Goal: Task Accomplishment & Management: Use online tool/utility

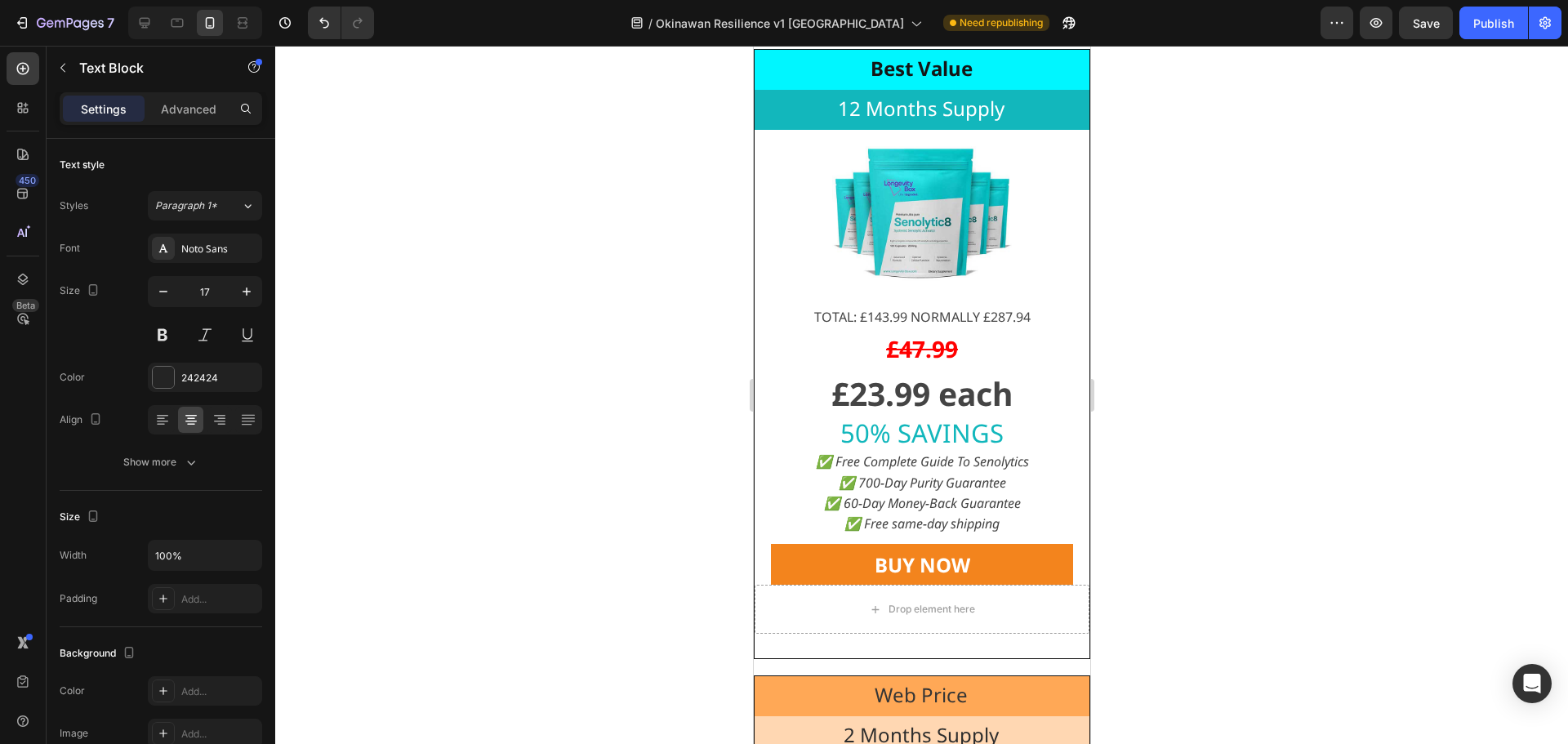
scroll to position [15088, 0]
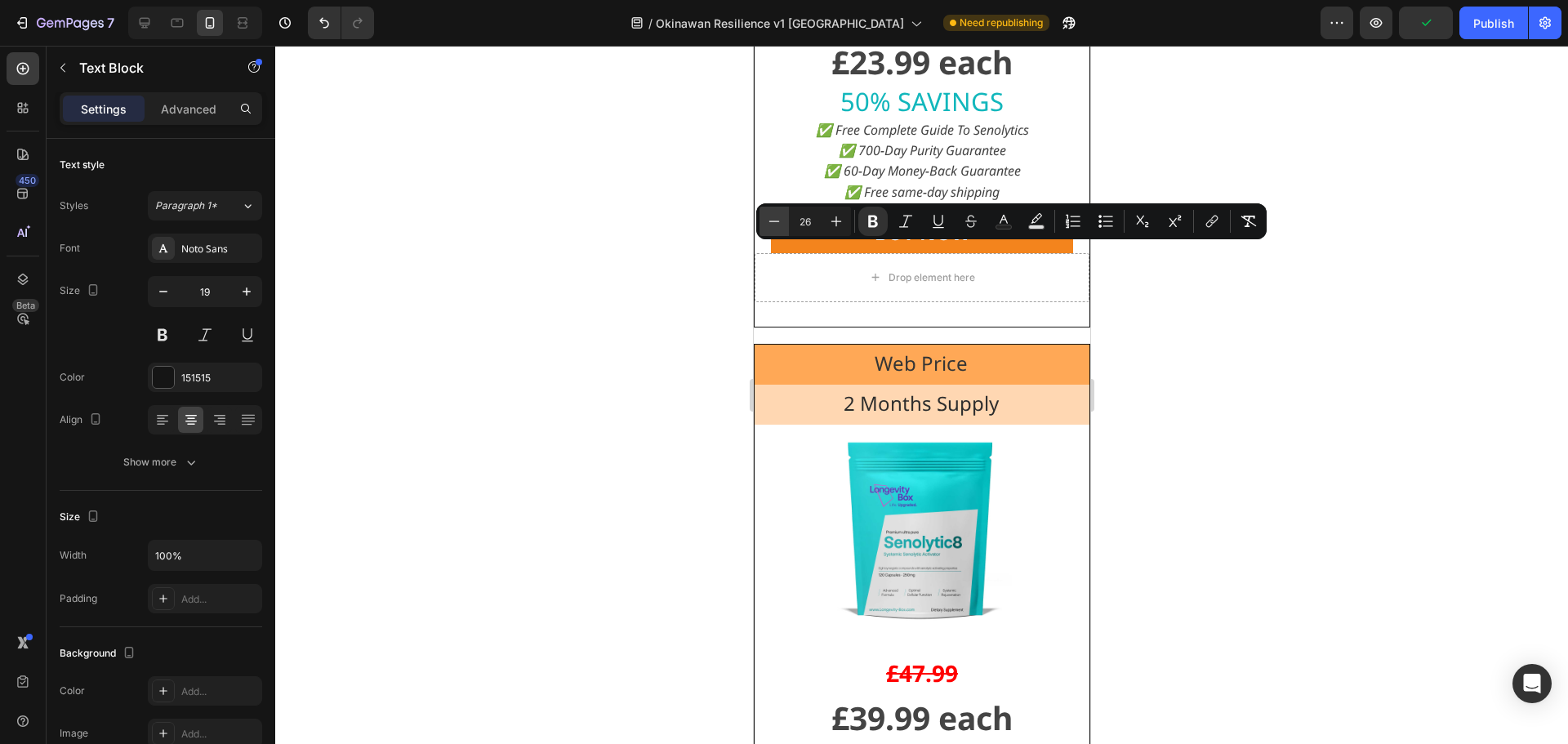
click at [766, 215] on icon "Editor contextual toolbar" at bounding box center [774, 221] width 17 height 17
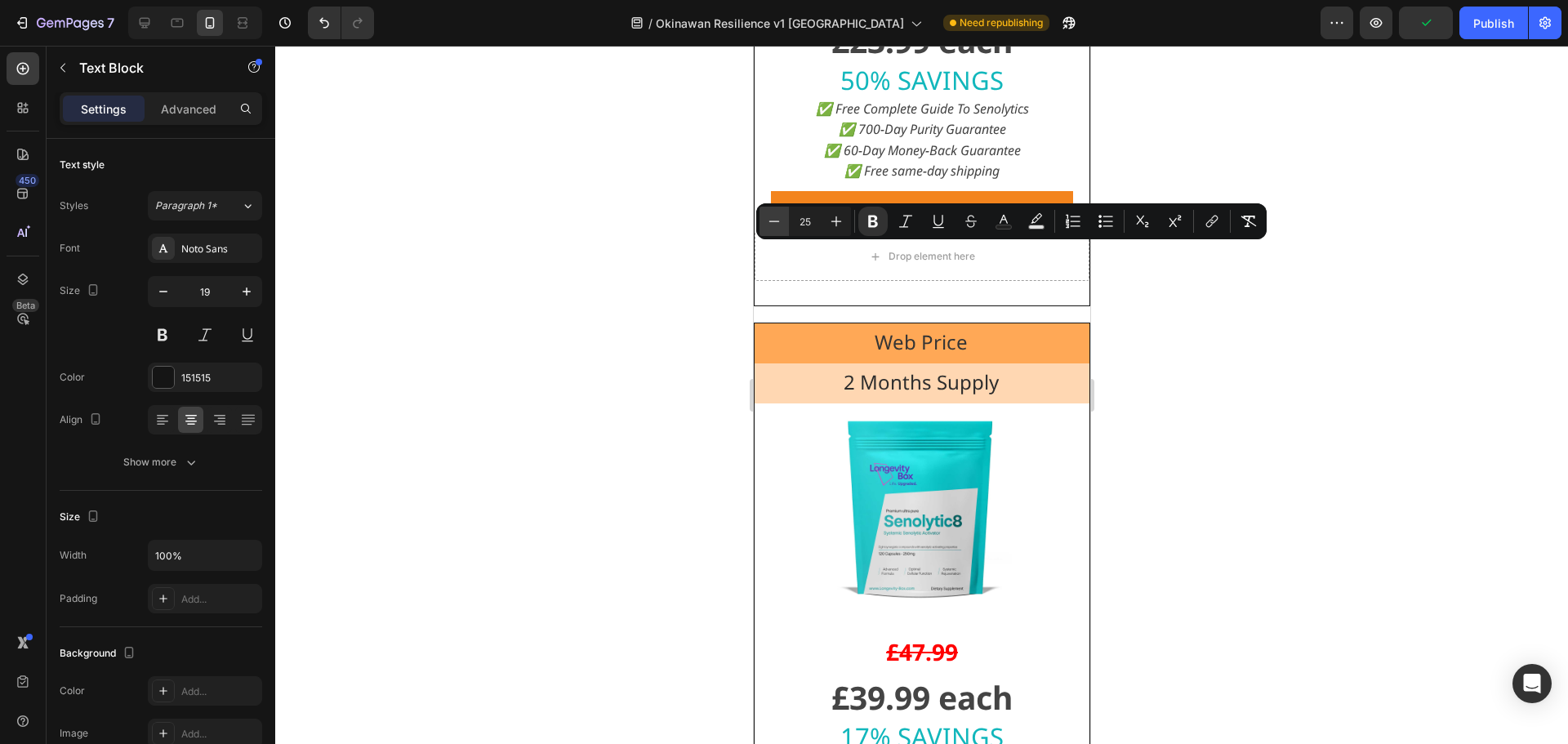
click at [767, 216] on icon "Editor contextual toolbar" at bounding box center [774, 221] width 17 height 17
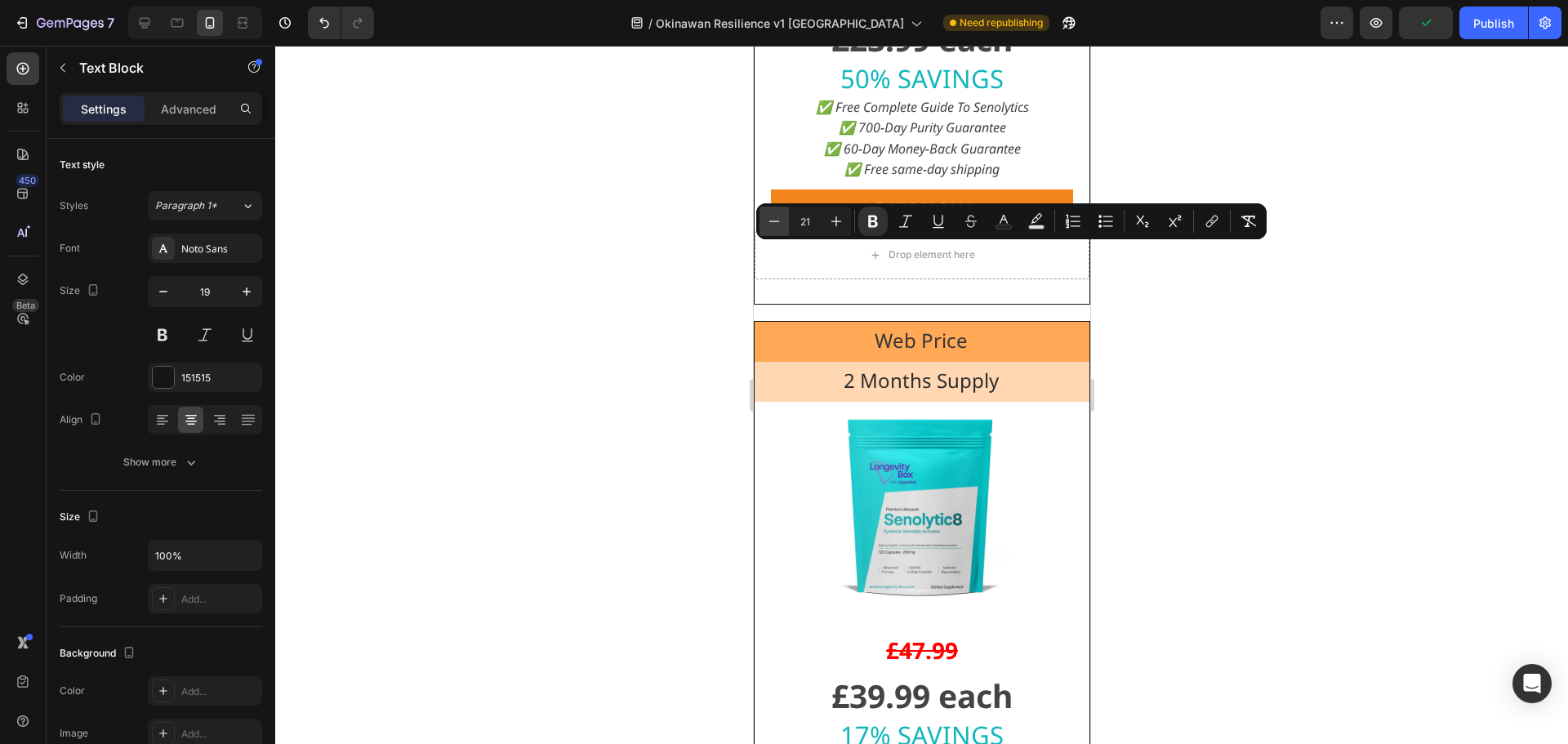
click at [768, 216] on icon "Editor contextual toolbar" at bounding box center [774, 221] width 17 height 17
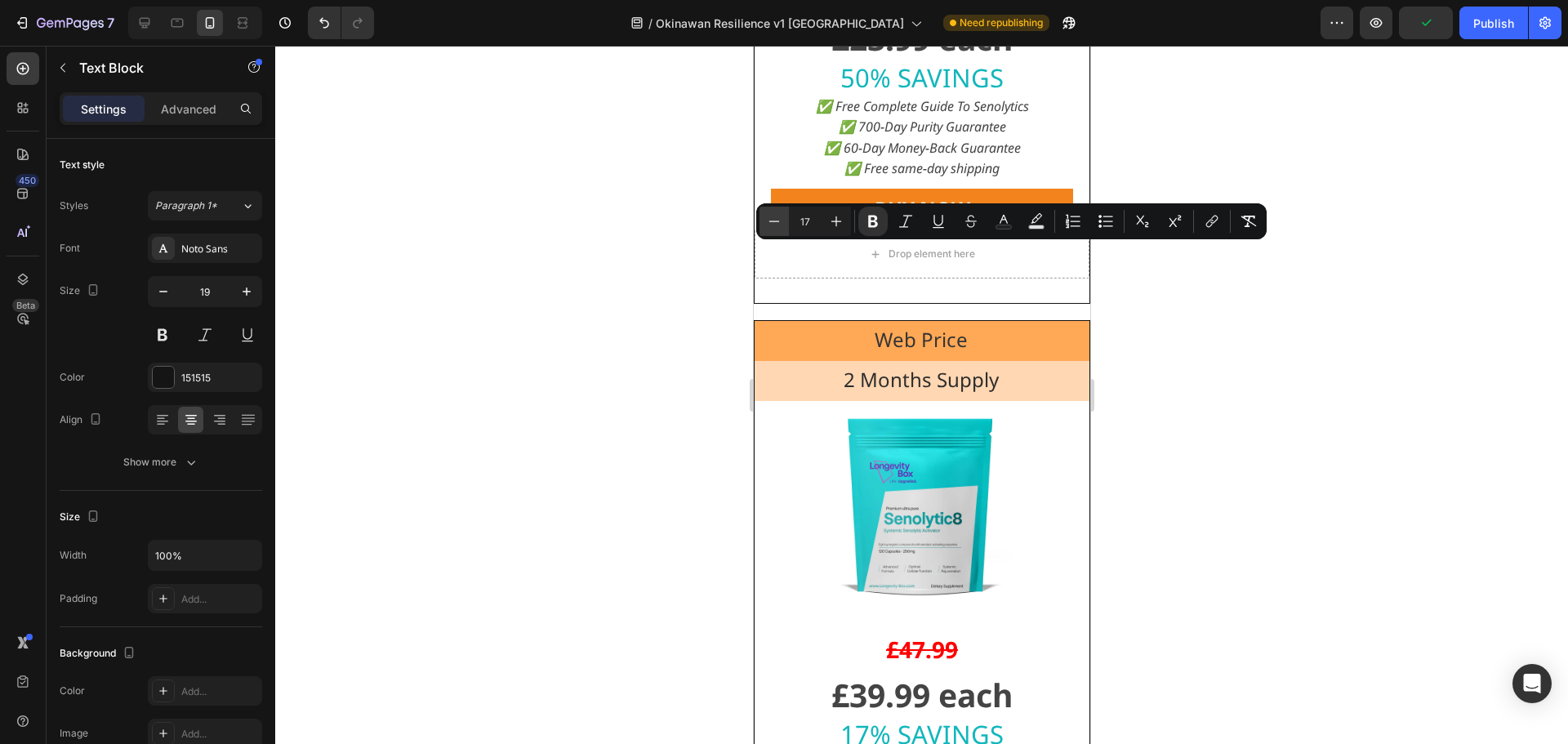
type input "16"
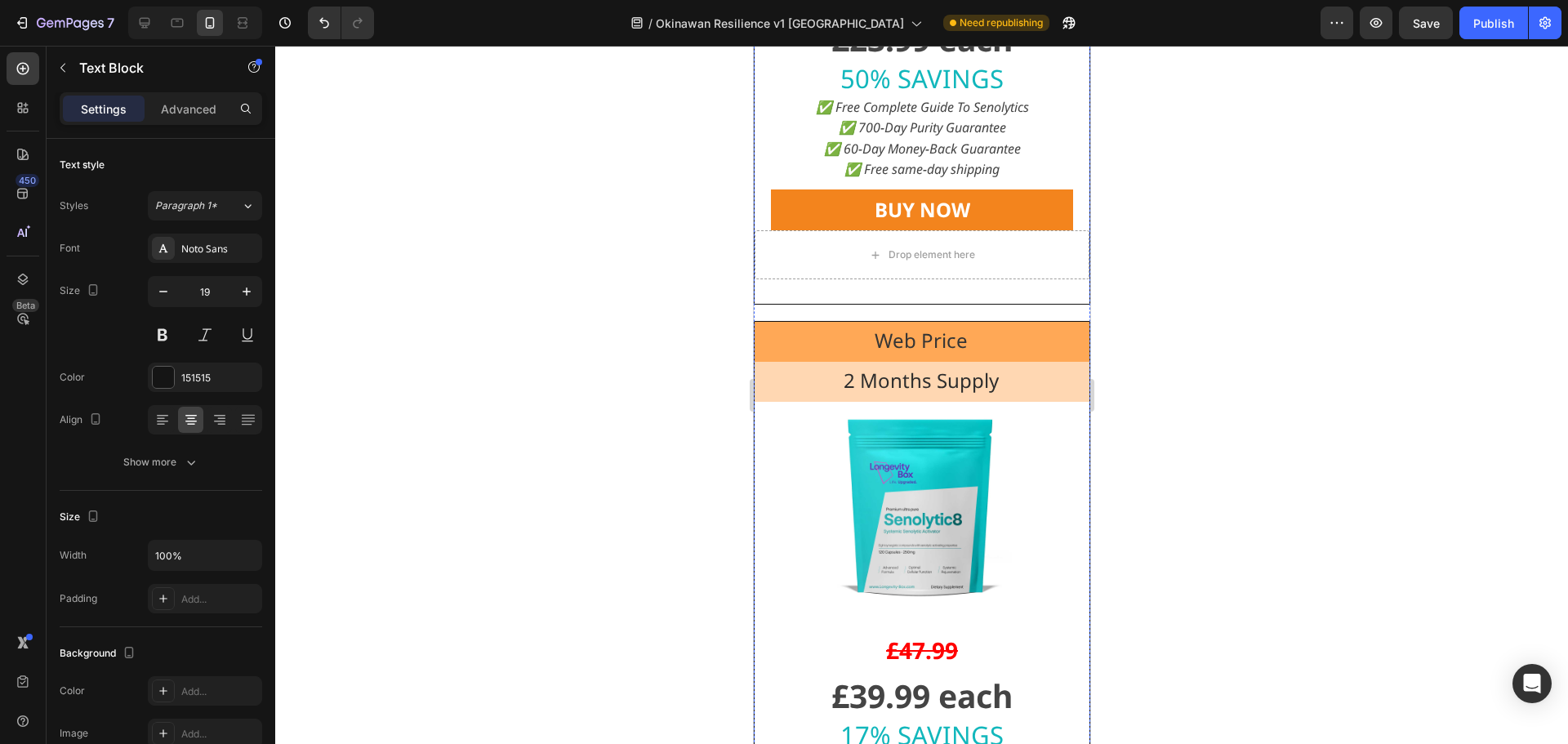
click at [173, 99] on div "Advanced" at bounding box center [188, 109] width 81 height 26
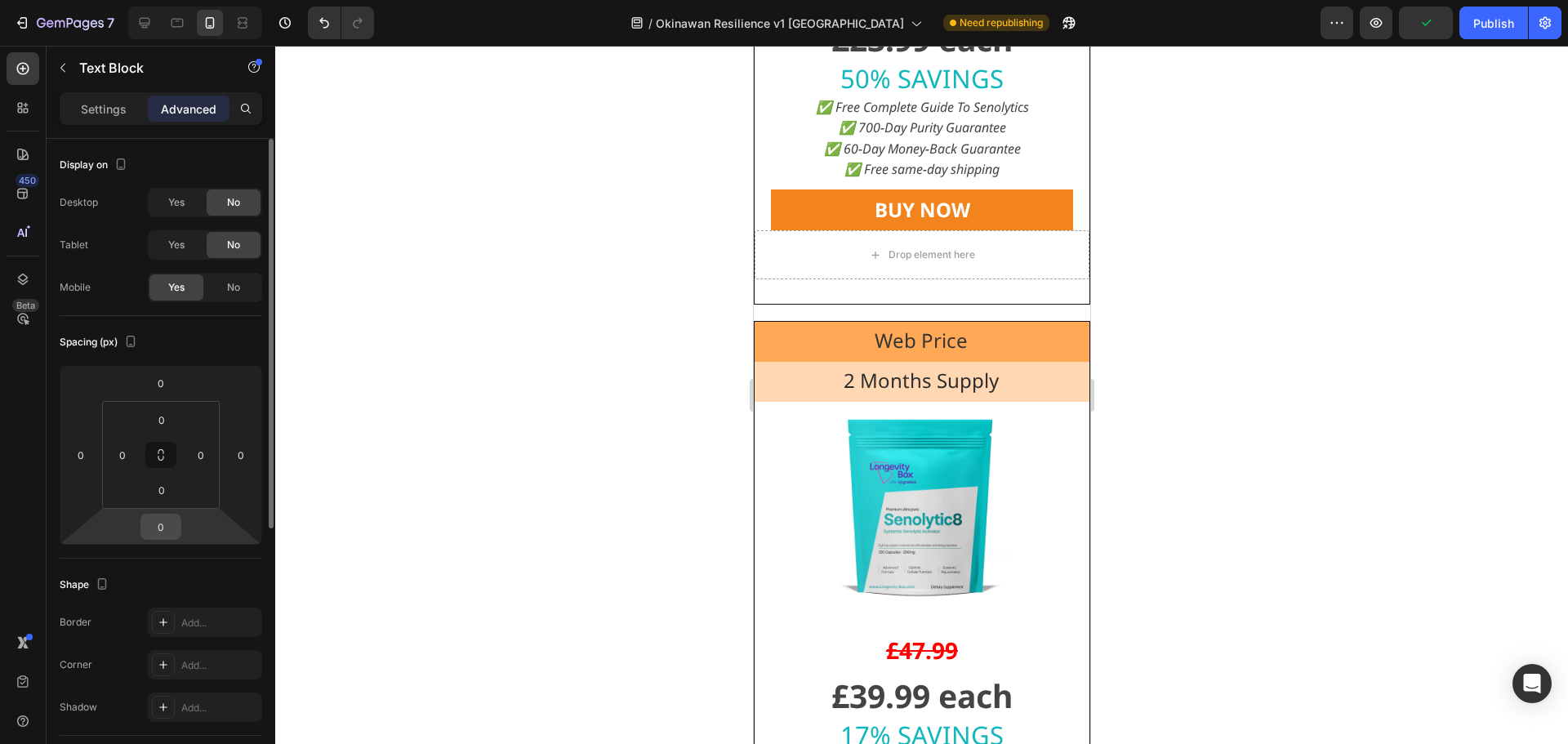
drag, startPoint x: 175, startPoint y: 540, endPoint x: 168, endPoint y: 526, distance: 15.7
click at [173, 0] on html "7 Version history / Okinawan Resilience v1 UK Need republishing Preview Publish…" at bounding box center [784, 0] width 1568 height 0
click at [168, 526] on input "0" at bounding box center [160, 527] width 32 height 25
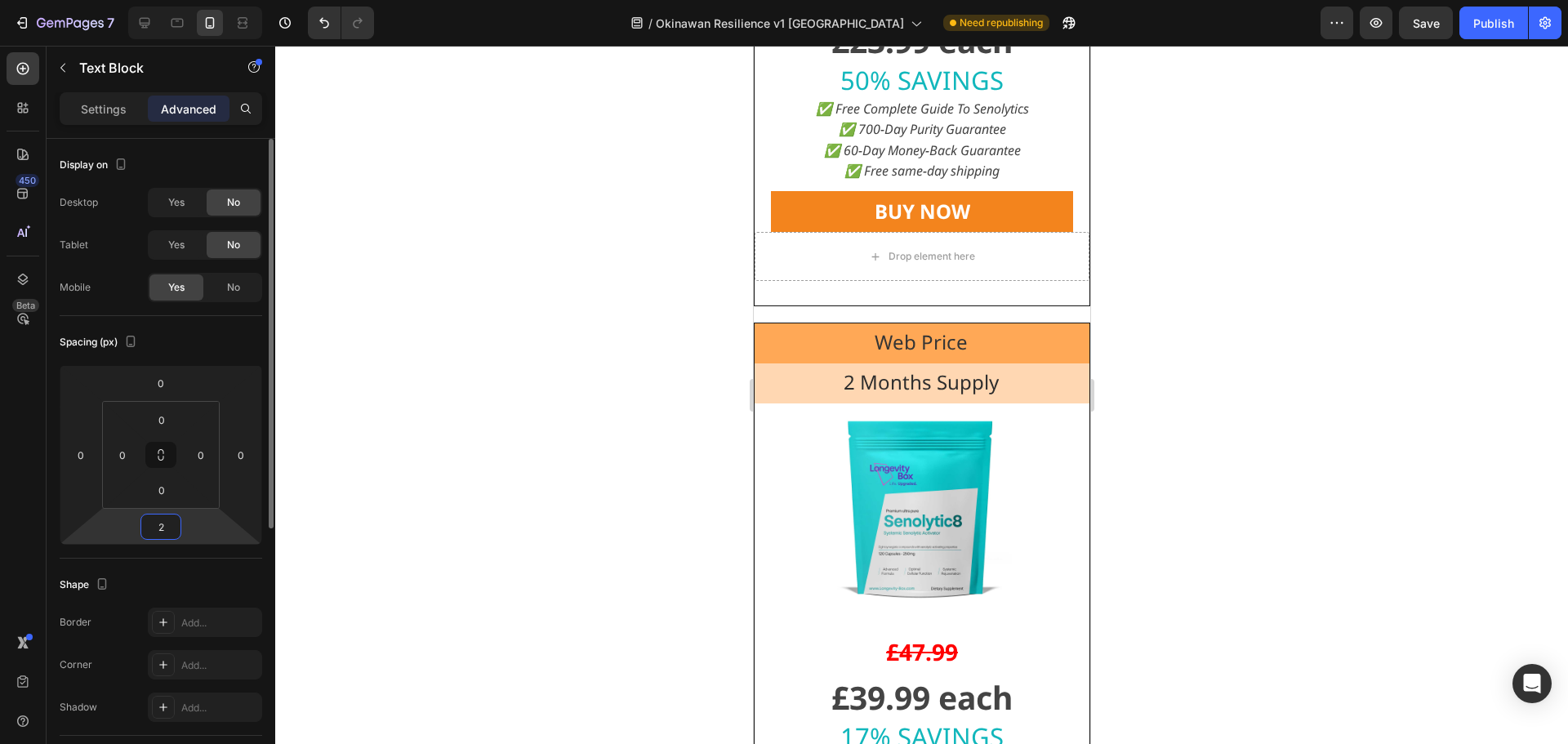
type input "20"
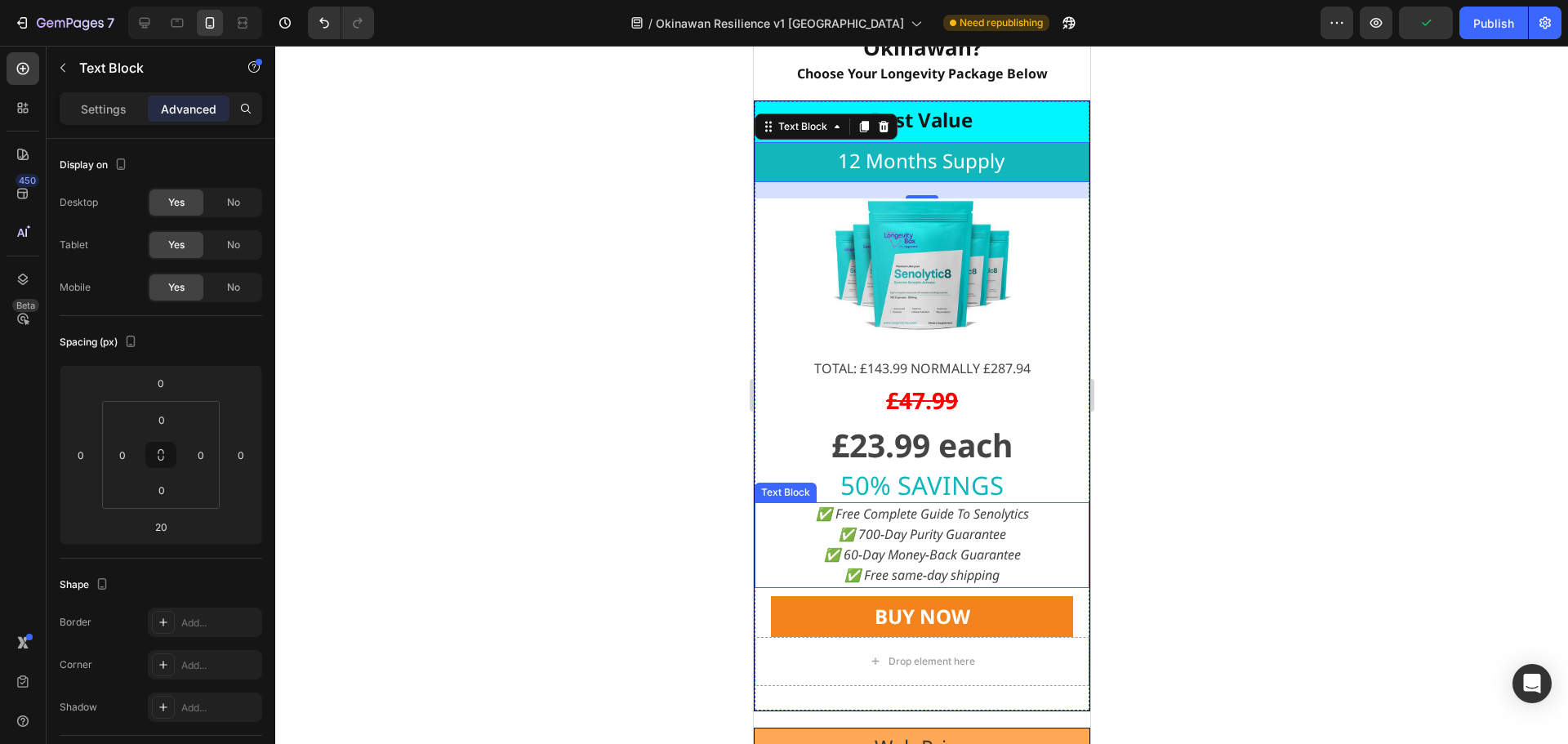
scroll to position [15251, 0]
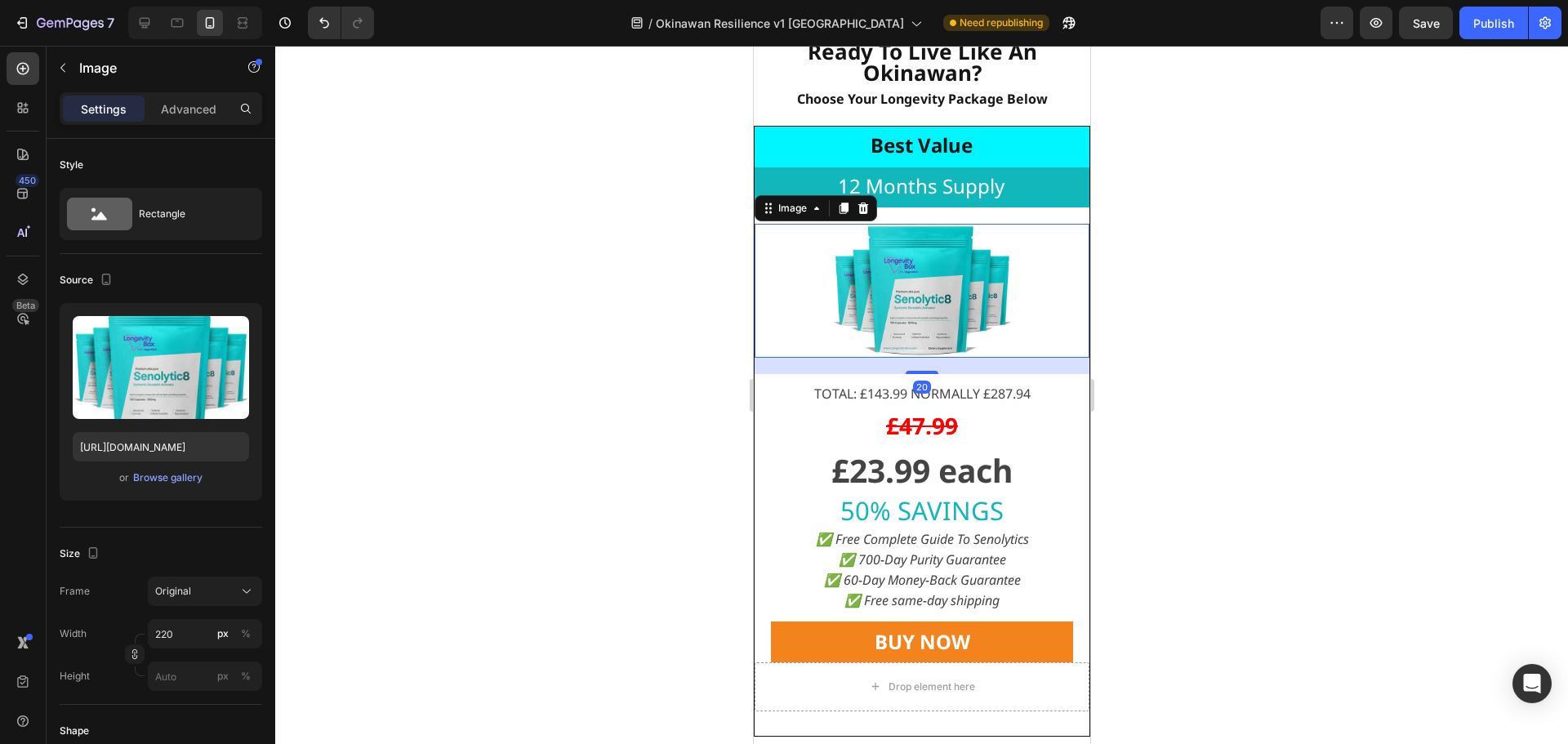
click at [940, 282] on img at bounding box center [921, 291] width 179 height 134
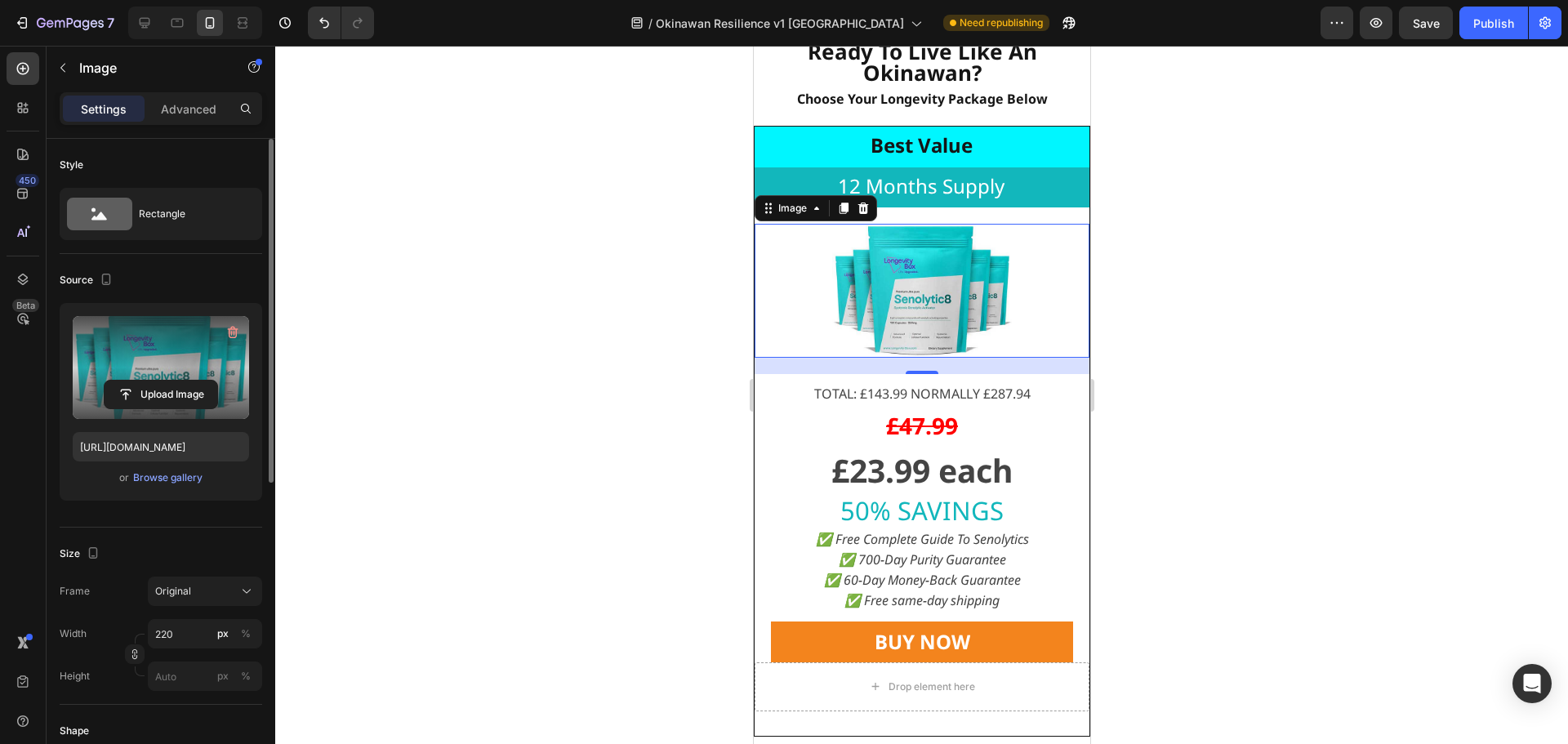
click at [194, 355] on label at bounding box center [161, 368] width 177 height 103
click at [194, 381] on input "file" at bounding box center [160, 395] width 113 height 28
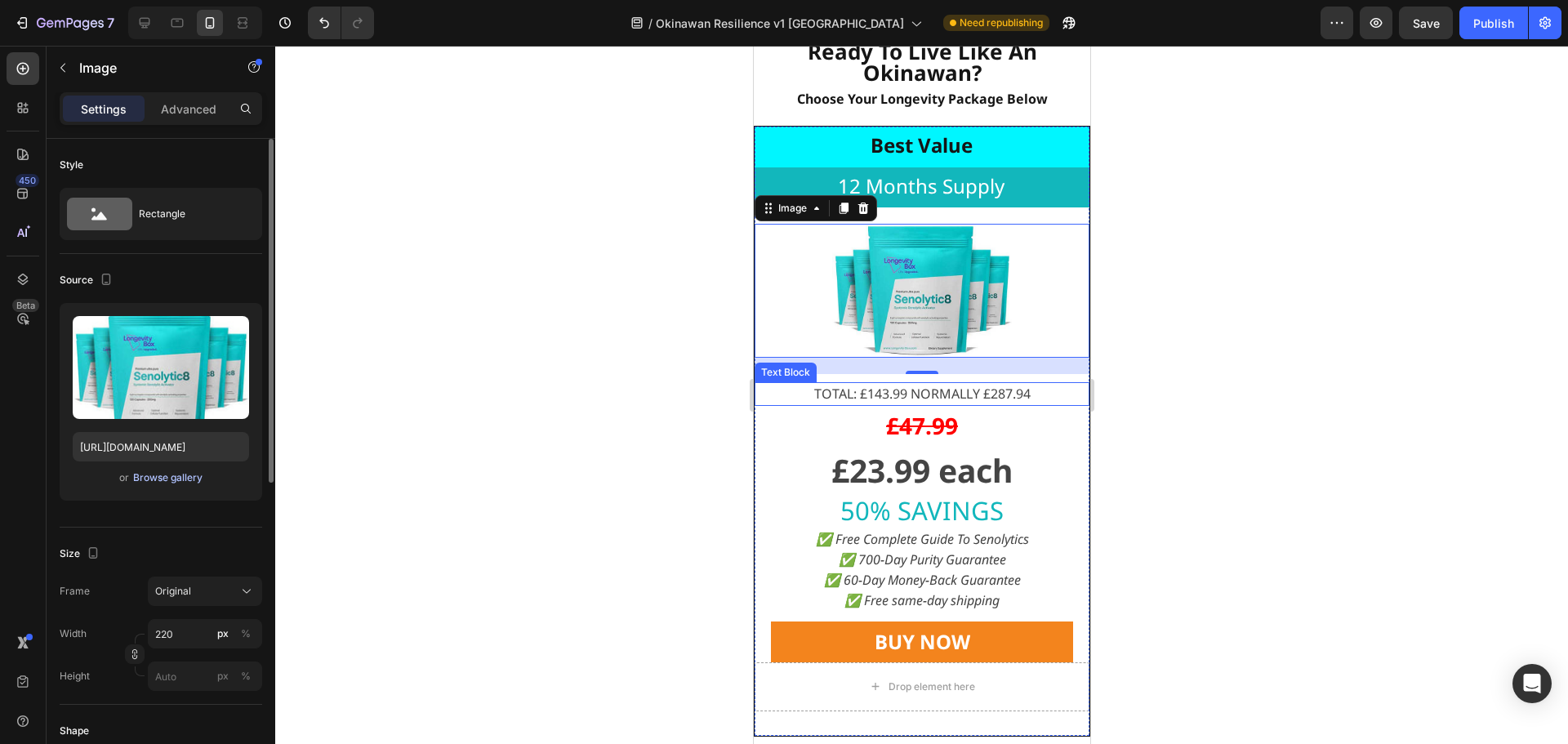
click at [172, 478] on div "Browse gallery" at bounding box center [167, 477] width 69 height 15
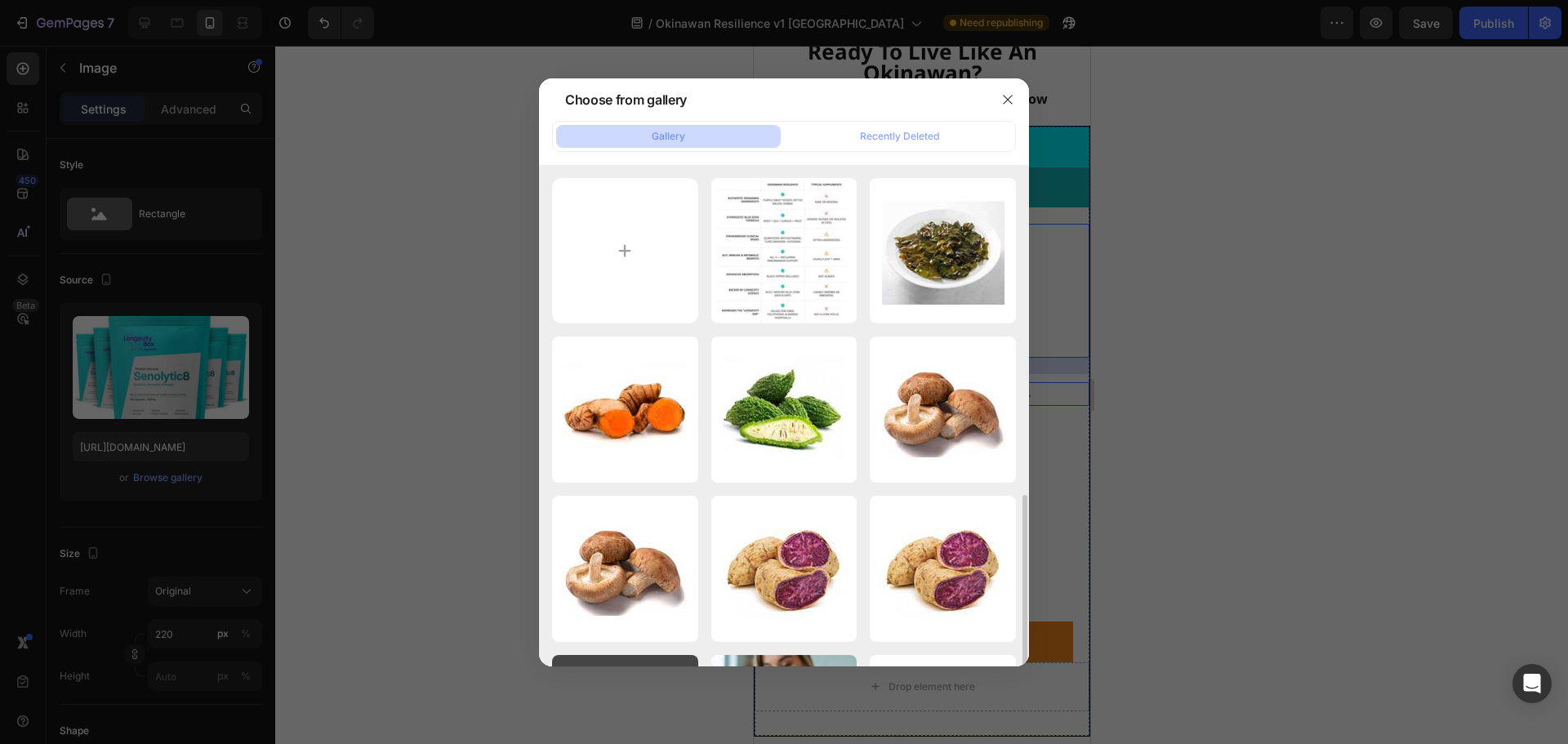
scroll to position [326, 0]
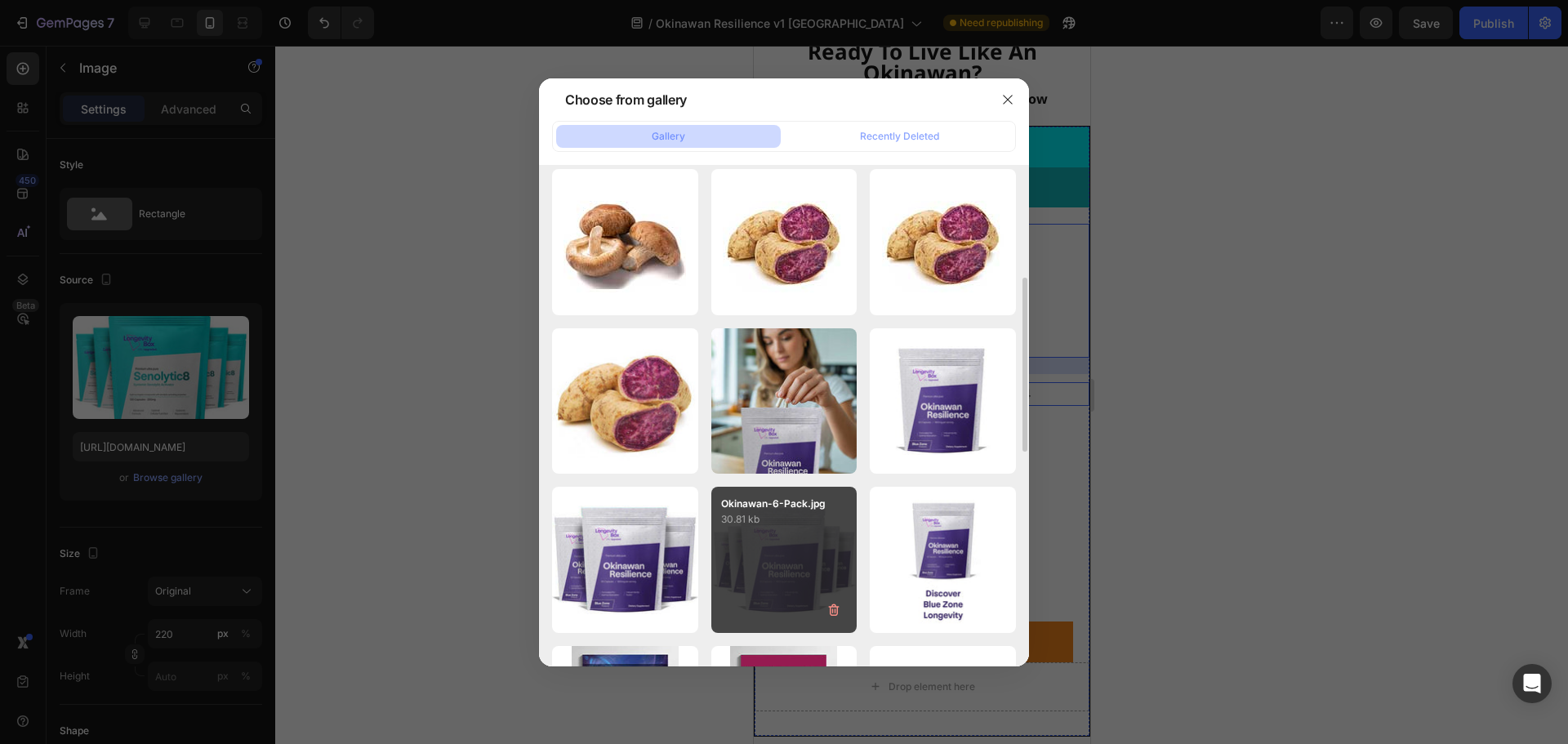
click at [761, 530] on div "Okinawan-6-Pack.jpg 30.81 kb" at bounding box center [784, 559] width 146 height 146
type input "https://cdn.shopify.com/s/files/1/0531/2754/4992/files/gempages_477113519360181…"
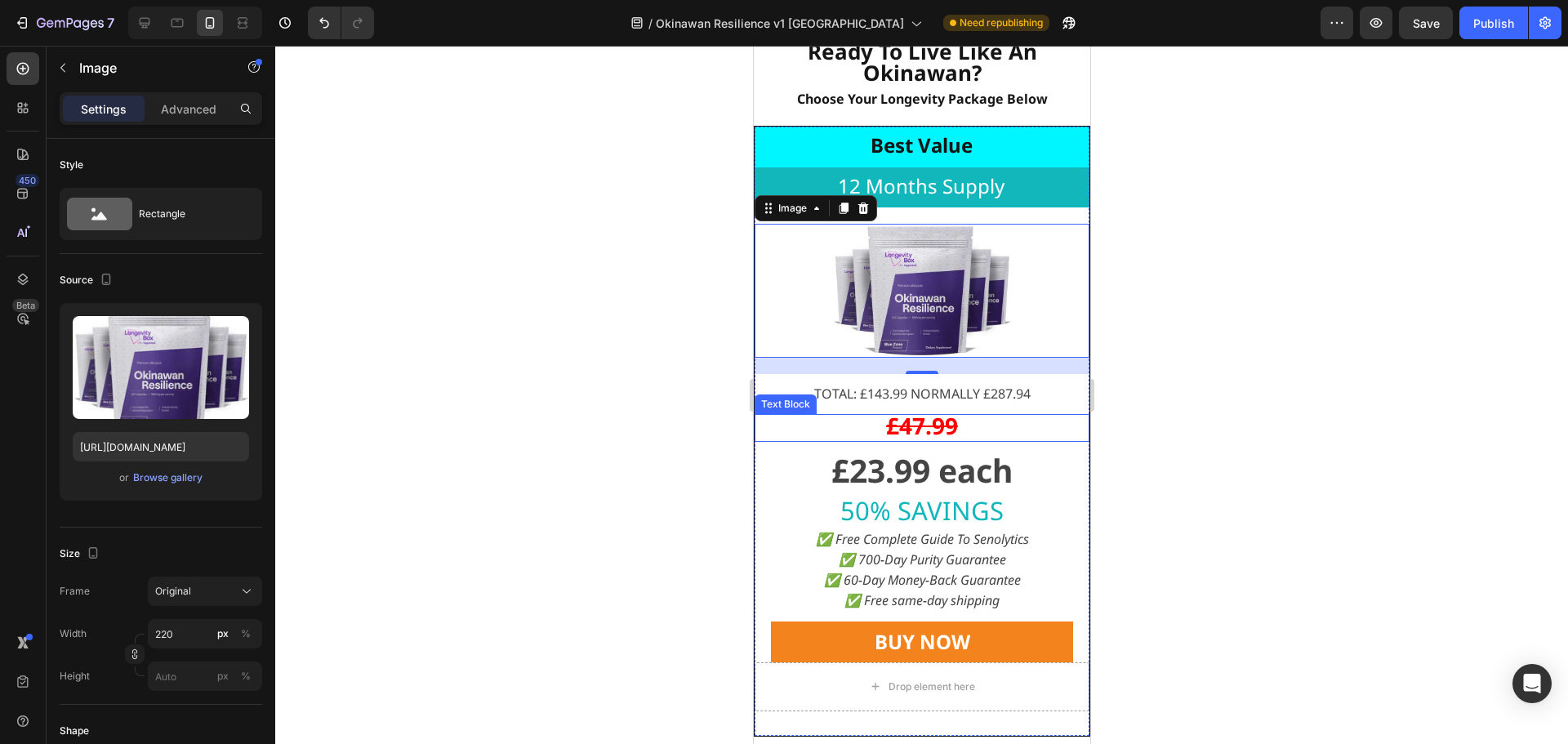
click at [911, 432] on strong "£47.99" at bounding box center [921, 425] width 72 height 31
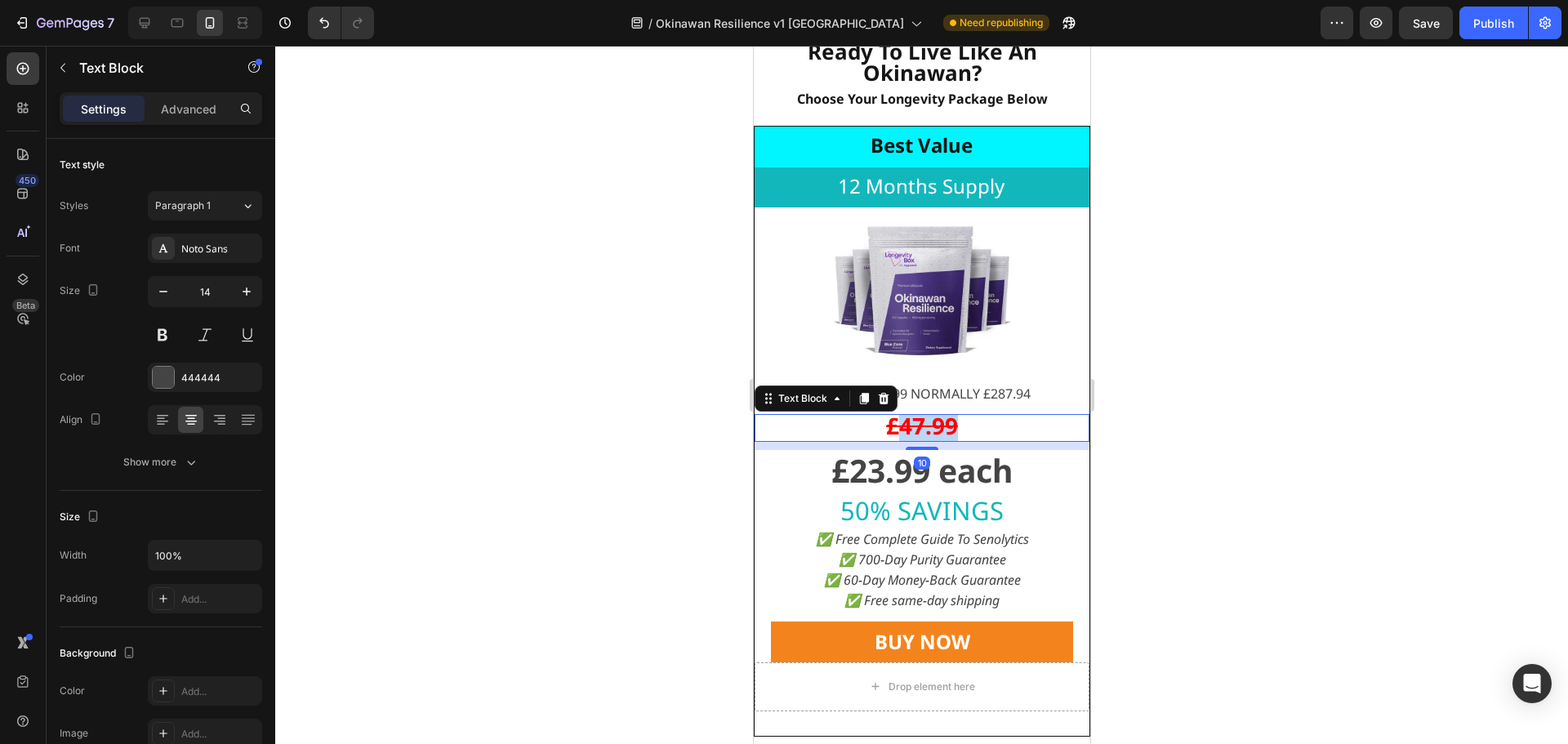
click at [911, 432] on strong "£47.99" at bounding box center [921, 425] width 72 height 31
click at [861, 476] on strong "£23.99 each" at bounding box center [921, 469] width 181 height 43
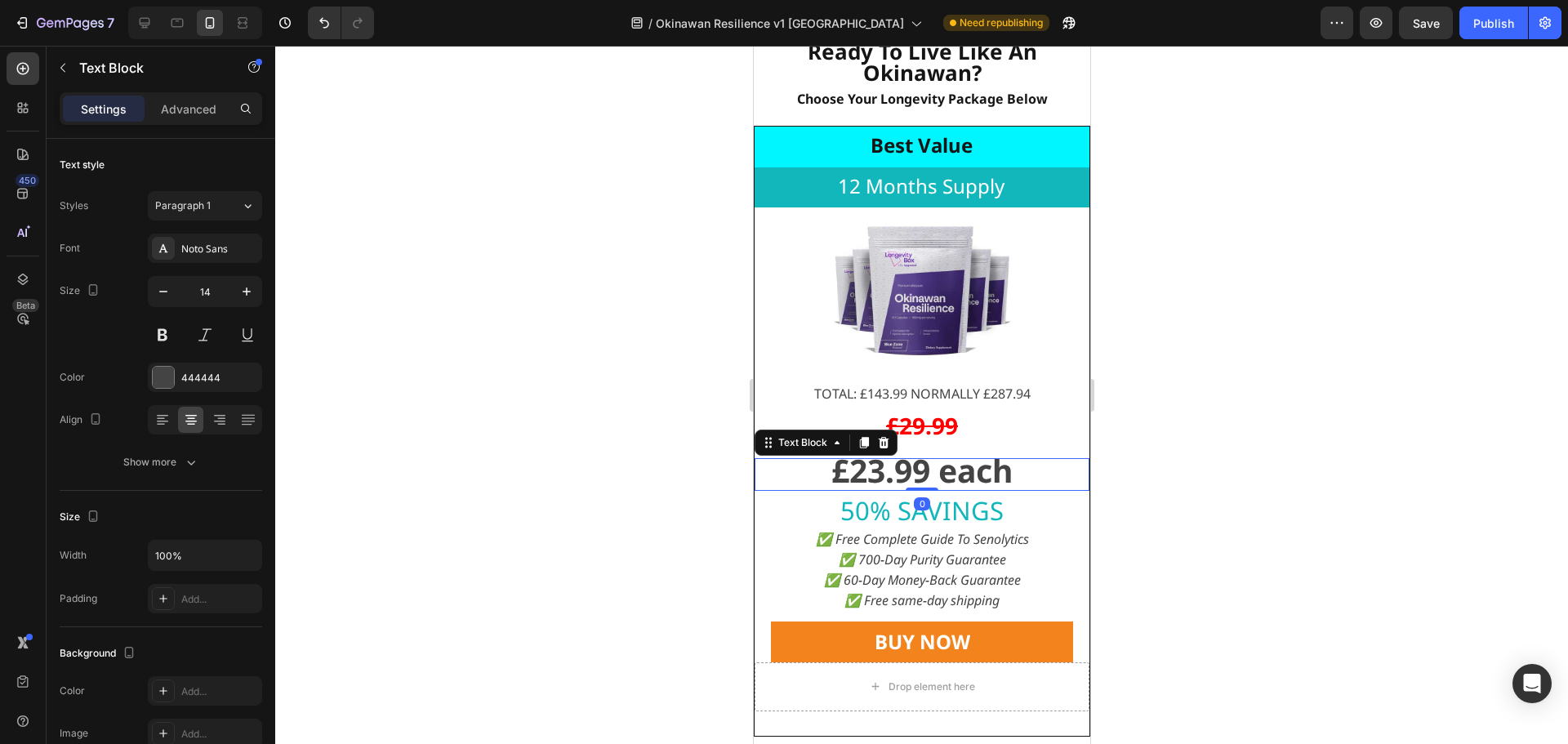
click at [861, 476] on strong "£23.99 each" at bounding box center [921, 469] width 181 height 43
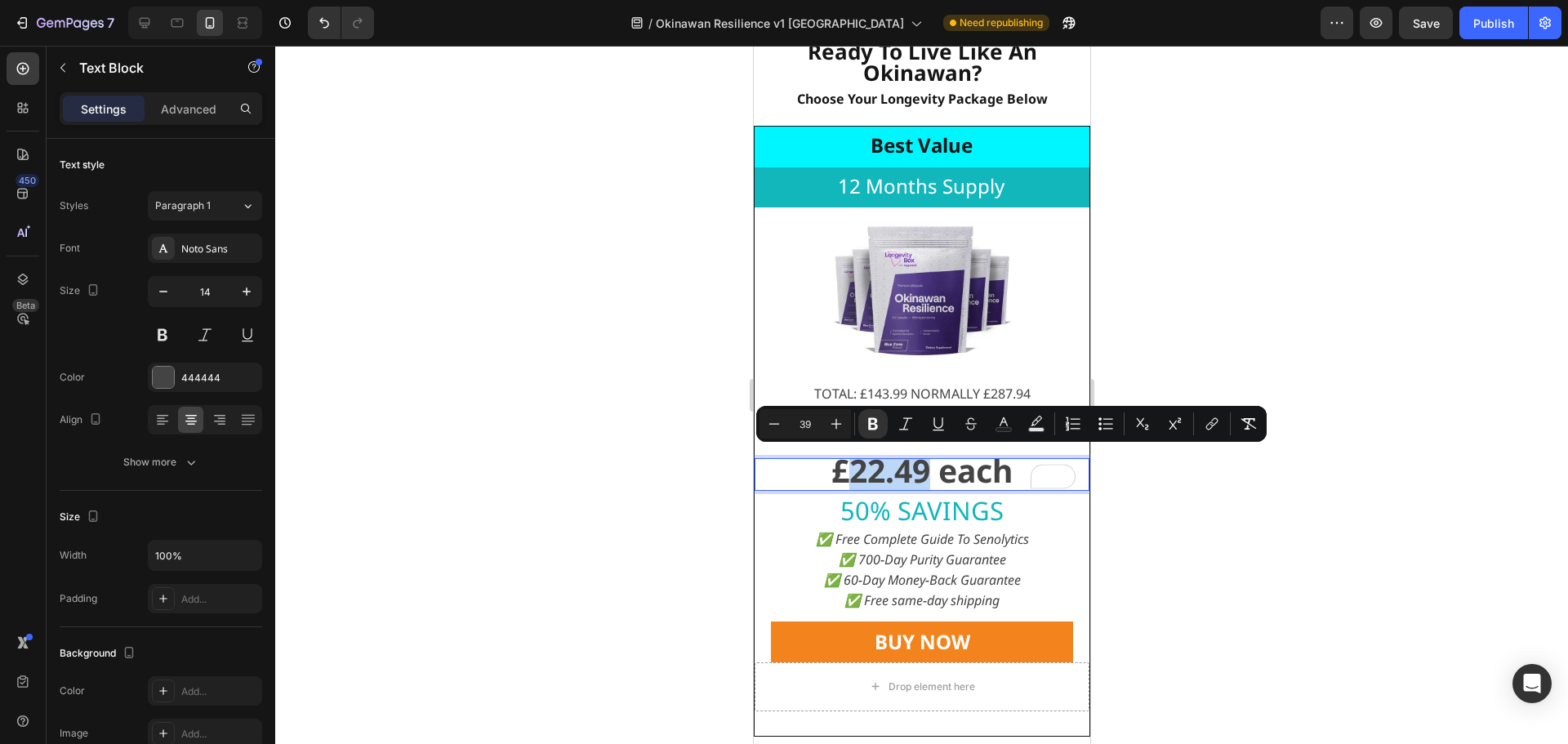
drag, startPoint x: 923, startPoint y: 472, endPoint x: 850, endPoint y: 473, distance: 73.0
click at [850, 473] on strong "£22.49 each" at bounding box center [921, 469] width 181 height 43
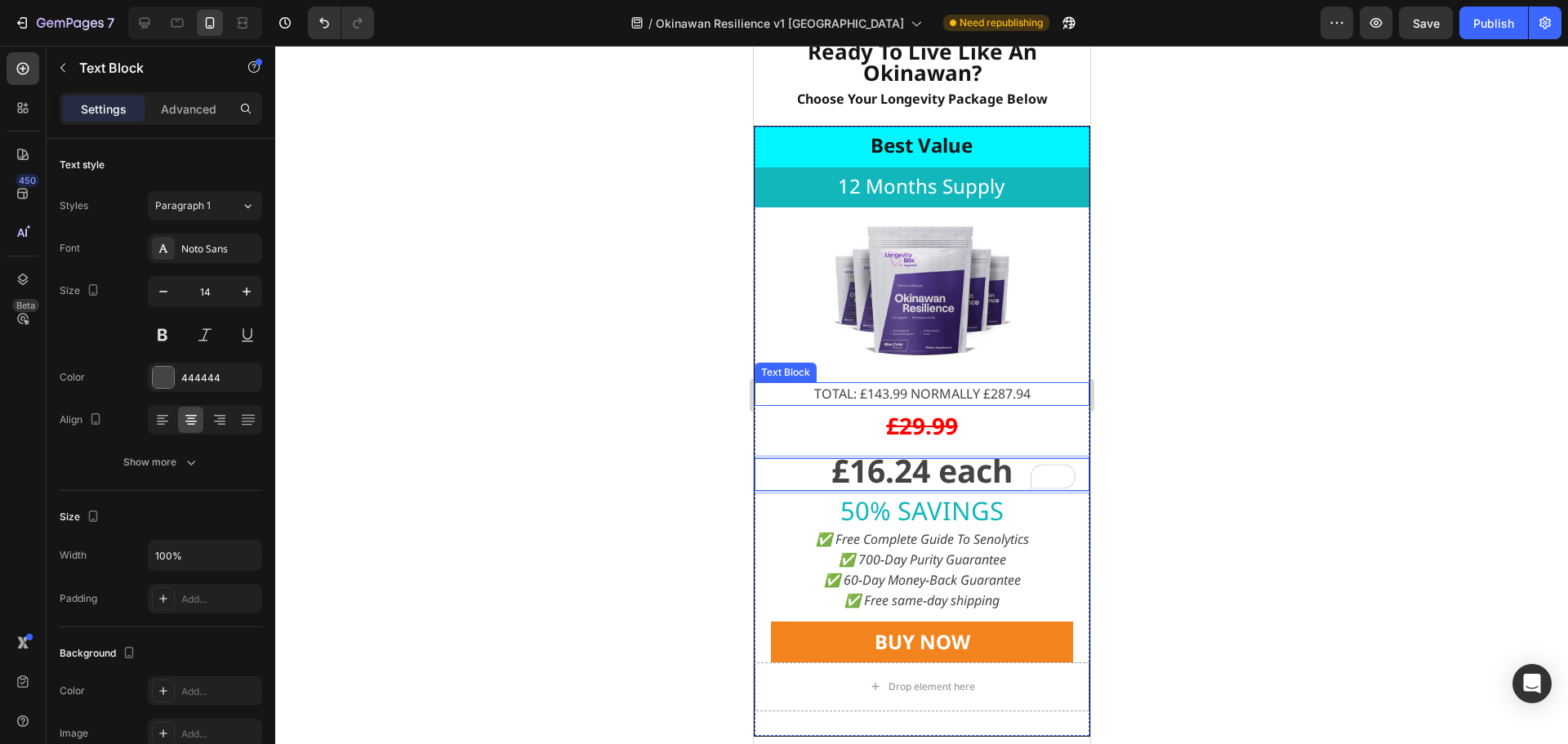
click at [880, 402] on span "TOTAL: £143.99 NORMALLY £287.94" at bounding box center [921, 393] width 216 height 18
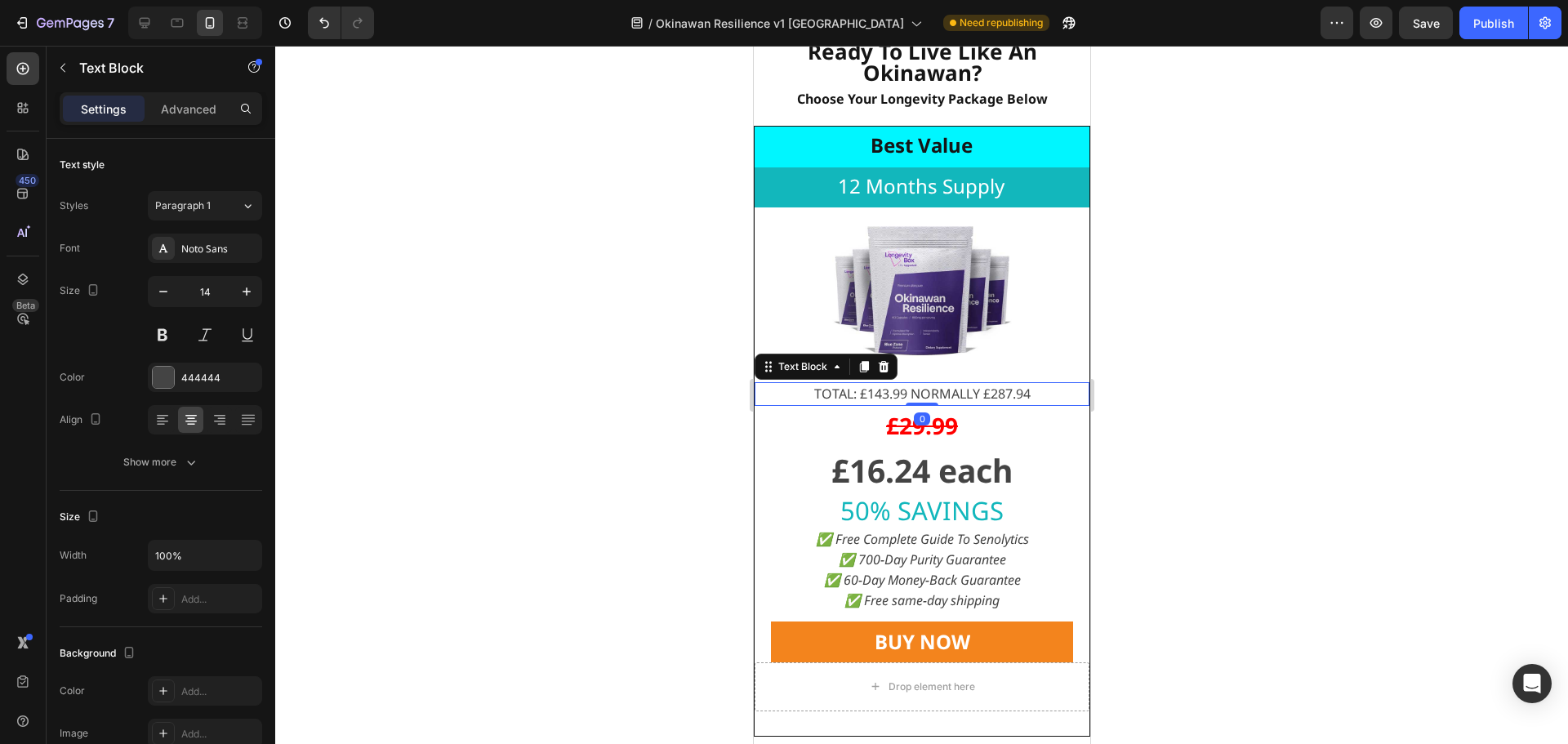
click at [880, 402] on span "TOTAL: £143.99 NORMALLY £287.94" at bounding box center [921, 393] width 216 height 18
click at [1009, 393] on span "TOTAL: £97.47 NORMALLY £287.94" at bounding box center [921, 393] width 209 height 18
click at [1008, 393] on span "TOTAL: £97.47 NORMALLY £287.94" at bounding box center [921, 393] width 209 height 18
click at [1033, 392] on p "TOTAL: £97.47 NORMALLY £287.94" at bounding box center [921, 394] width 332 height 20
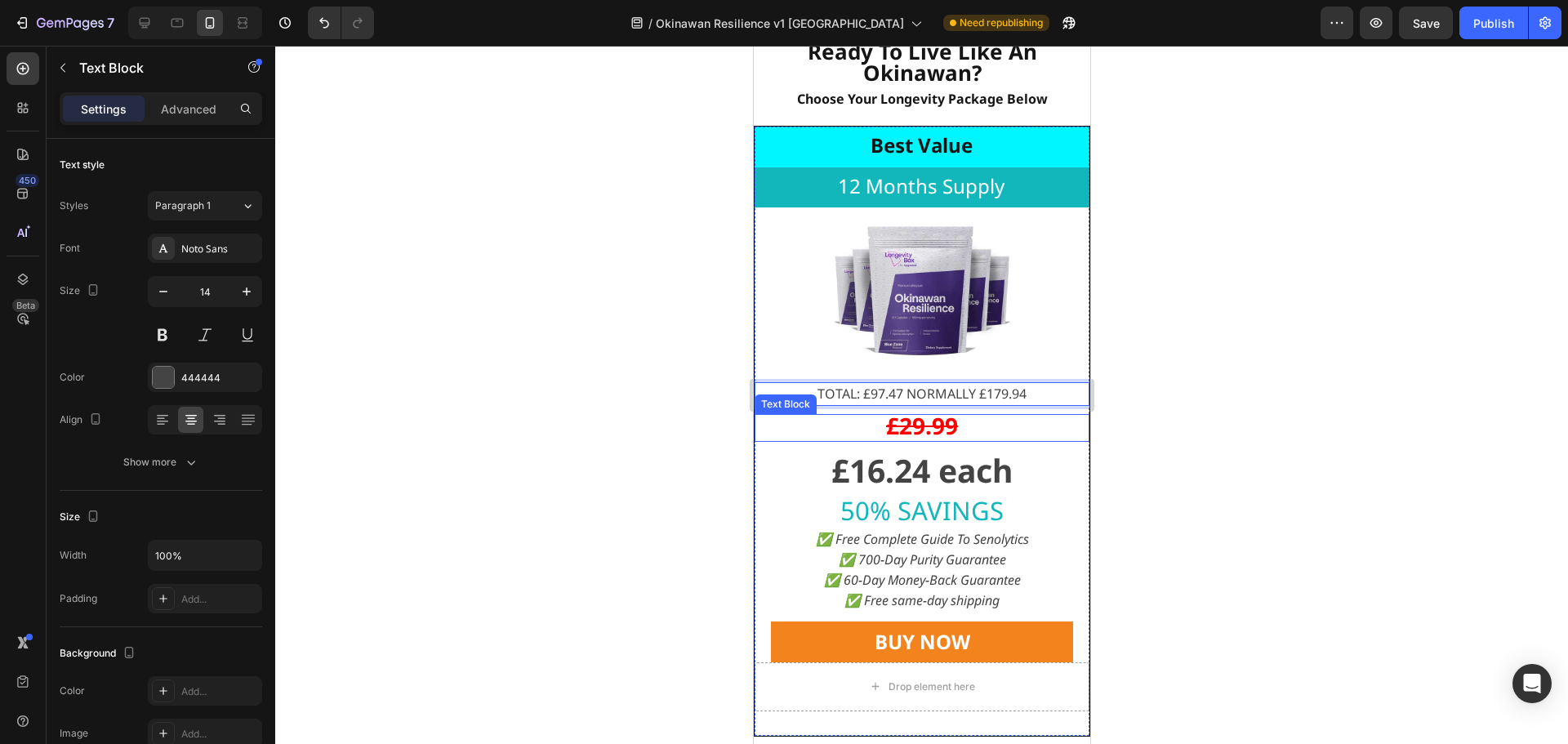
click at [1005, 440] on p "£29.99" at bounding box center [921, 428] width 332 height 25
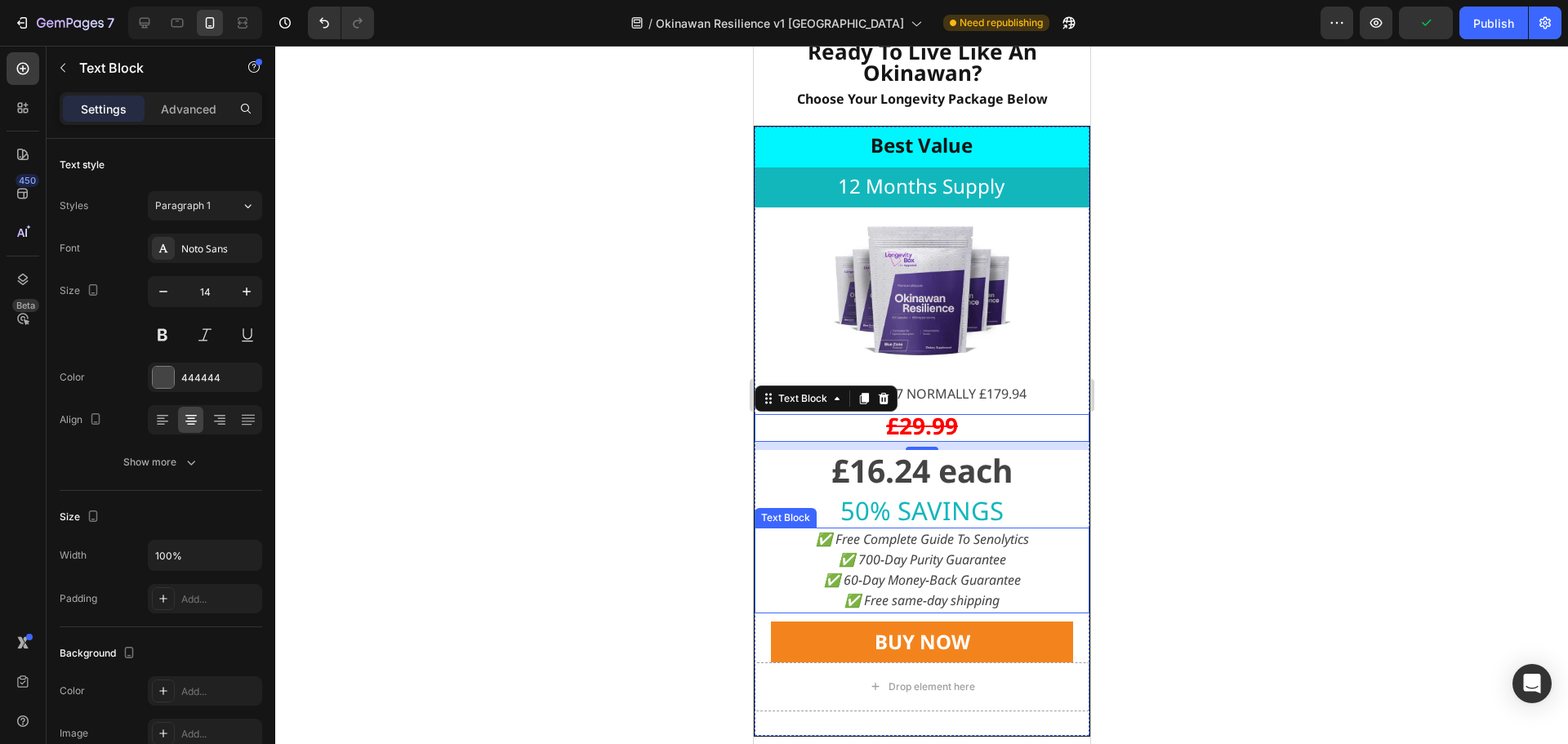
click at [1006, 543] on icon "✅ Free Complete Guide To Senolytics" at bounding box center [922, 539] width 214 height 18
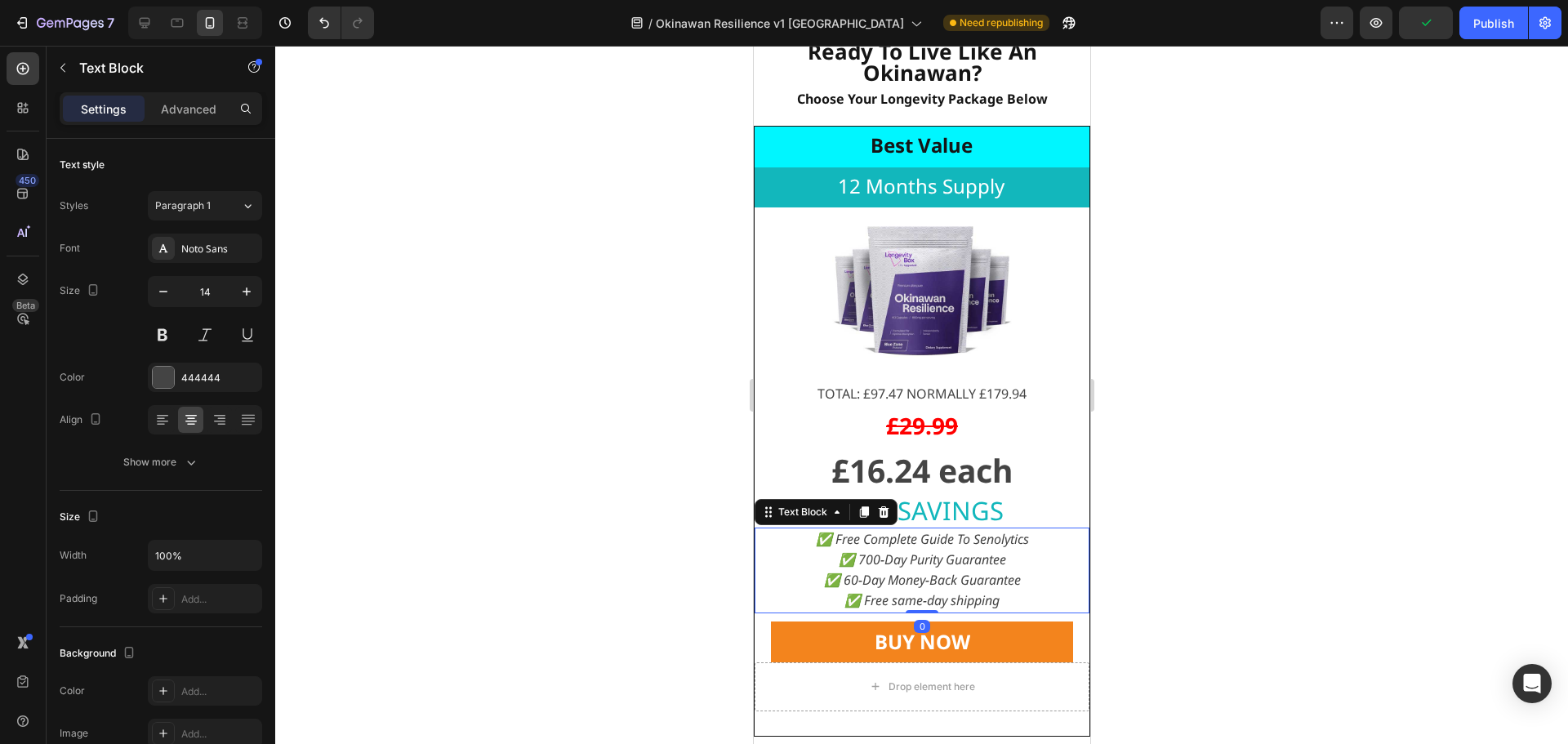
click at [1006, 543] on icon "✅ Free Complete Guide To Senolytics" at bounding box center [922, 539] width 214 height 18
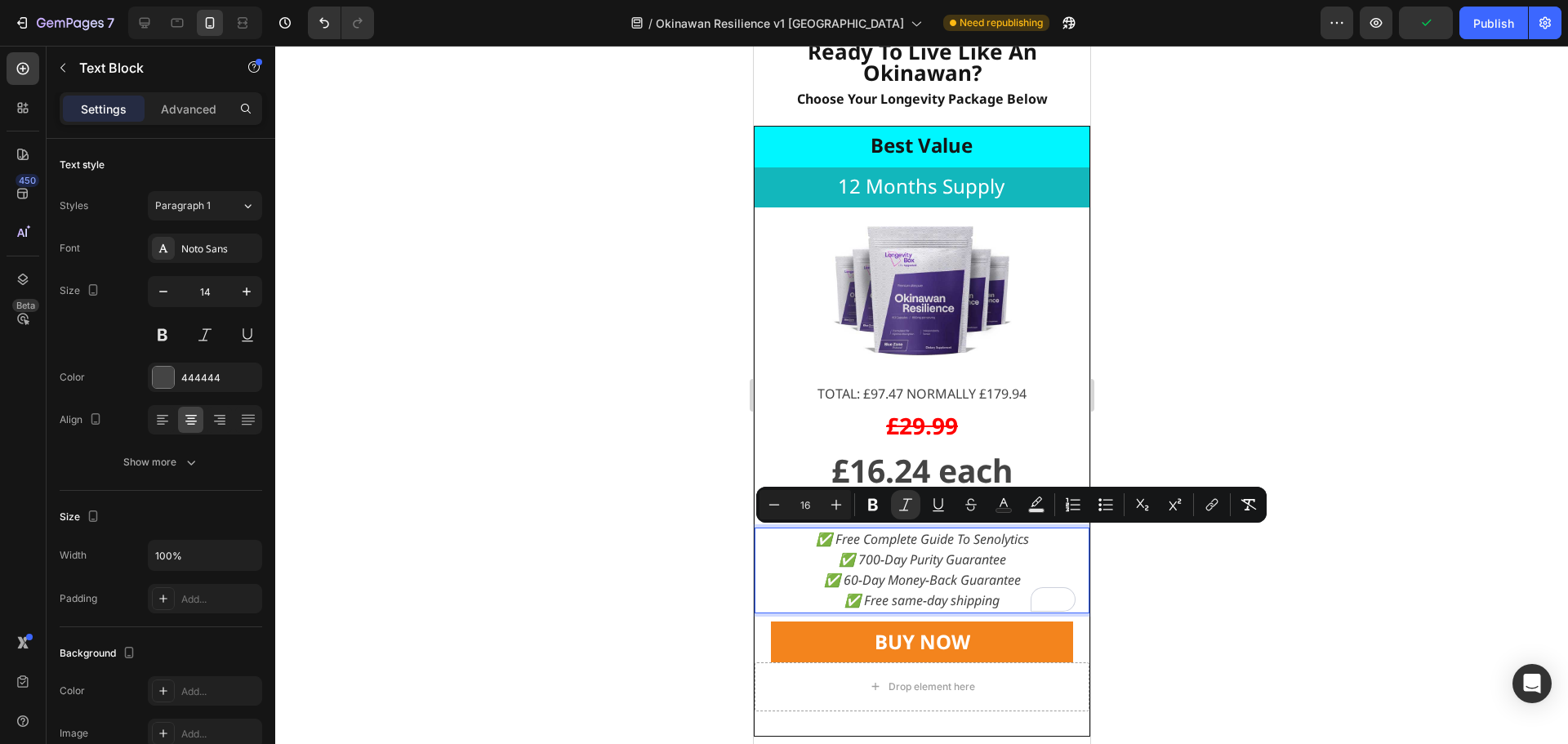
click at [892, 541] on icon "✅ Free Complete Guide To Senolytics" at bounding box center [922, 539] width 214 height 18
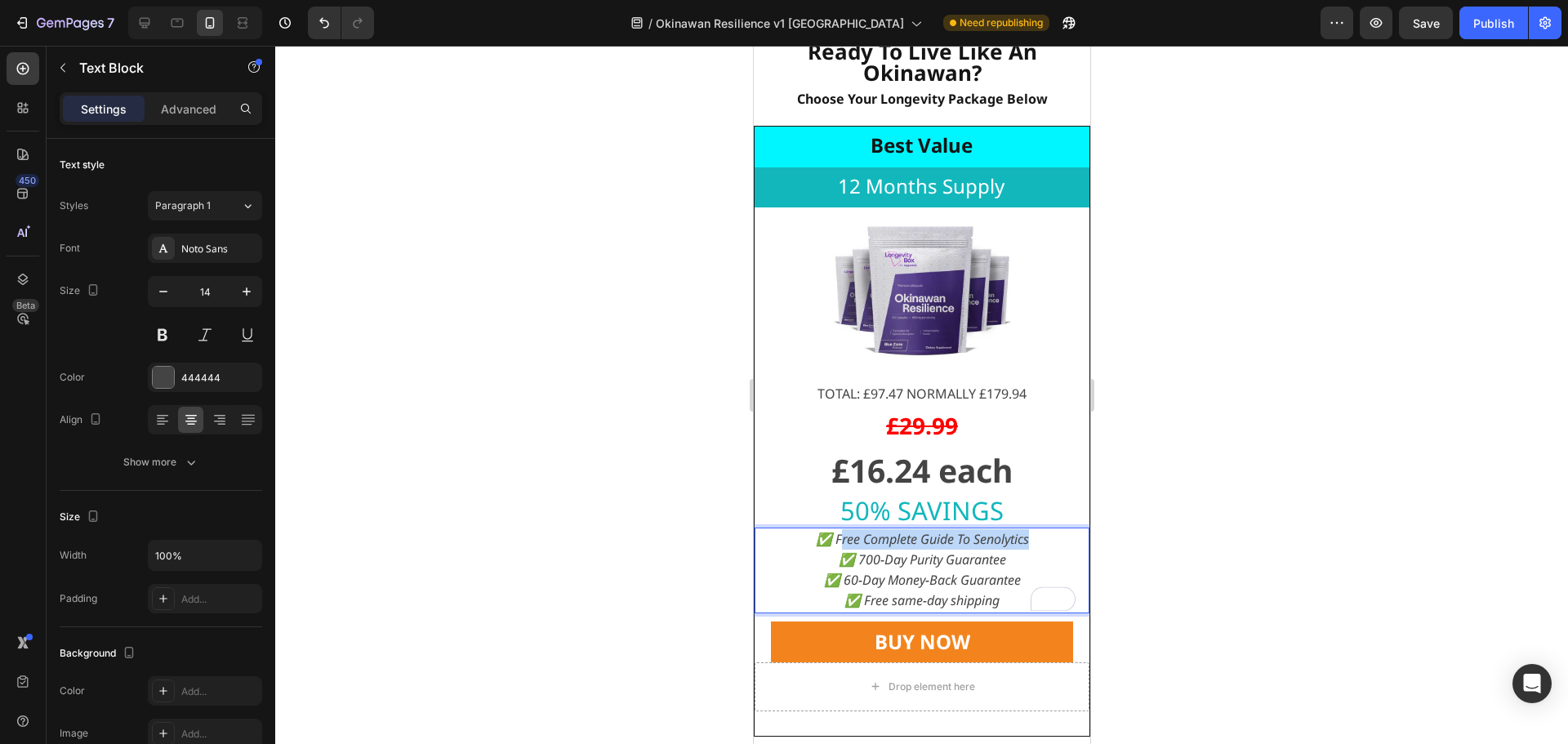
drag, startPoint x: 831, startPoint y: 543, endPoint x: 1054, endPoint y: 539, distance: 223.0
click at [1054, 539] on p "✅ Free Complete Guide To Senolytics ✅ 700-Day Purity Guarantee ✅ 60-Day Money-B…" at bounding box center [921, 571] width 332 height 82
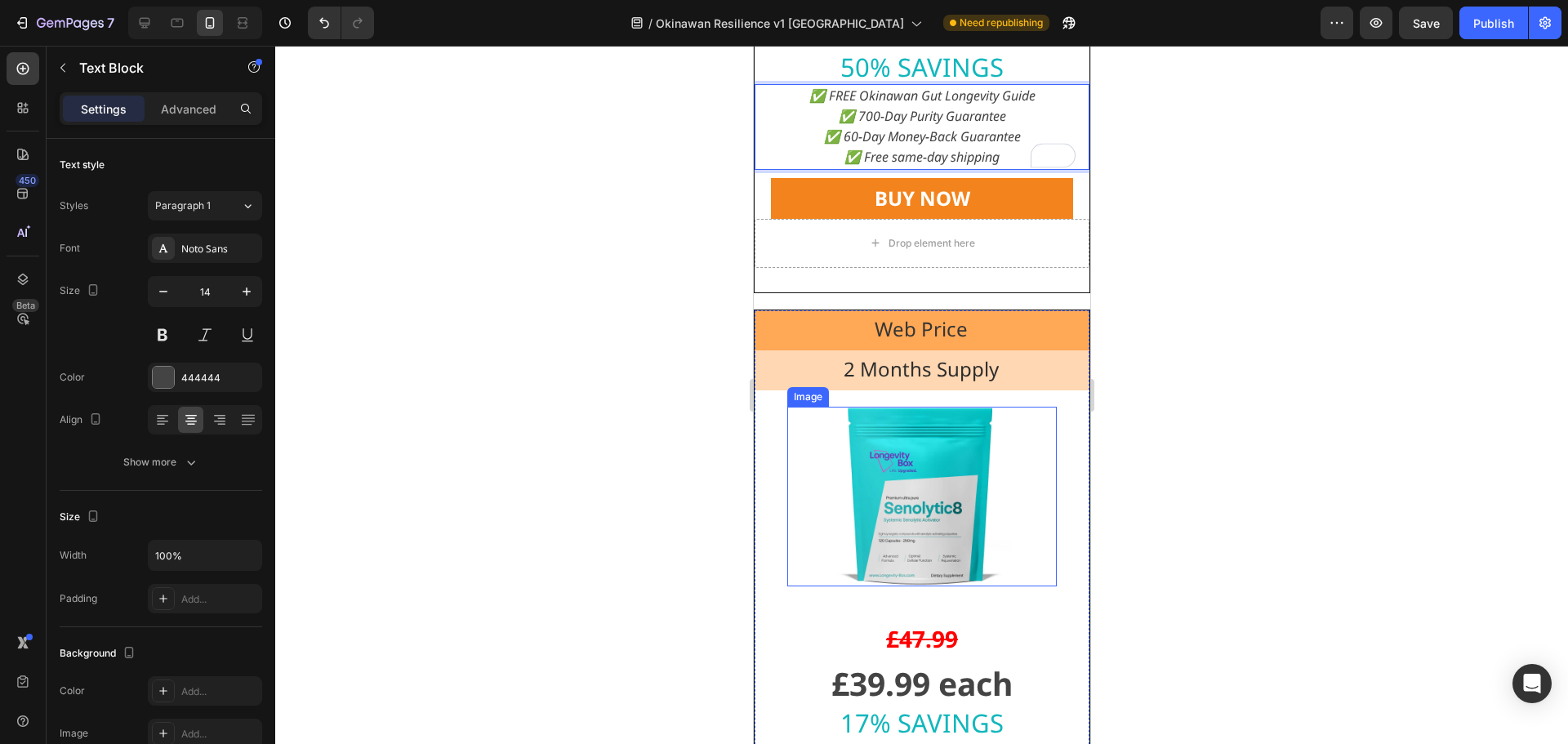
scroll to position [15741, 0]
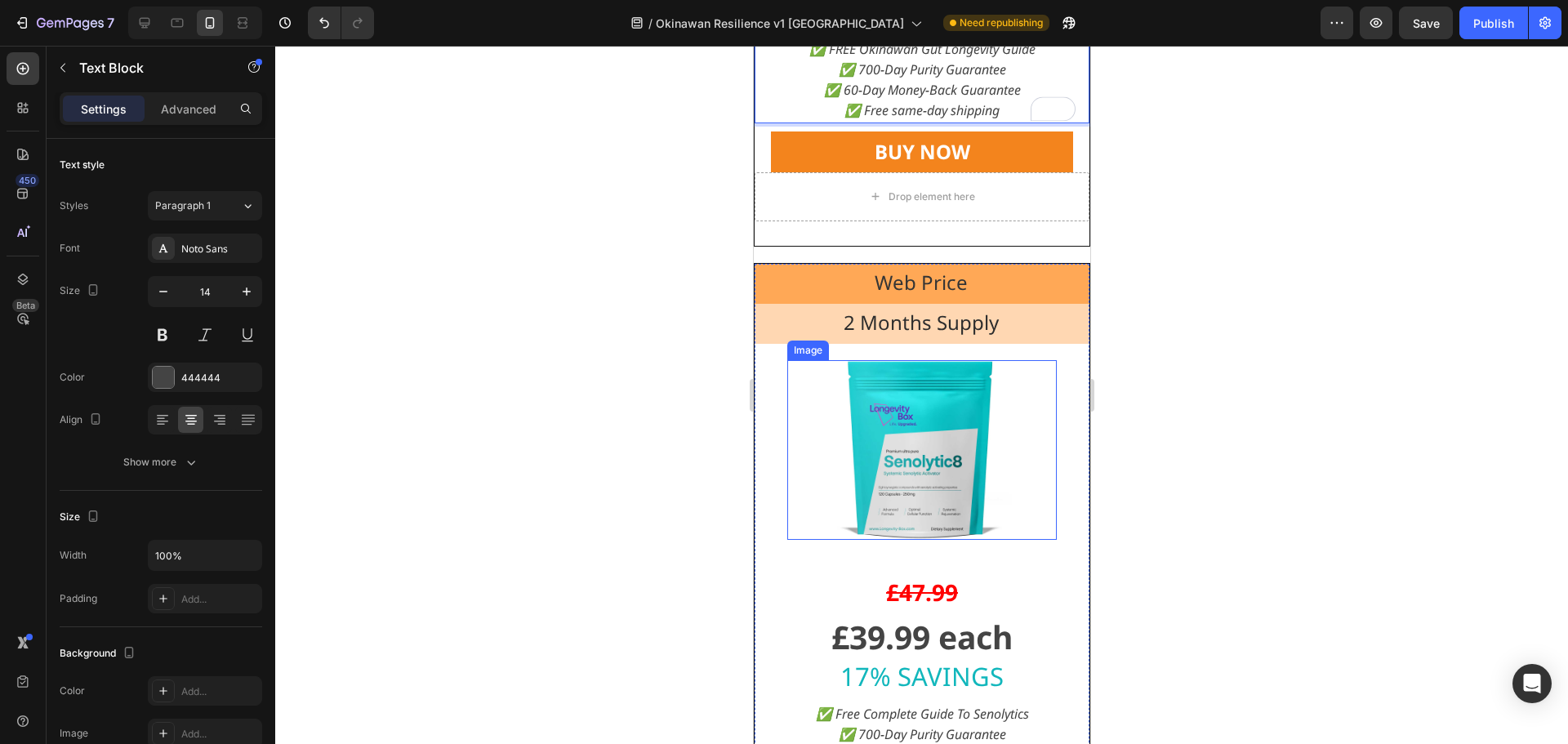
click at [969, 453] on img at bounding box center [921, 449] width 179 height 179
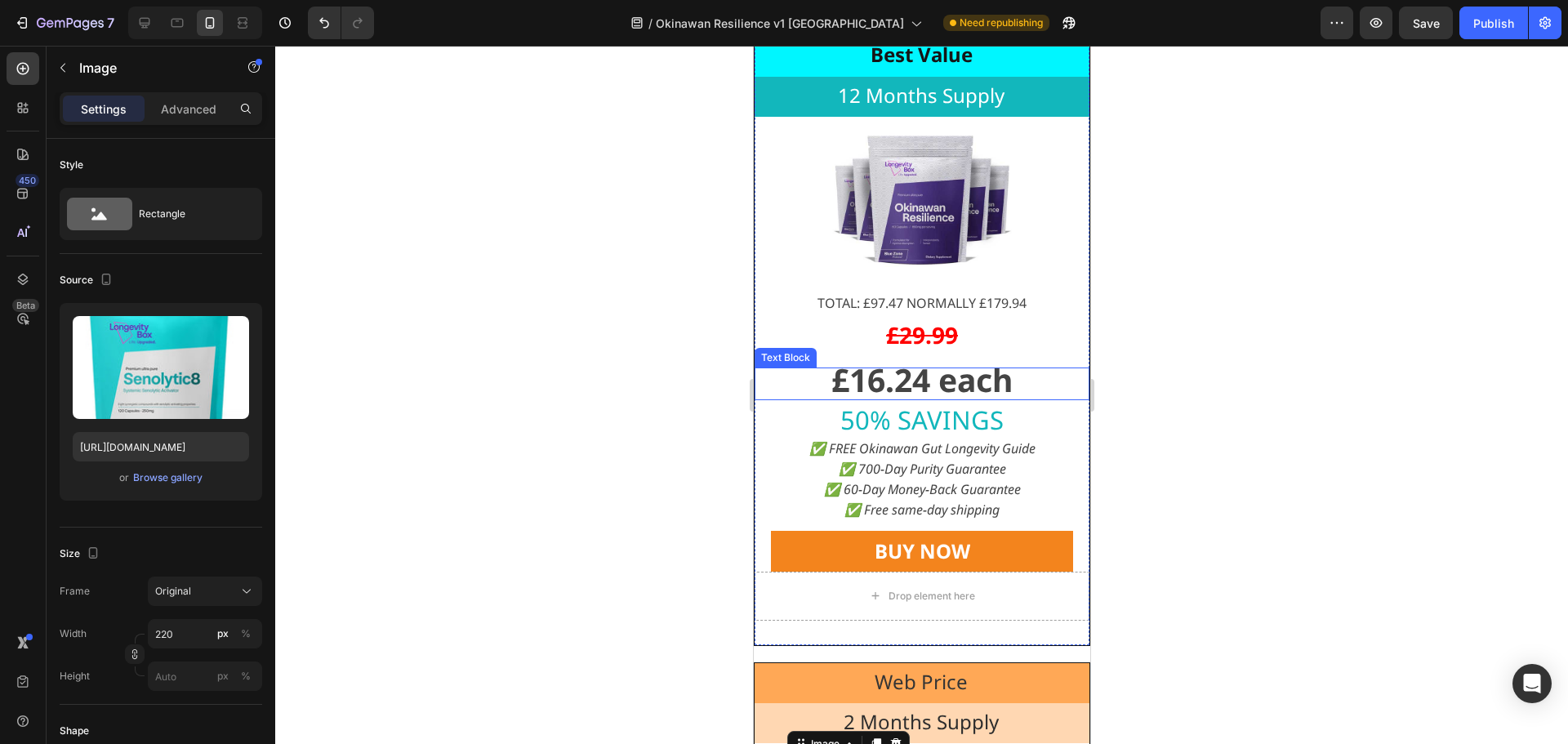
scroll to position [15333, 0]
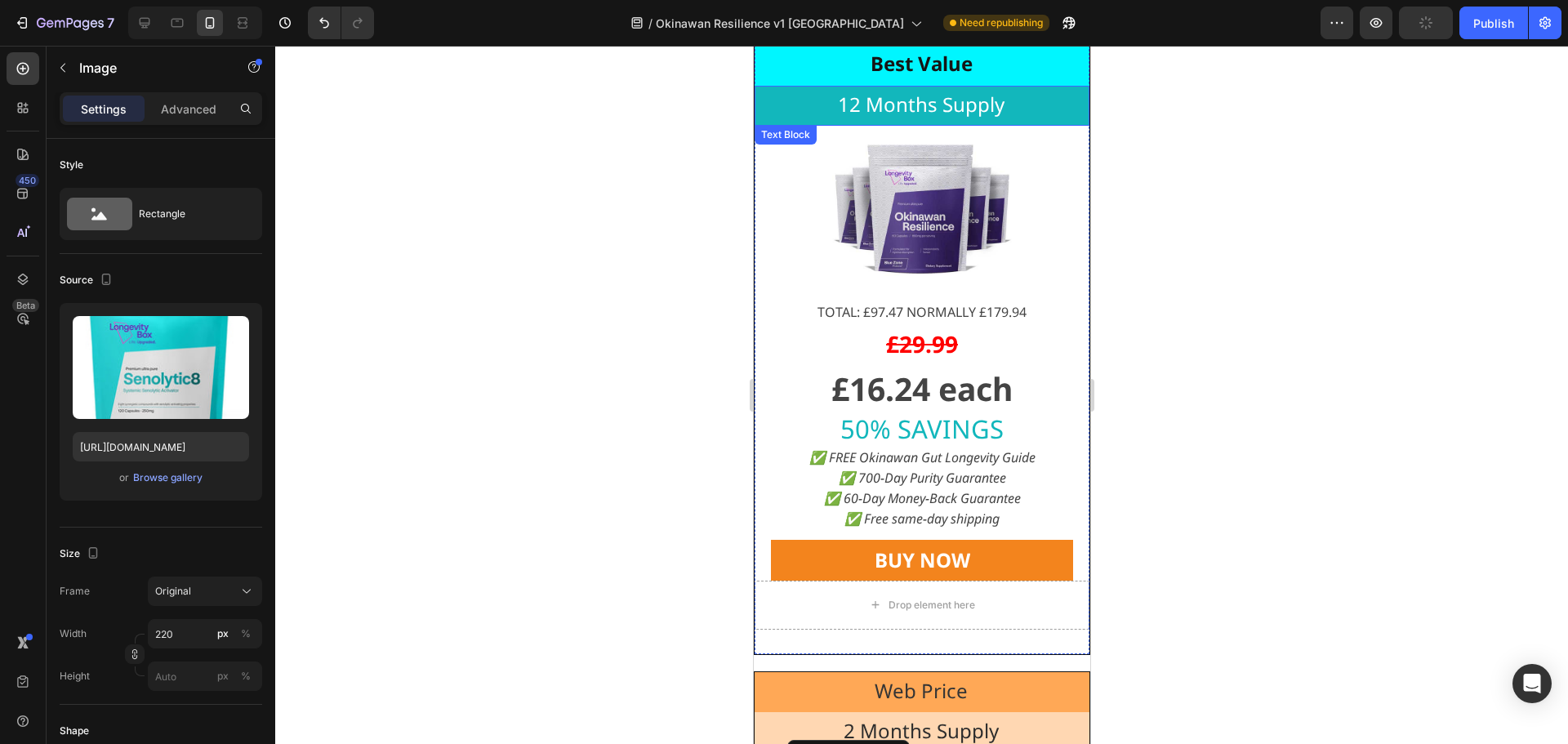
click at [850, 107] on span "12 Months Supply" at bounding box center [920, 104] width 166 height 27
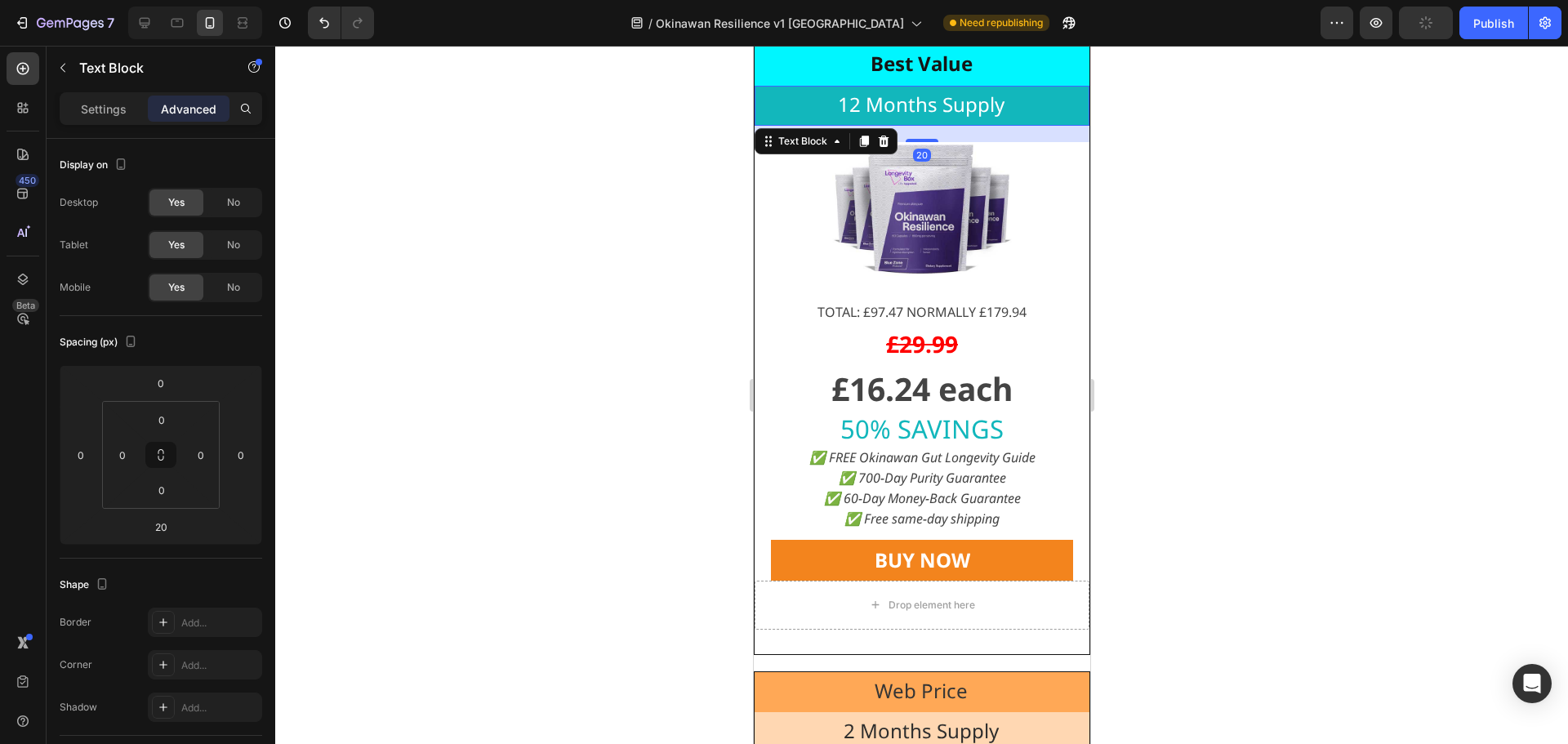
click at [850, 107] on span "12 Months Supply" at bounding box center [920, 104] width 166 height 27
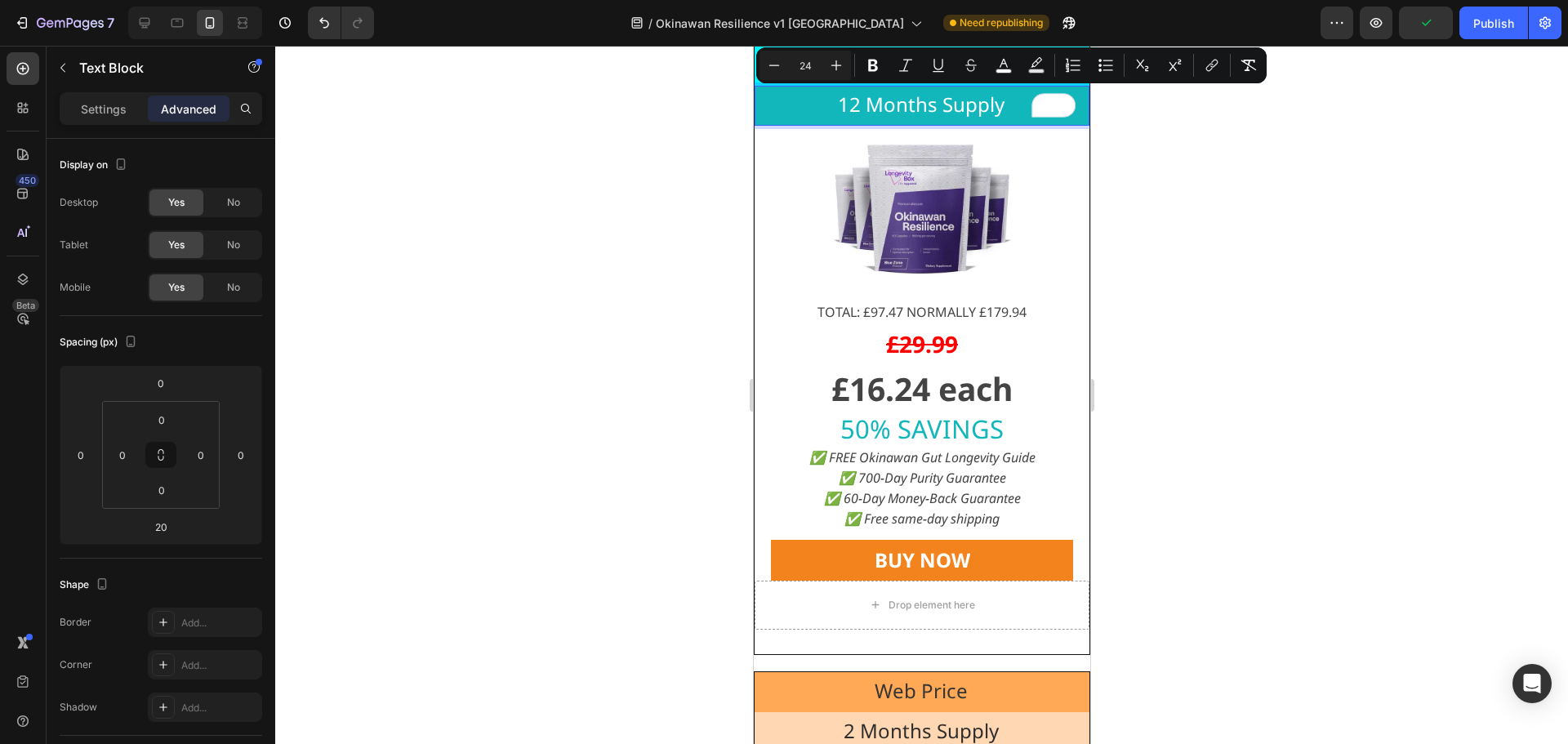
click at [844, 106] on span "12 Months Supply" at bounding box center [920, 104] width 166 height 27
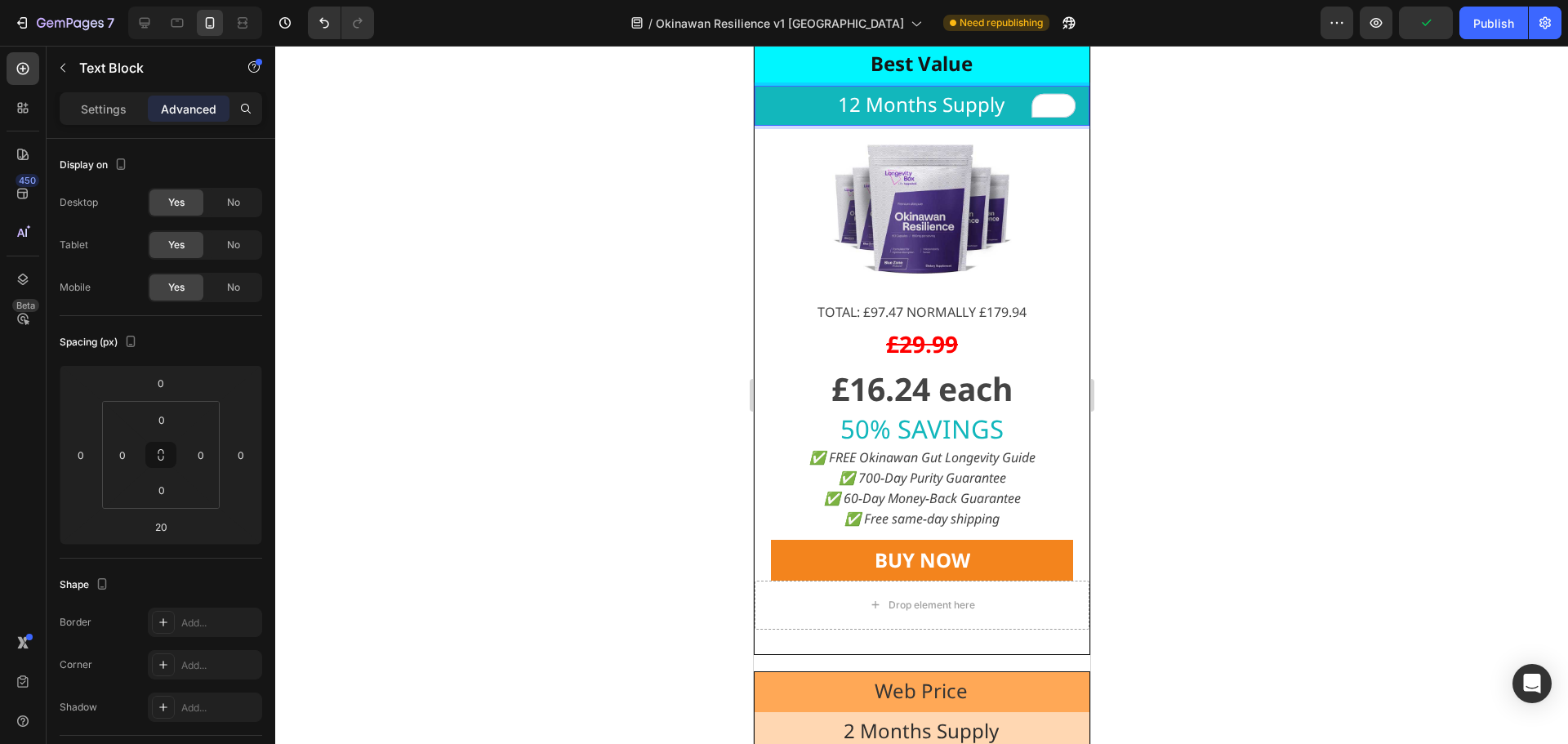
click at [853, 111] on span "12 Months Supply" at bounding box center [920, 104] width 166 height 27
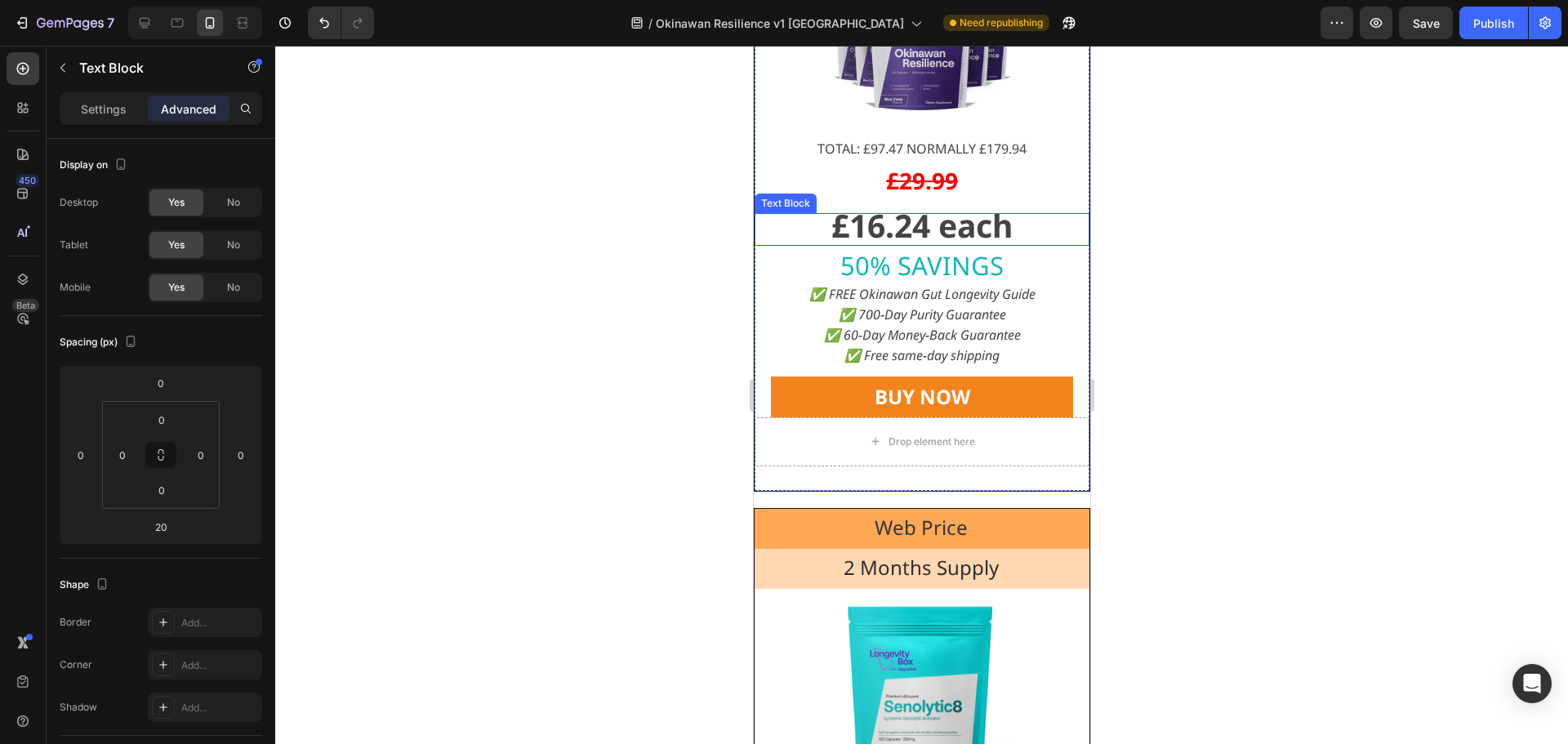
scroll to position [15660, 0]
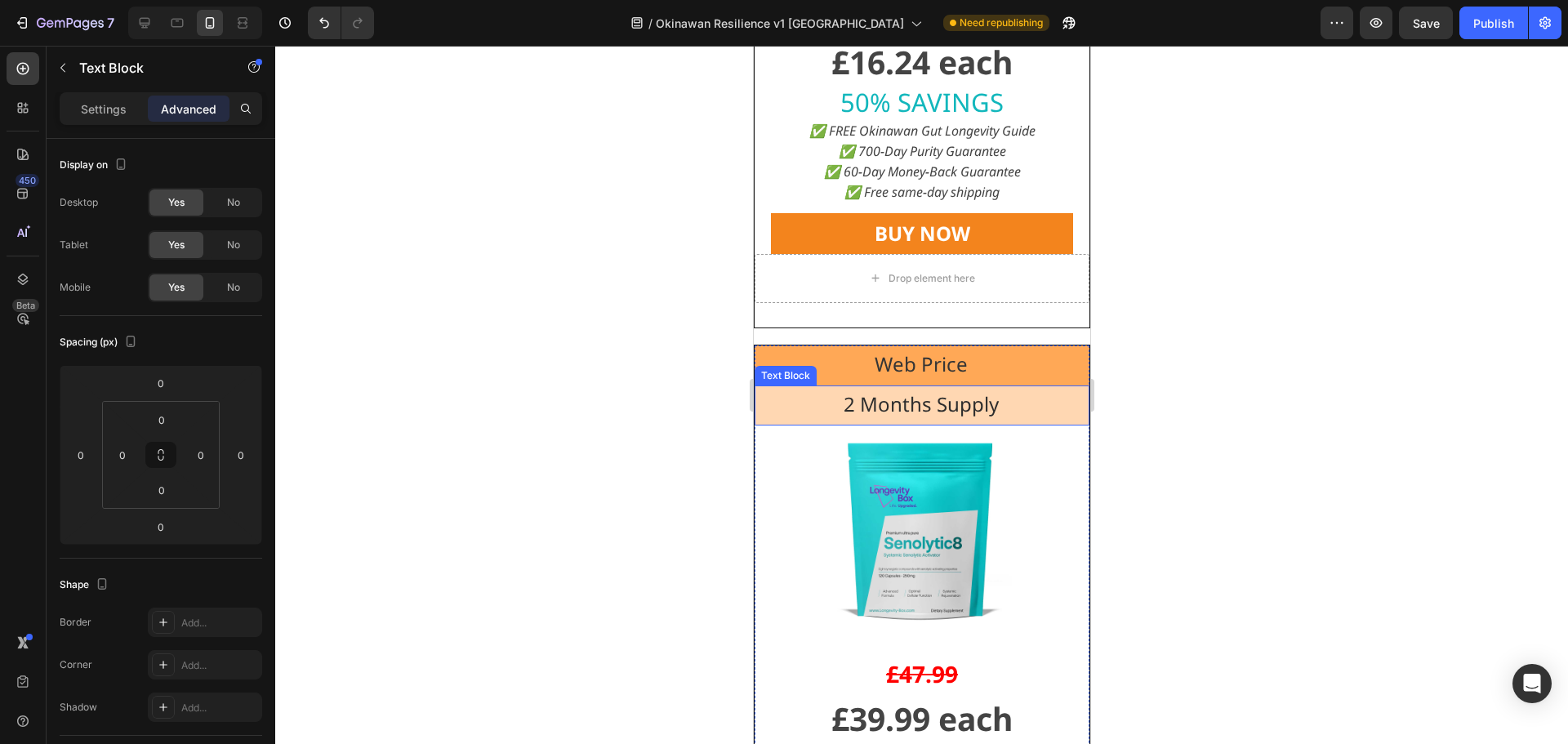
click at [859, 401] on span "2 Months Supply" at bounding box center [920, 404] width 155 height 27
click at [847, 405] on span "2 Months Supply" at bounding box center [920, 404] width 155 height 27
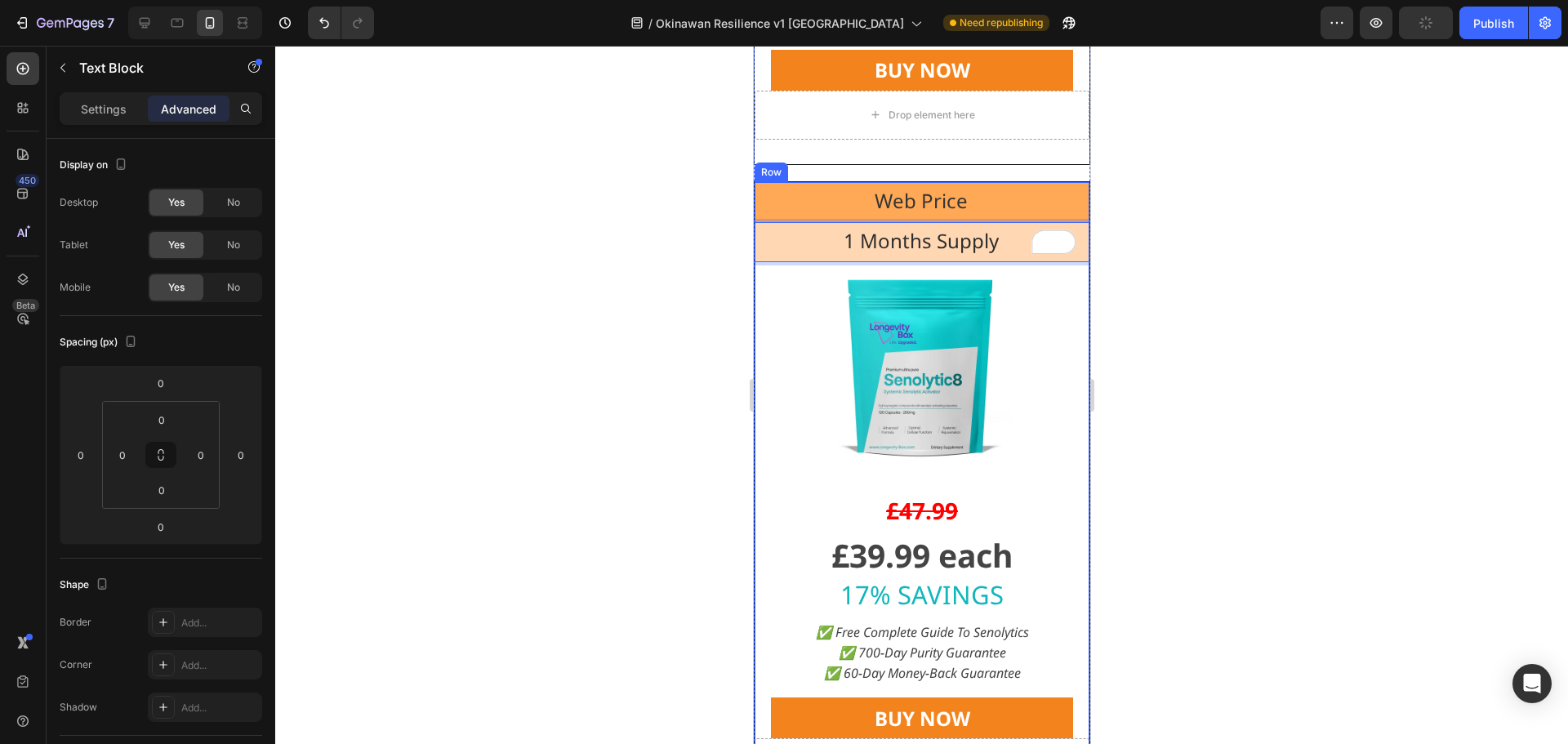
click at [897, 446] on img at bounding box center [921, 368] width 179 height 179
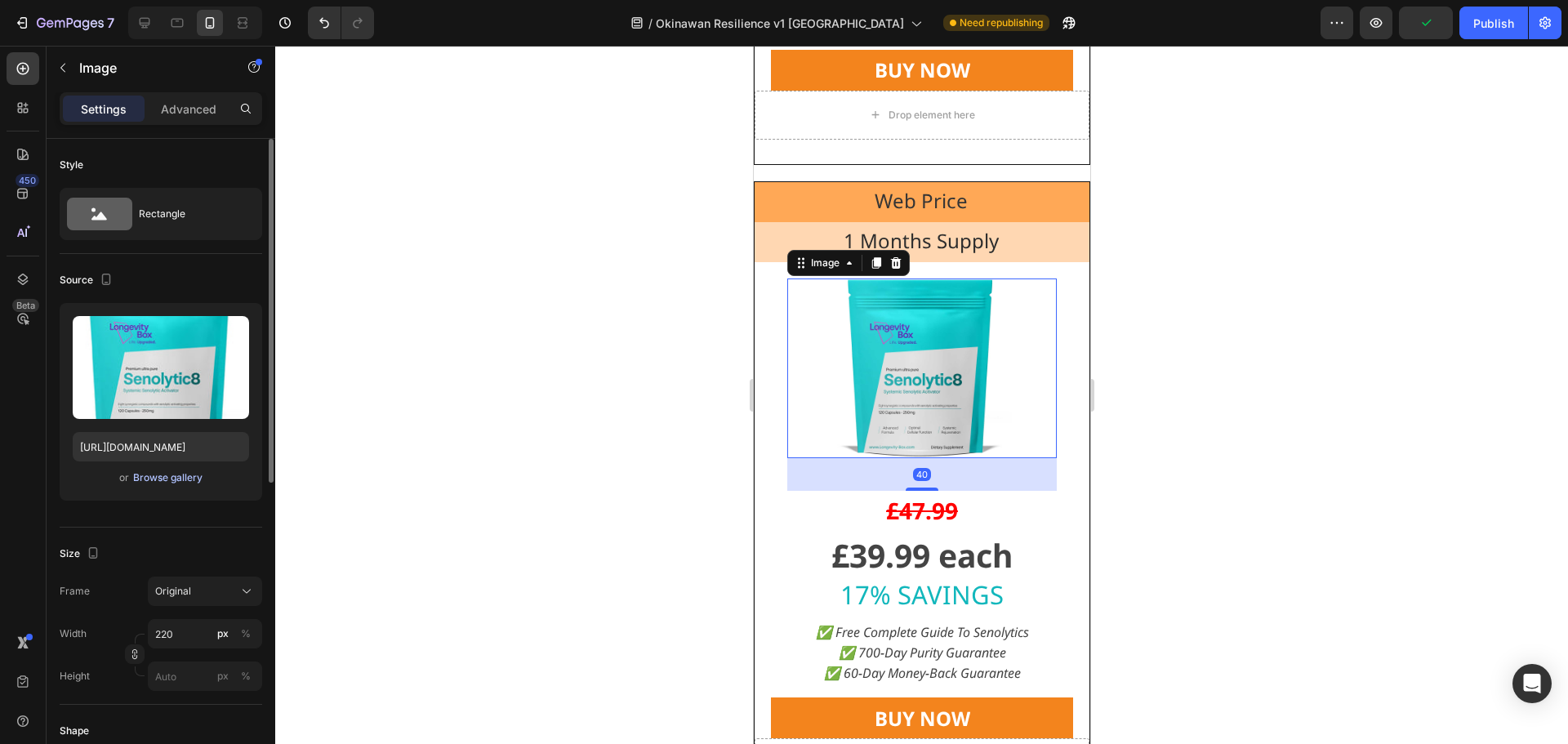
click at [155, 469] on button "Browse gallery" at bounding box center [167, 477] width 71 height 17
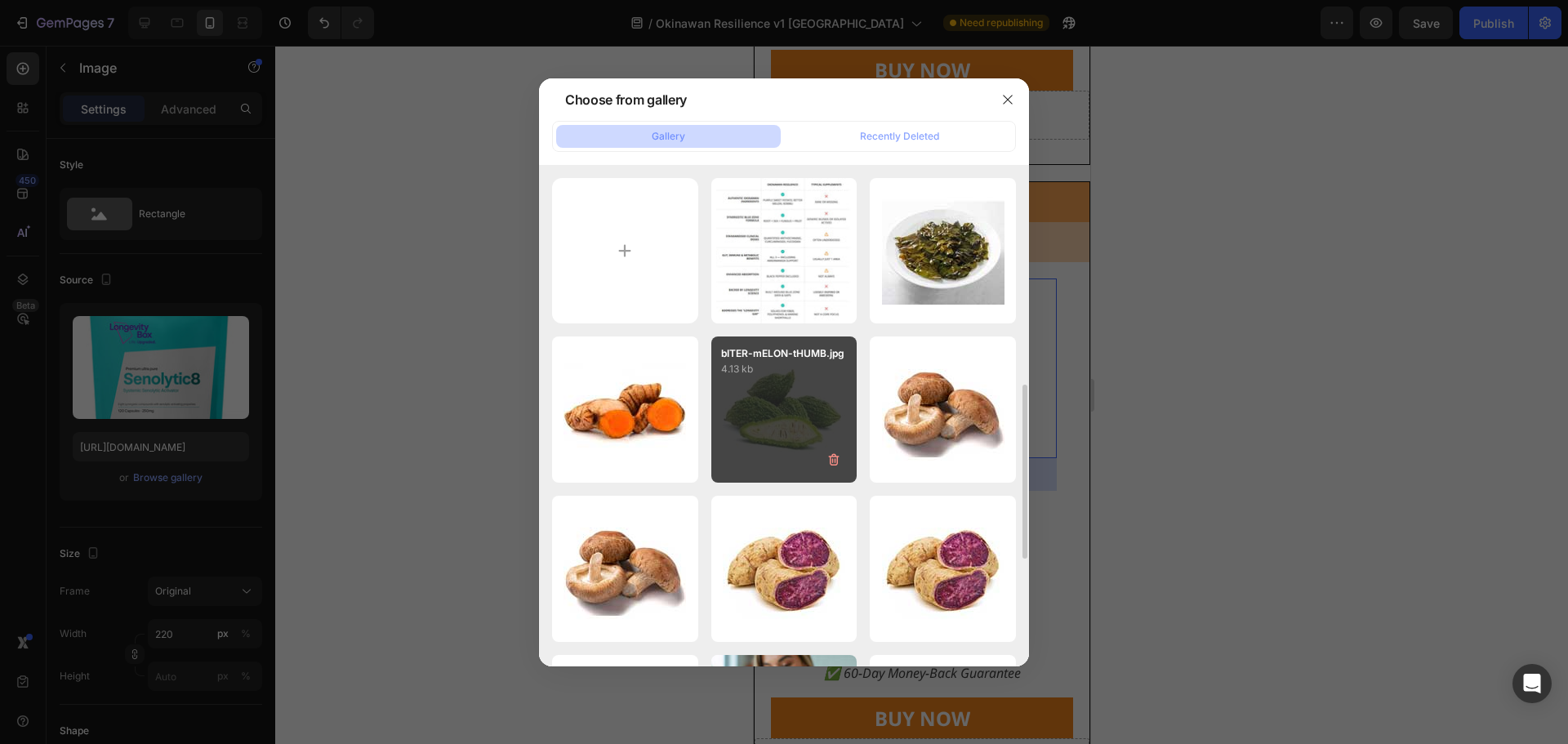
scroll to position [409, 0]
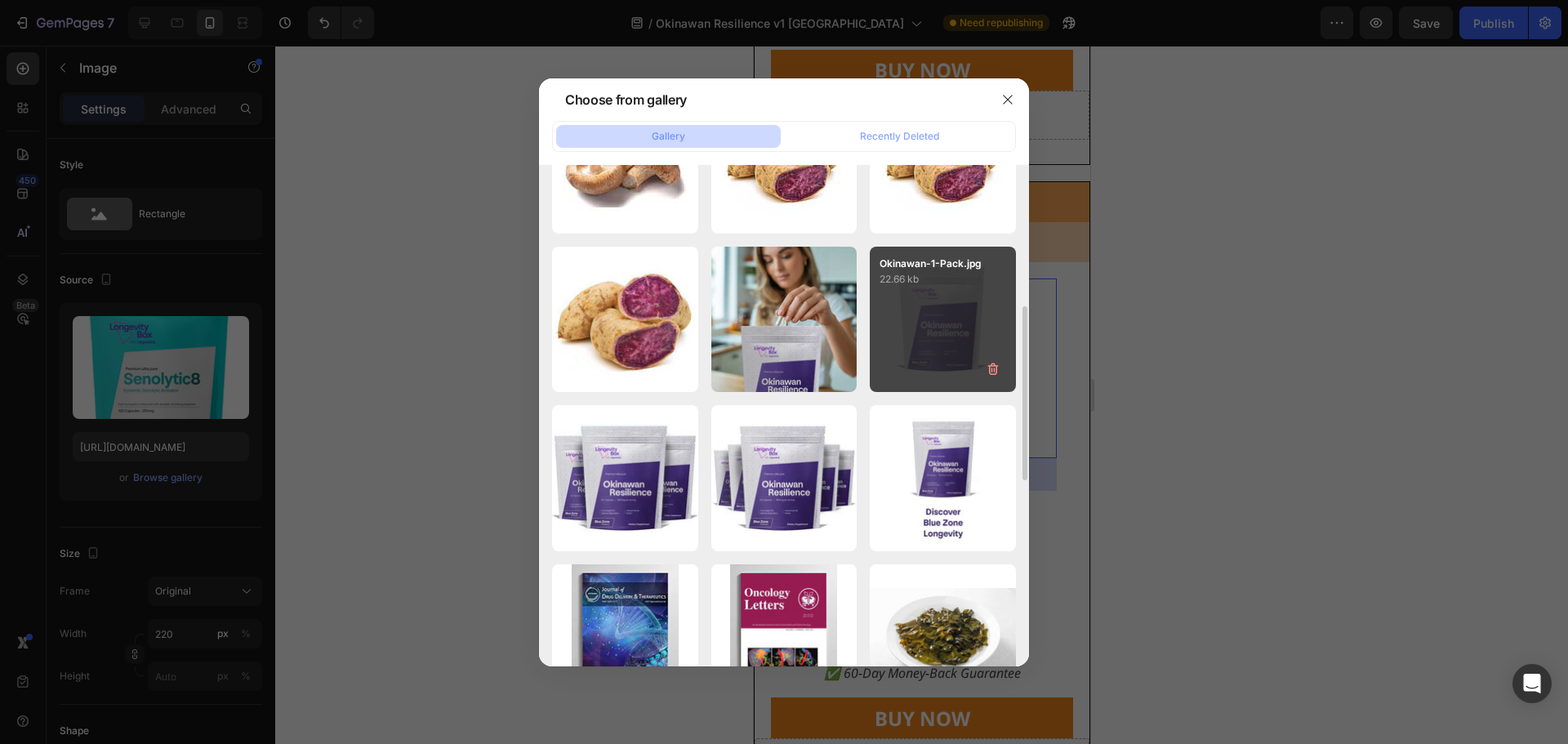
click at [931, 287] on div "Okinawan-1-Pack.jpg 22.66 kb" at bounding box center [943, 319] width 146 height 146
type input "https://cdn.shopify.com/s/files/1/0531/2754/4992/files/gempages_477113519360181…"
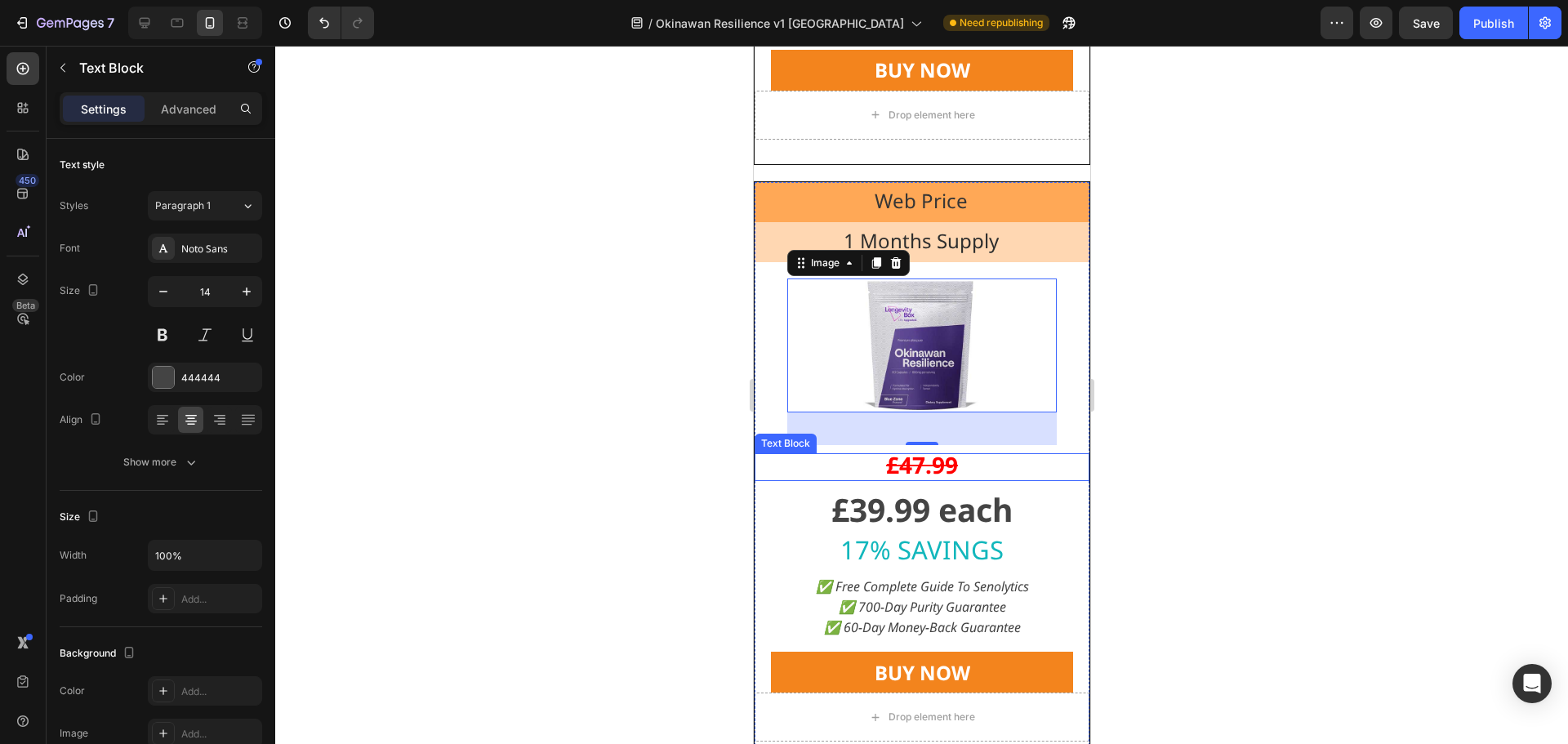
click at [898, 467] on strong "£47.99" at bounding box center [921, 464] width 72 height 31
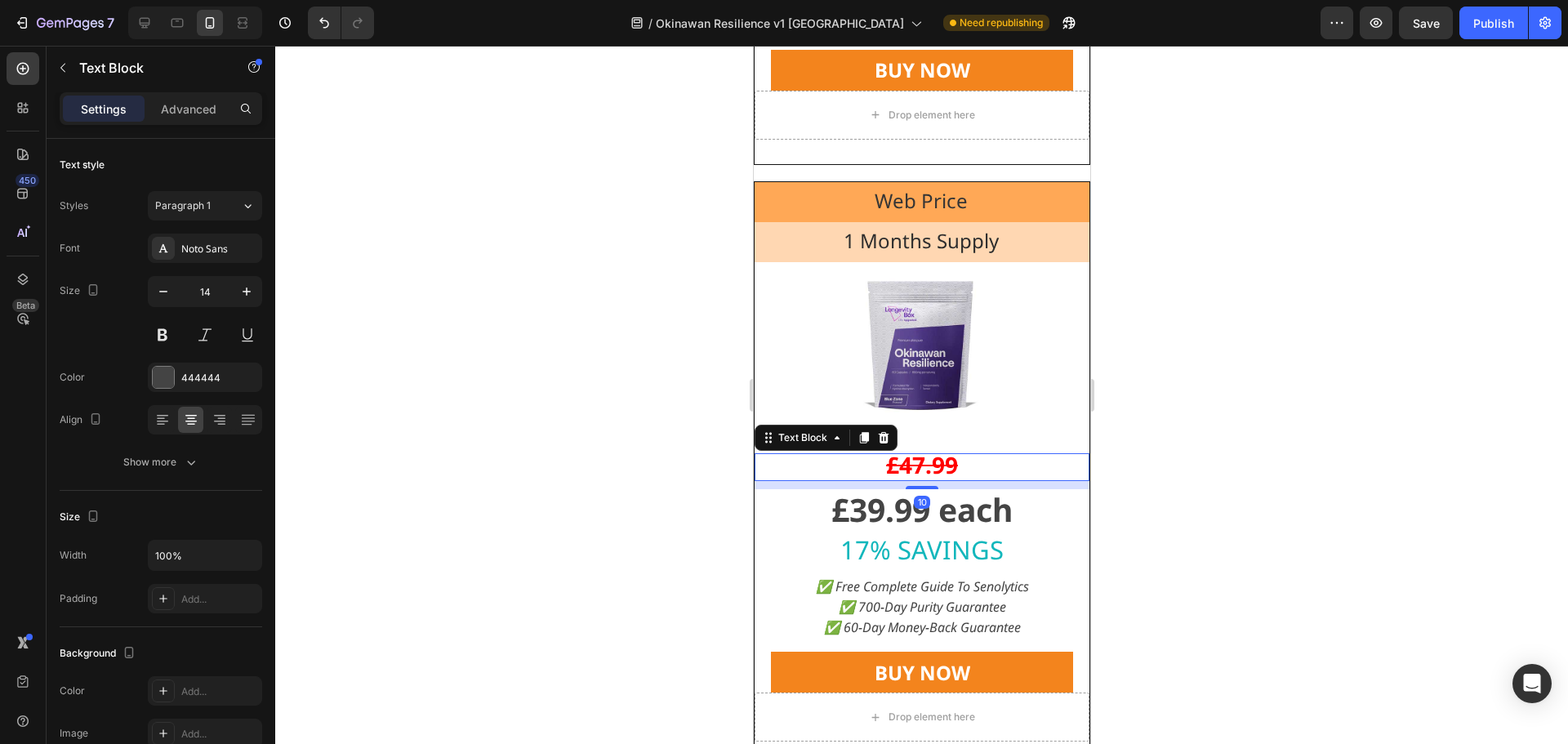
click at [898, 467] on strong "£47.99" at bounding box center [921, 464] width 72 height 31
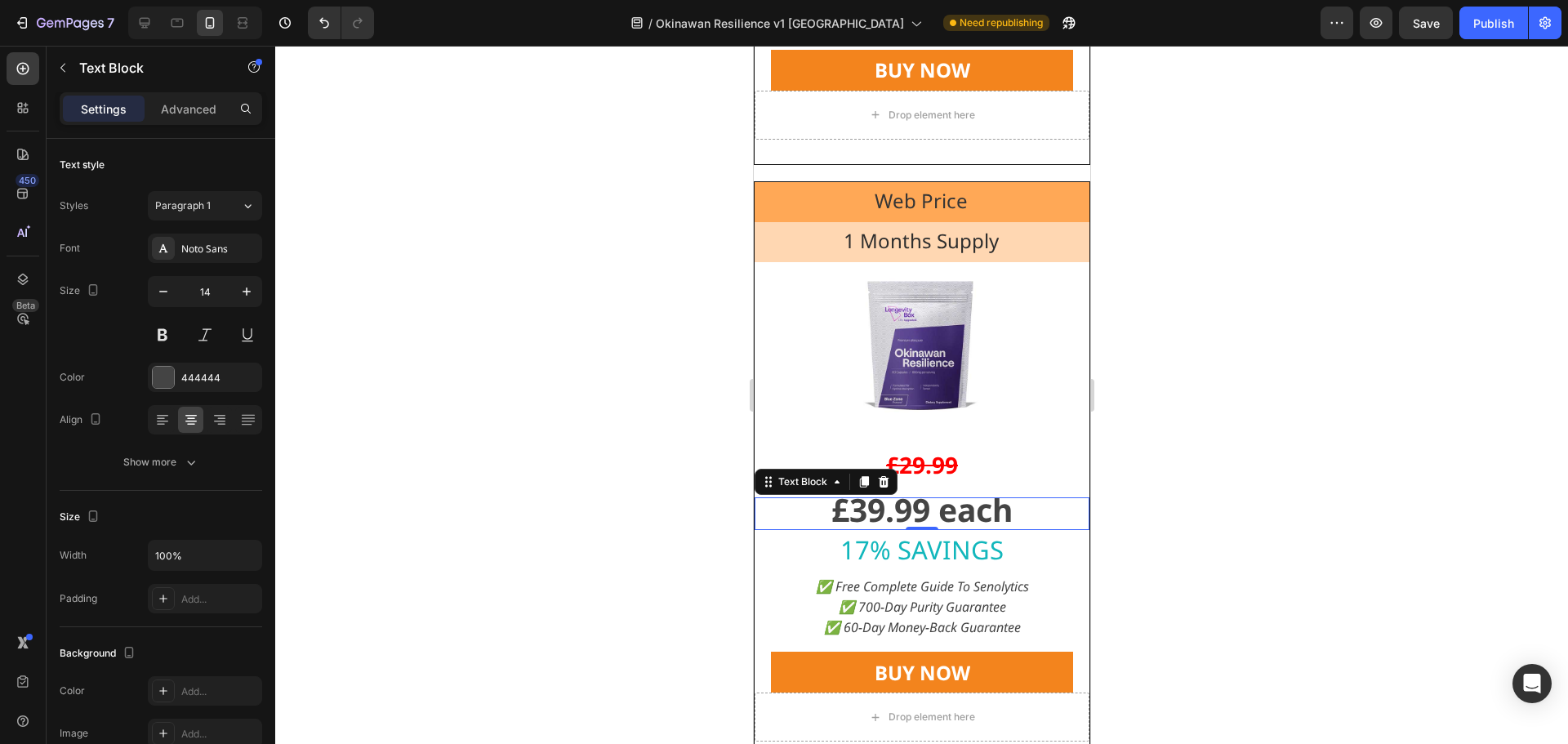
click at [854, 516] on strong "£39.99 each" at bounding box center [921, 509] width 181 height 43
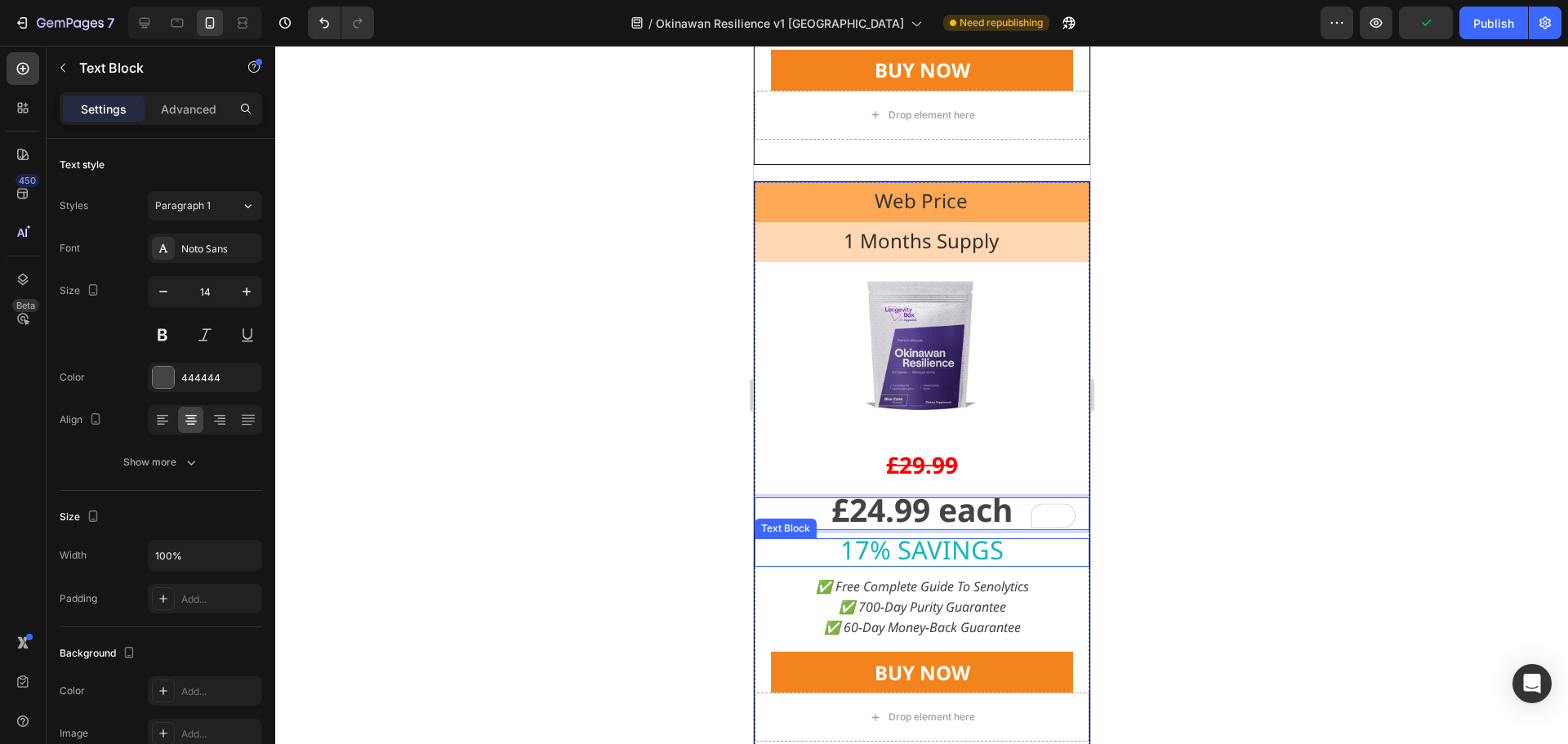
click at [856, 551] on span "17% SAVINGS" at bounding box center [921, 549] width 164 height 34
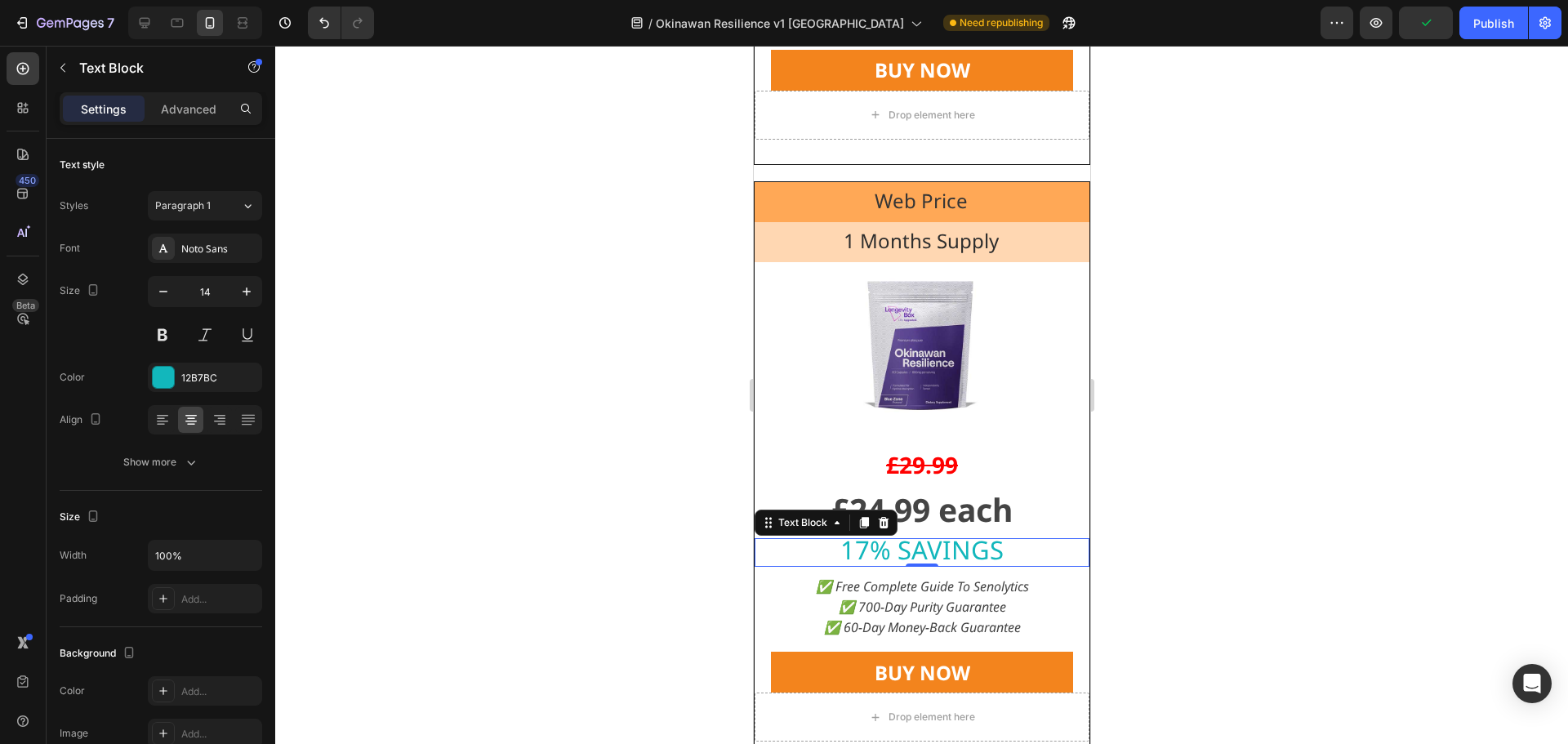
click at [857, 551] on span "17% SAVINGS" at bounding box center [921, 549] width 164 height 34
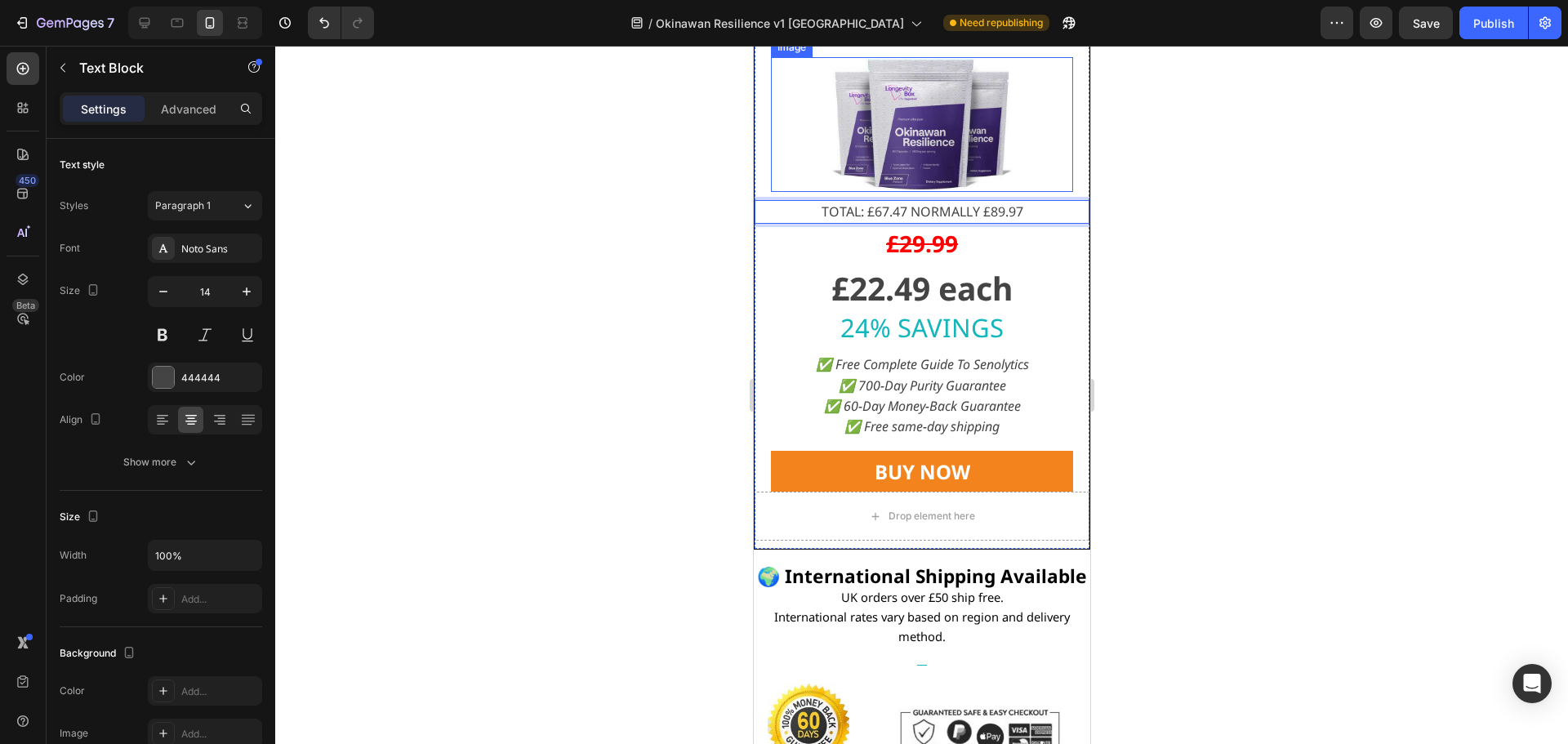
scroll to position [1, 0]
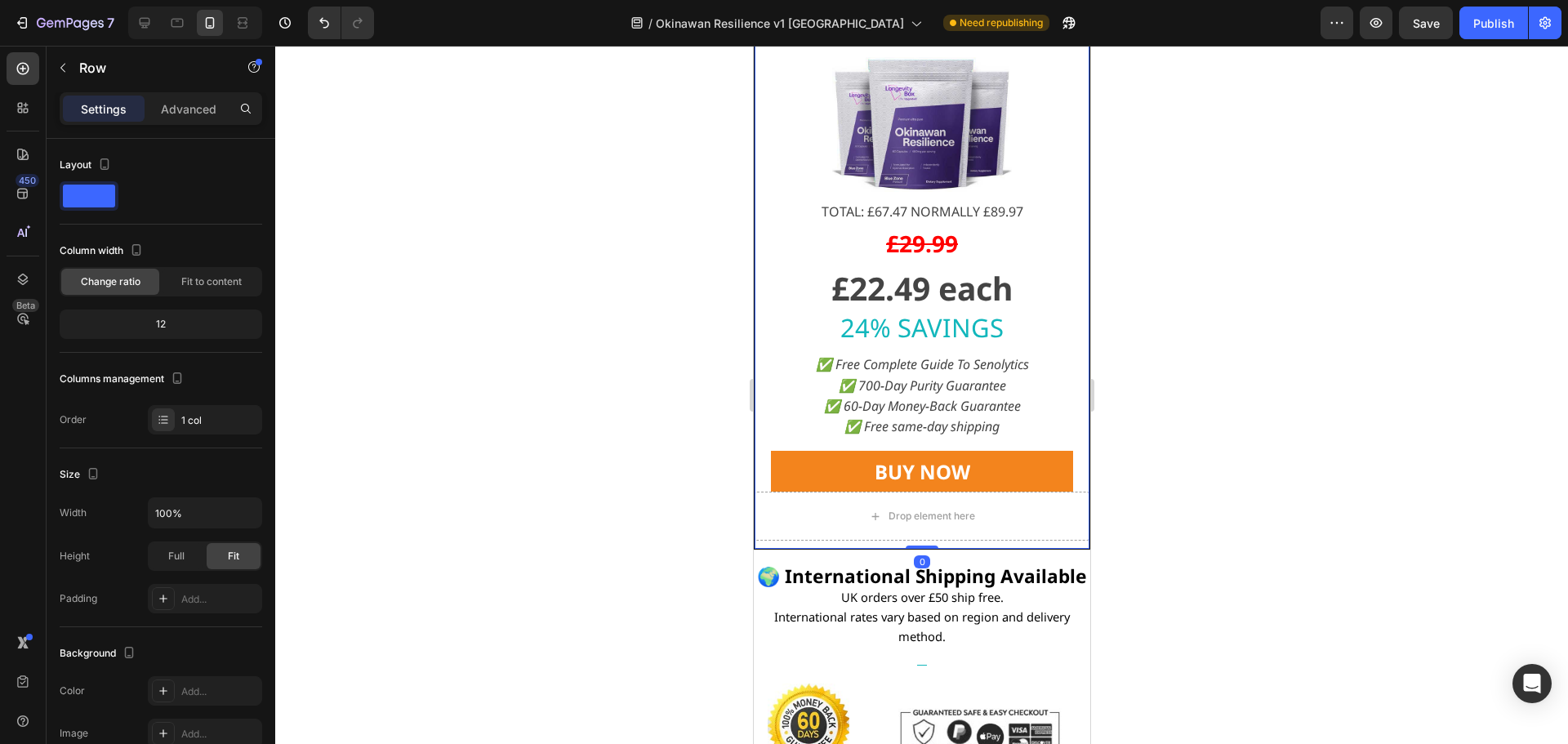
click at [1046, 494] on div "Most Popular Text Block 6 Months Supply Text Block Image TOTAL: £67.47 NORMALLY…" at bounding box center [921, 255] width 335 height 588
click at [843, 32] on span "6 Months Supply" at bounding box center [920, 19] width 155 height 27
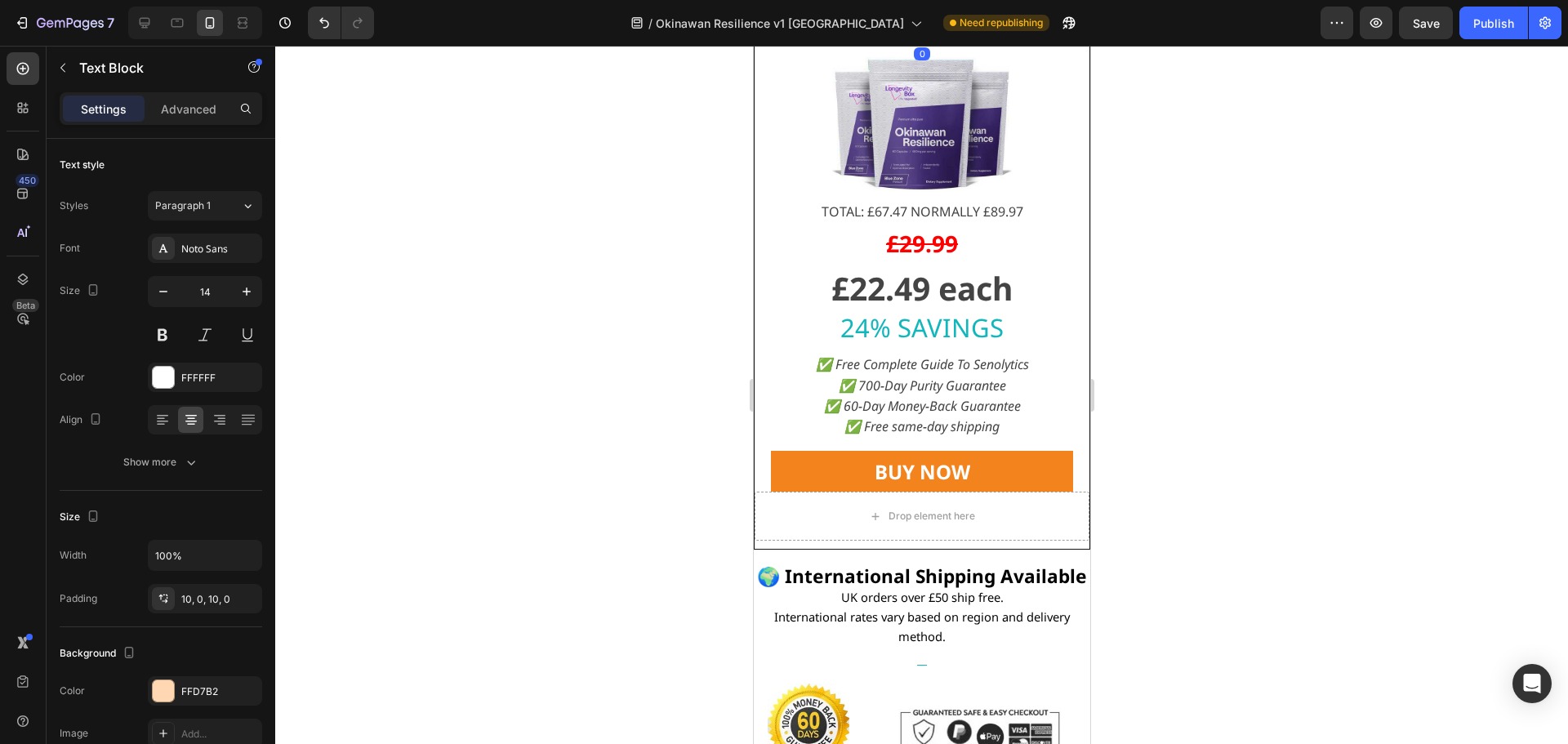
click at [843, 32] on span "6 Months Supply" at bounding box center [920, 19] width 155 height 27
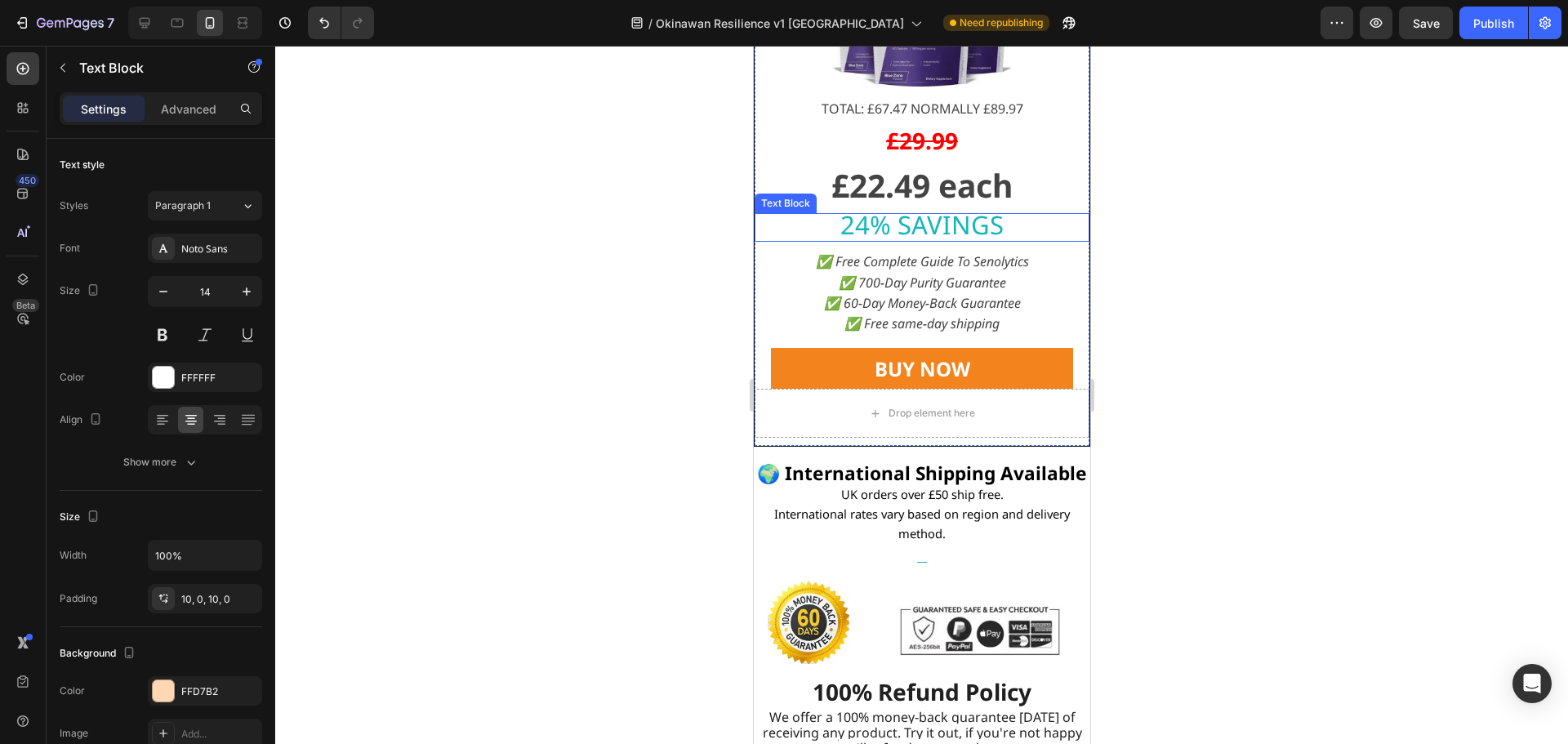
scroll to position [16558, 0]
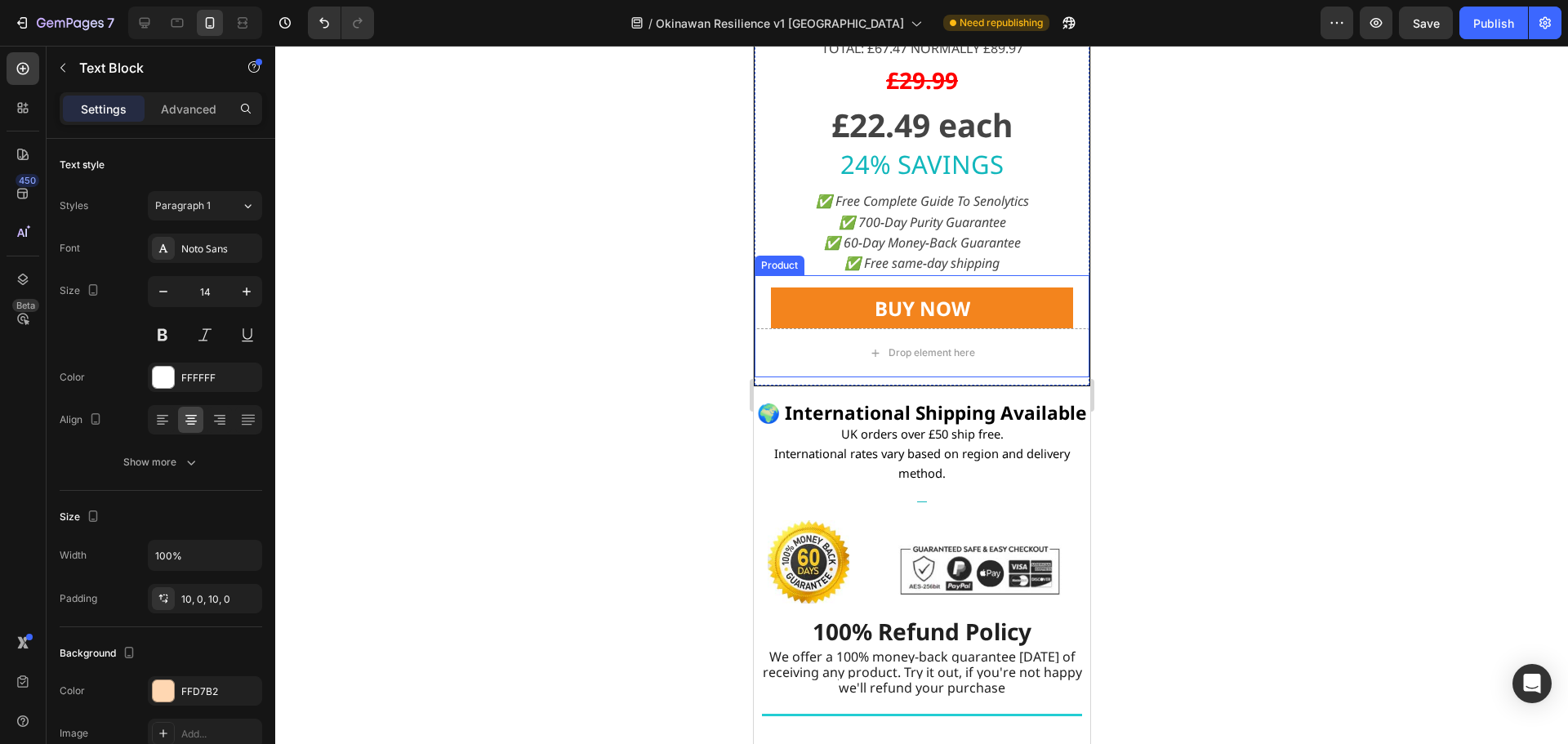
click at [763, 328] on div "BUY NOW Dynamic Checkout" at bounding box center [921, 301] width 335 height 53
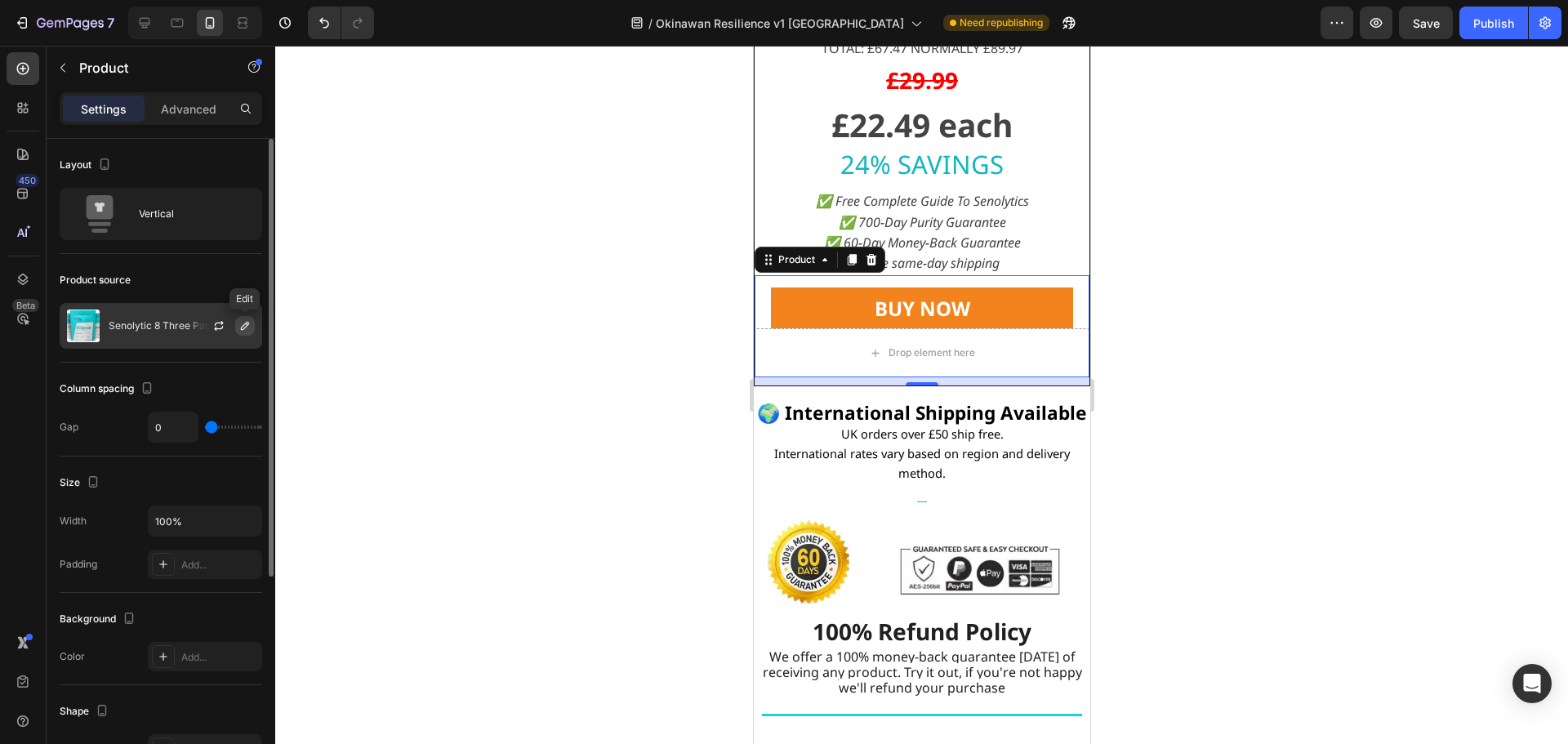
click at [243, 323] on icon "button" at bounding box center [244, 326] width 13 height 13
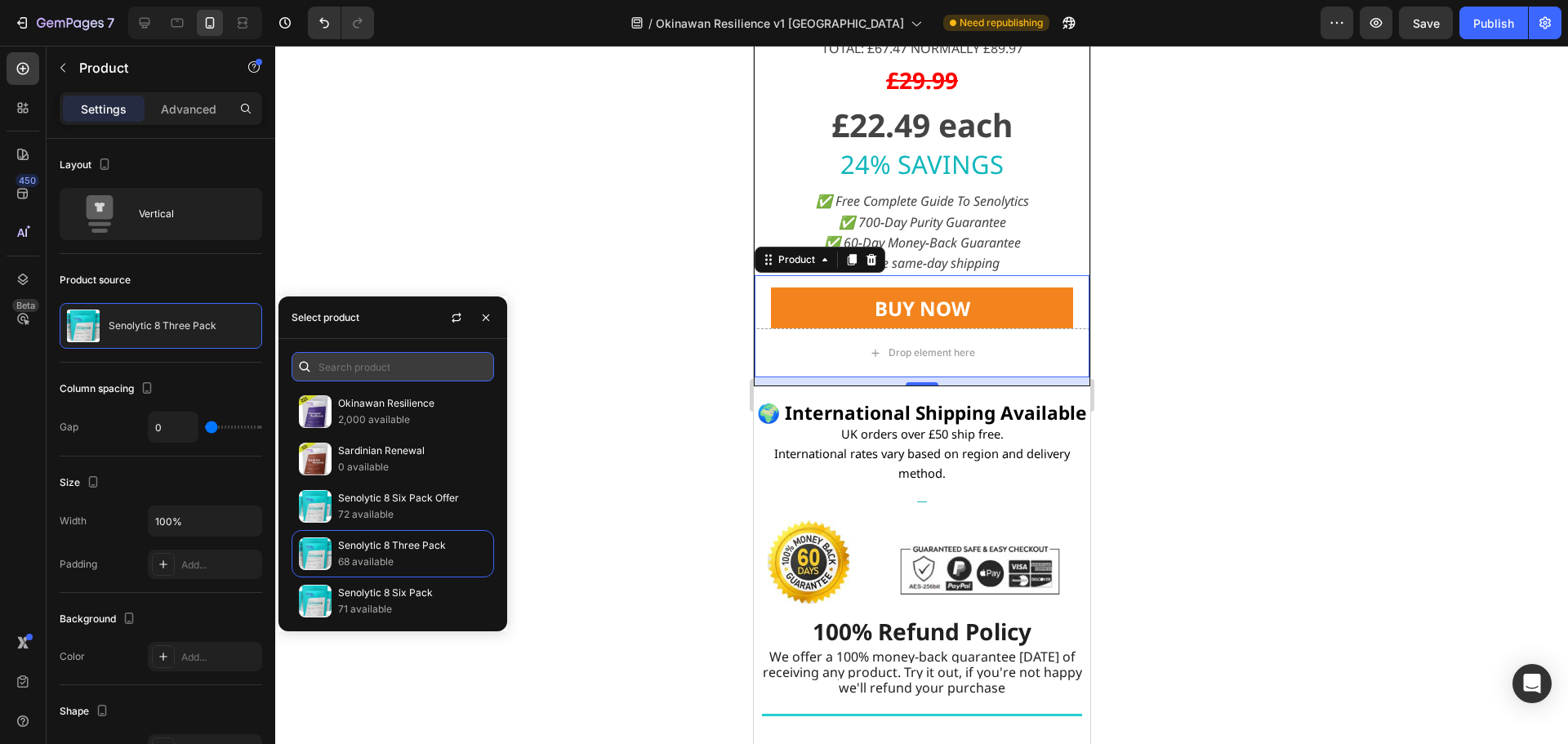
click at [406, 376] on input "text" at bounding box center [392, 367] width 202 height 30
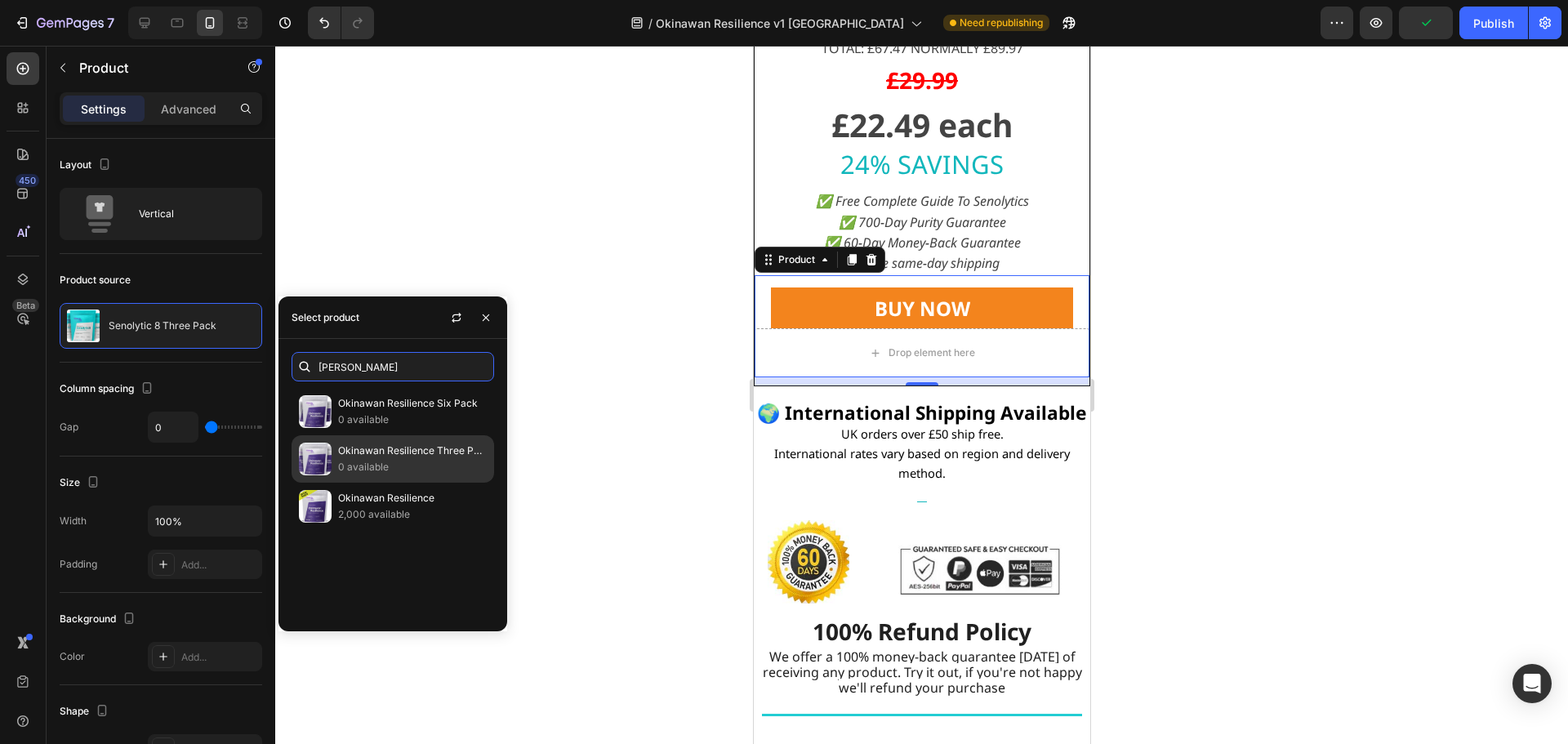
type input "[PERSON_NAME]"
click at [404, 447] on p "Okinawan Resilience Three Pack" at bounding box center [412, 451] width 149 height 17
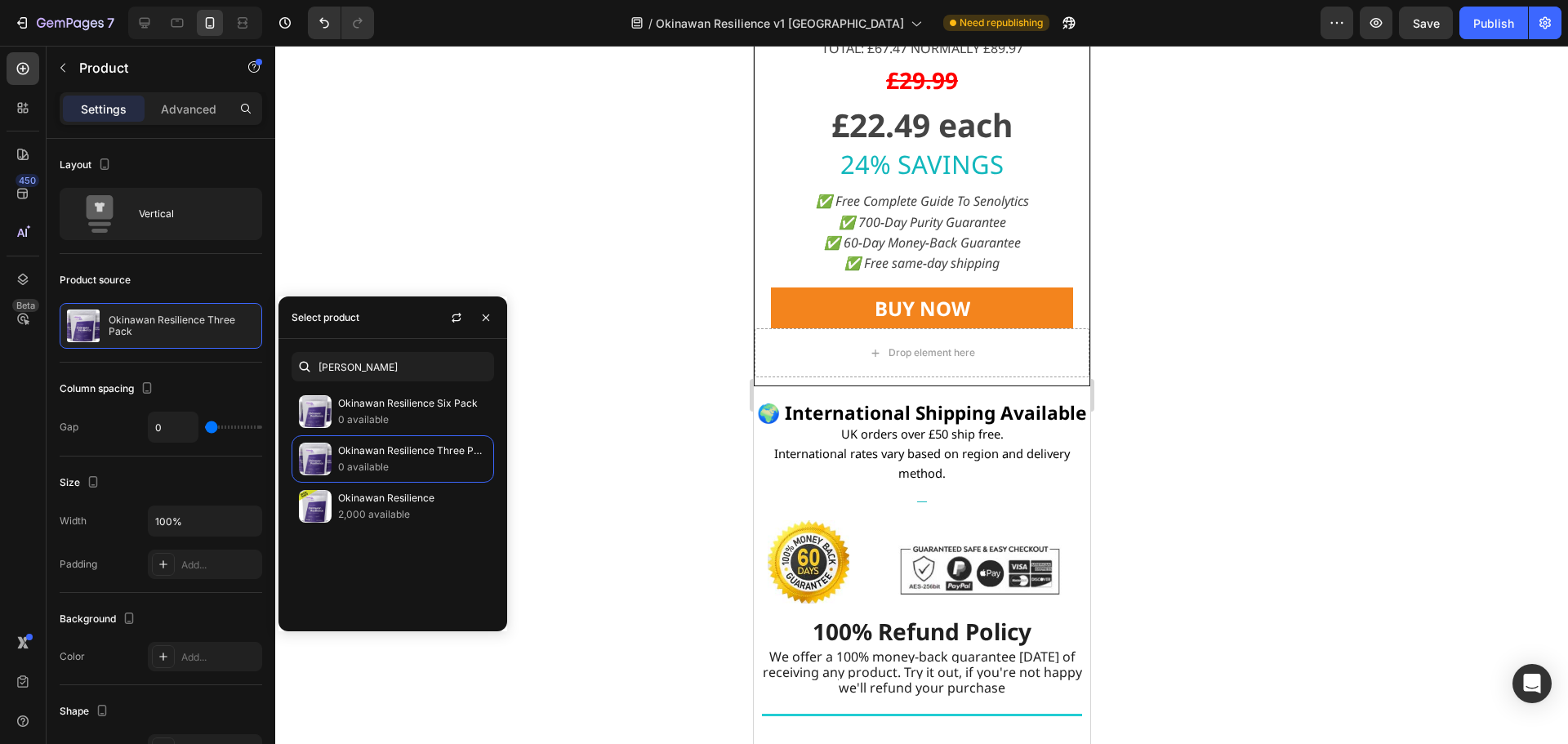
click at [623, 516] on div at bounding box center [921, 395] width 1293 height 698
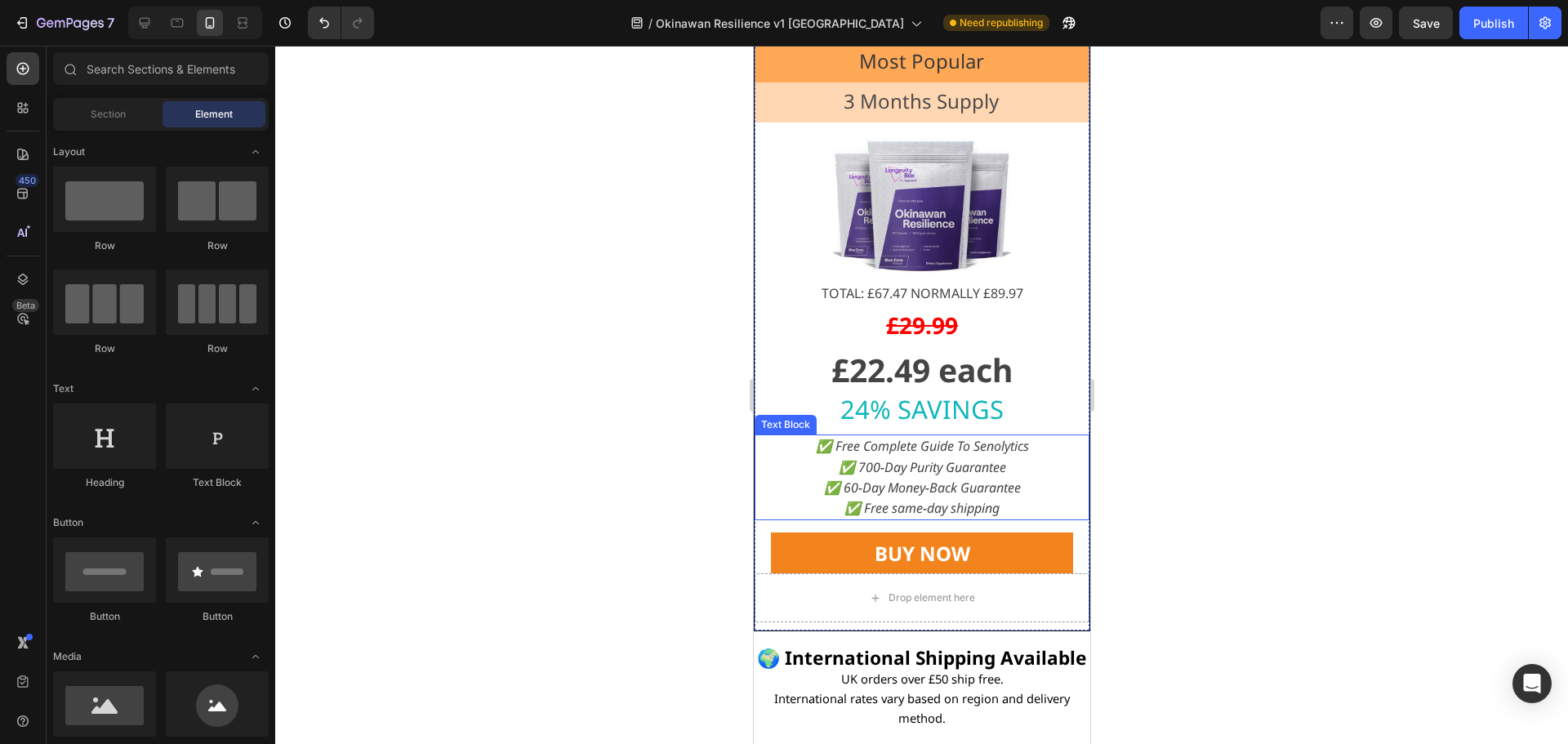
scroll to position [15986, 0]
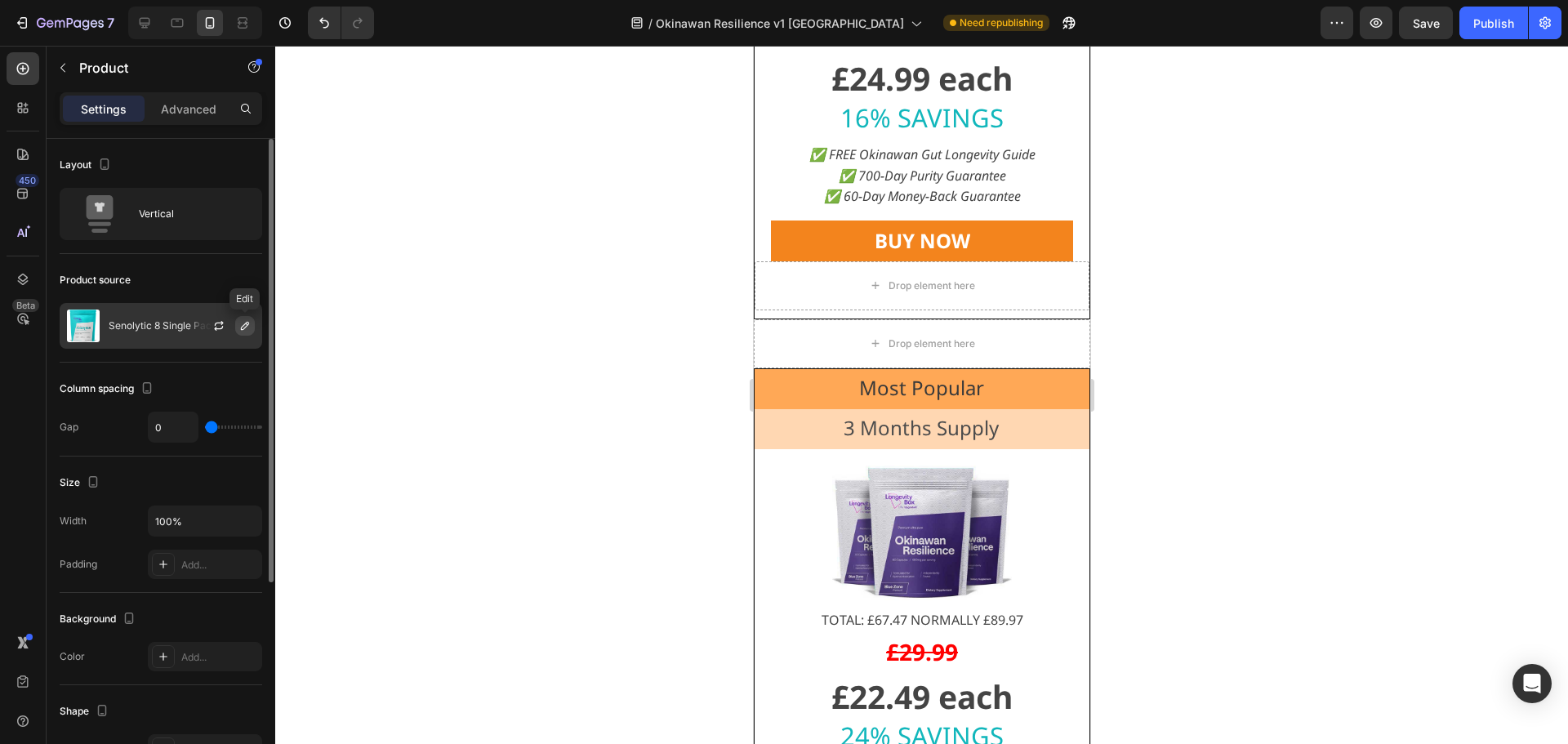
click at [247, 323] on icon "button" at bounding box center [244, 326] width 8 height 8
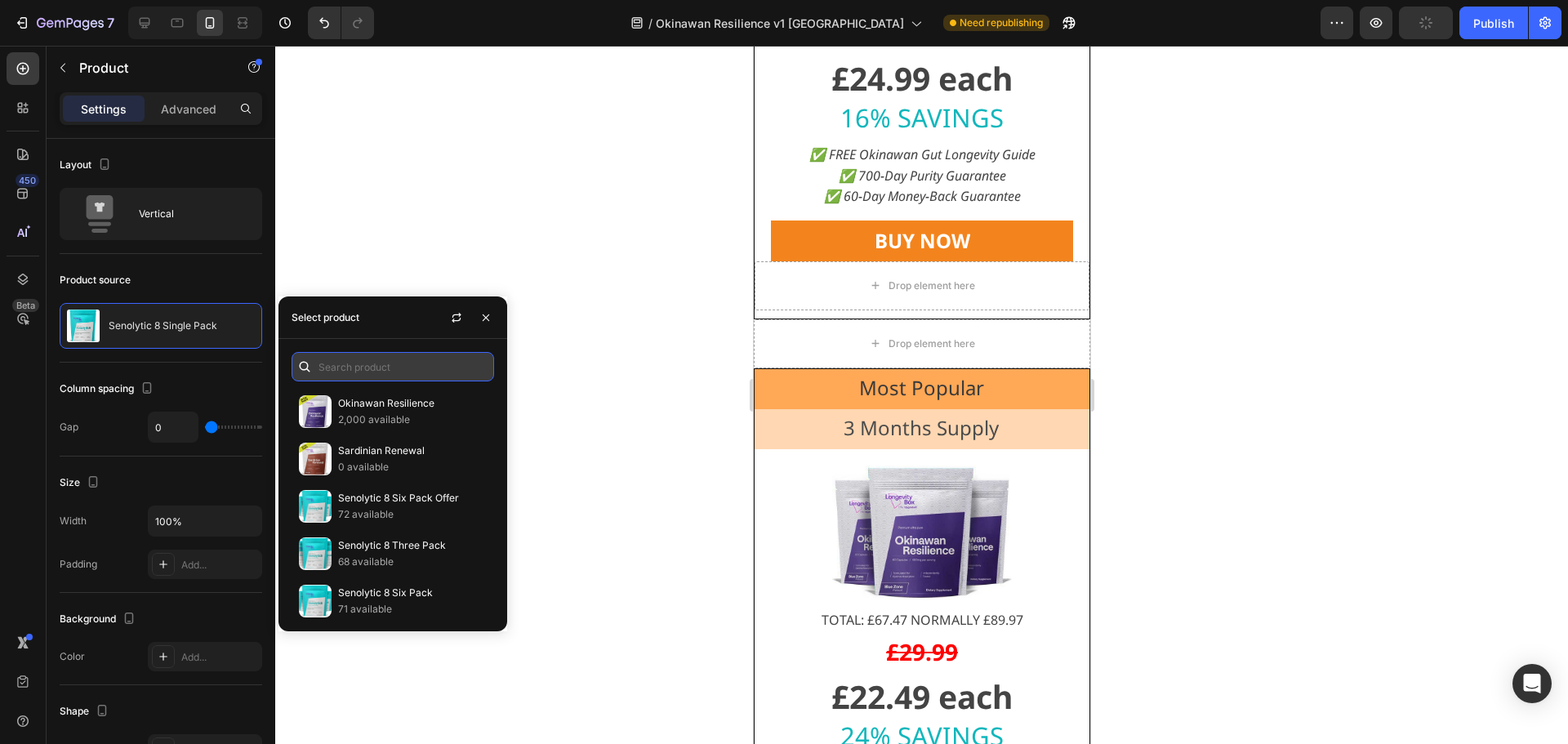
click at [371, 361] on input "text" at bounding box center [392, 367] width 202 height 30
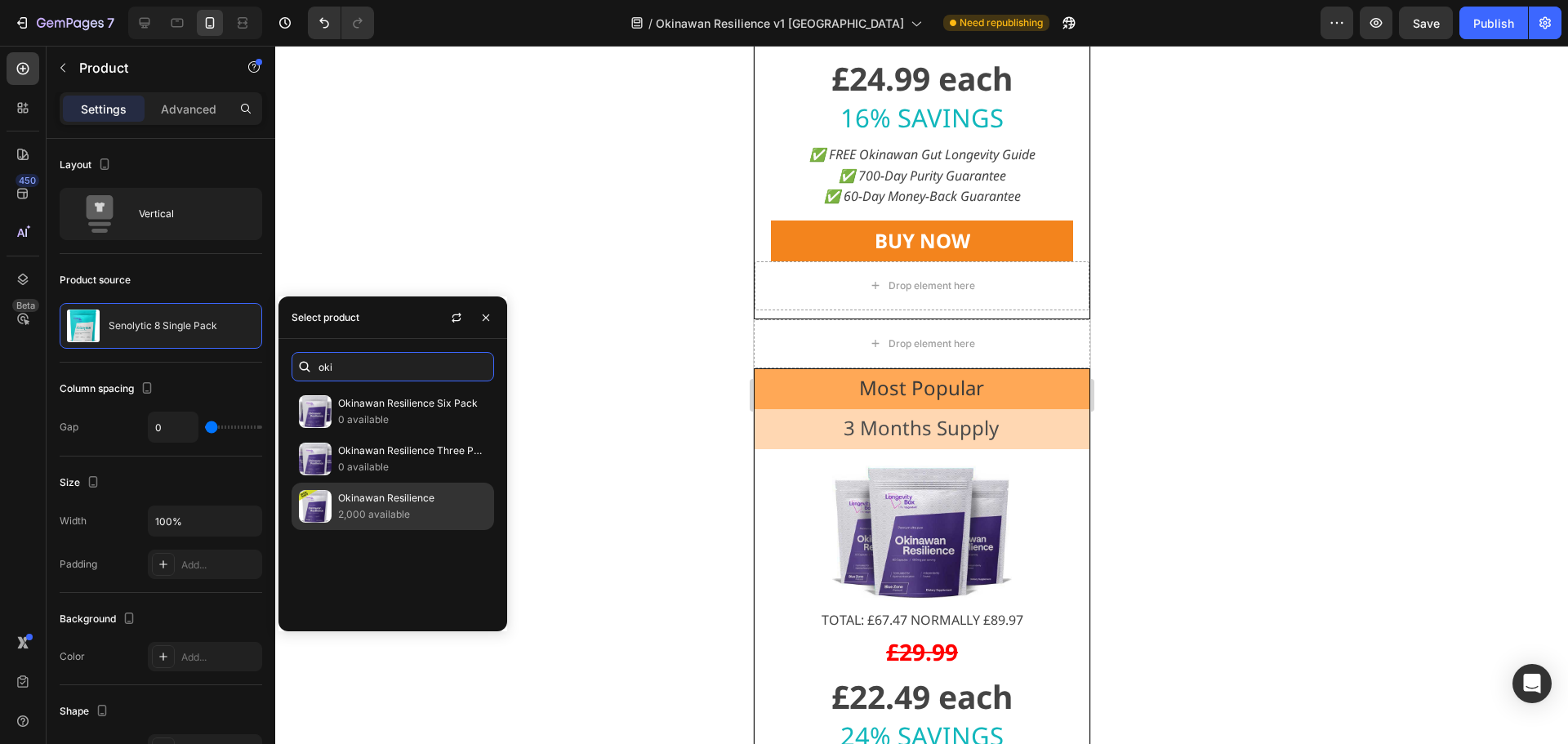
type input "oki"
click at [373, 489] on div "Okinawan Resilience 2,000 available" at bounding box center [392, 506] width 202 height 47
click at [354, 505] on p "Okinawan Resilience" at bounding box center [412, 498] width 149 height 17
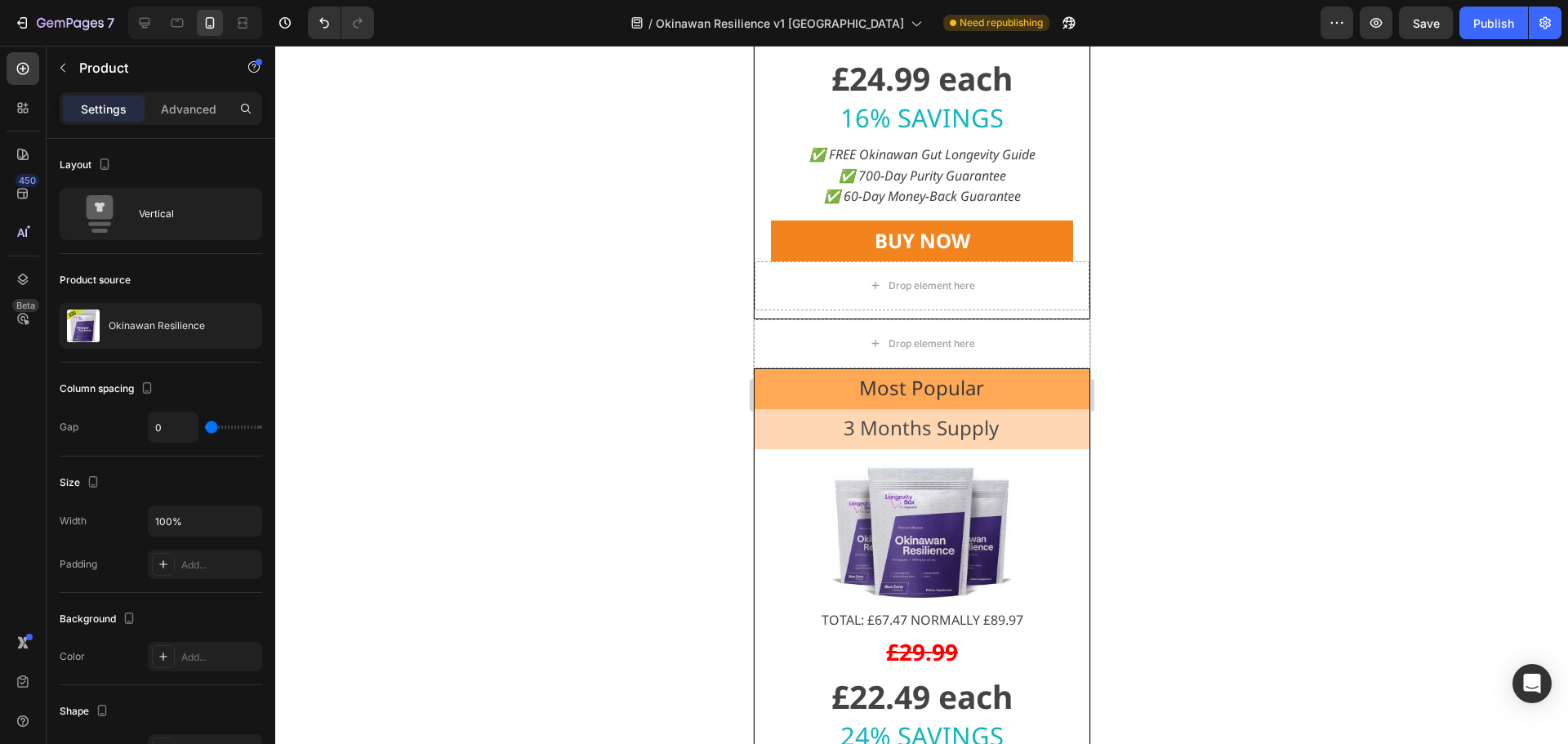
click at [558, 519] on div at bounding box center [921, 395] width 1293 height 698
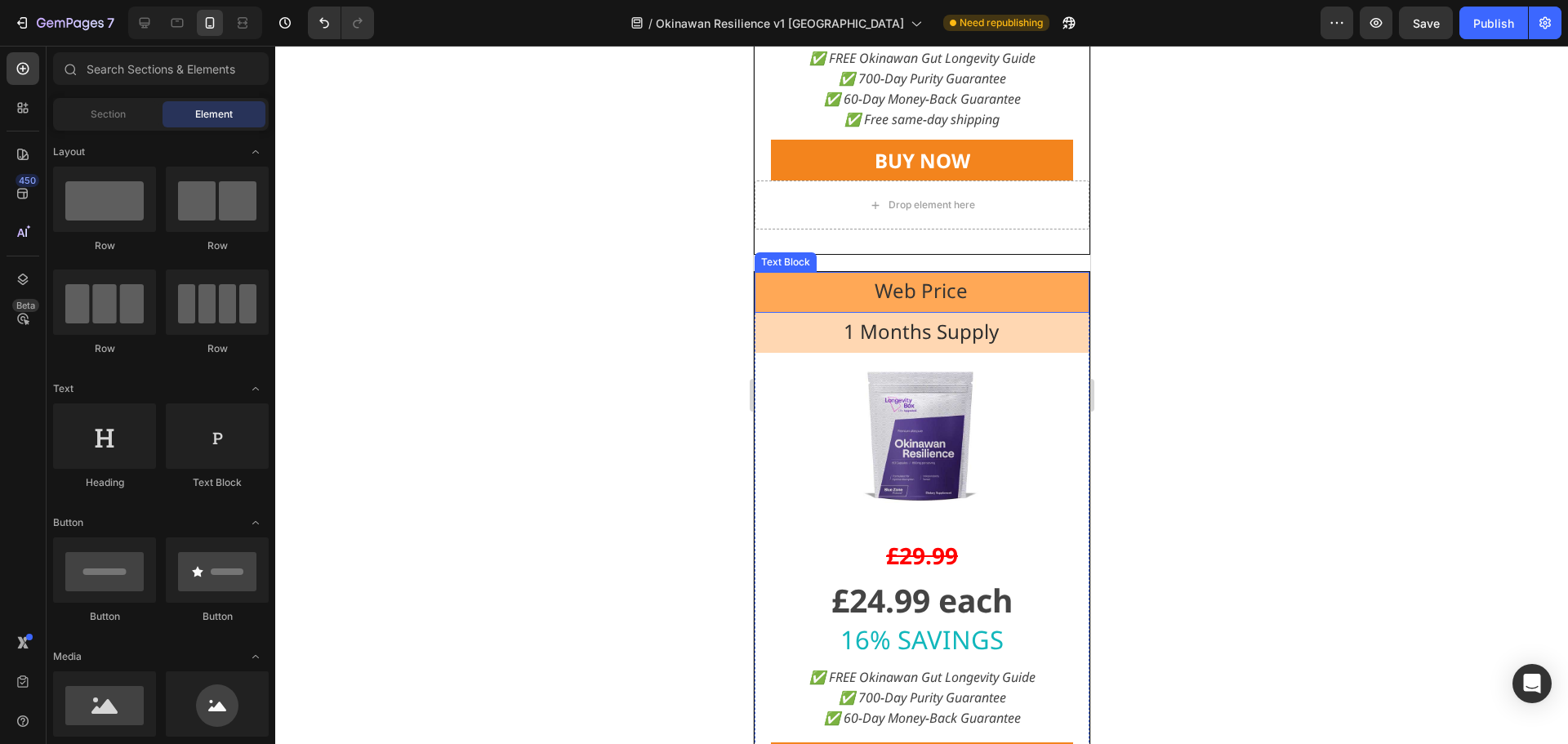
scroll to position [15496, 0]
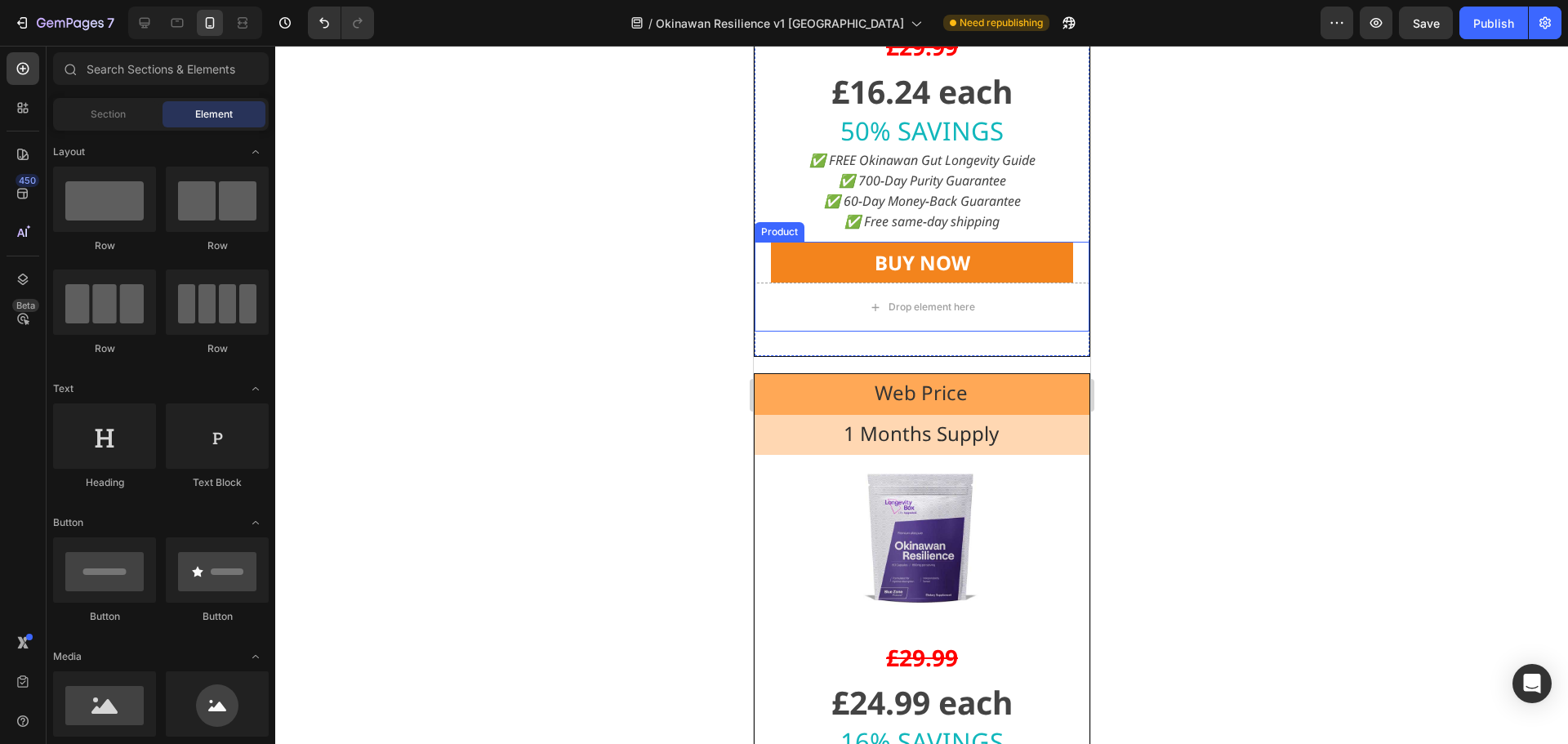
click at [1069, 283] on div "BUY NOW Dynamic Checkout" at bounding box center [921, 262] width 335 height 41
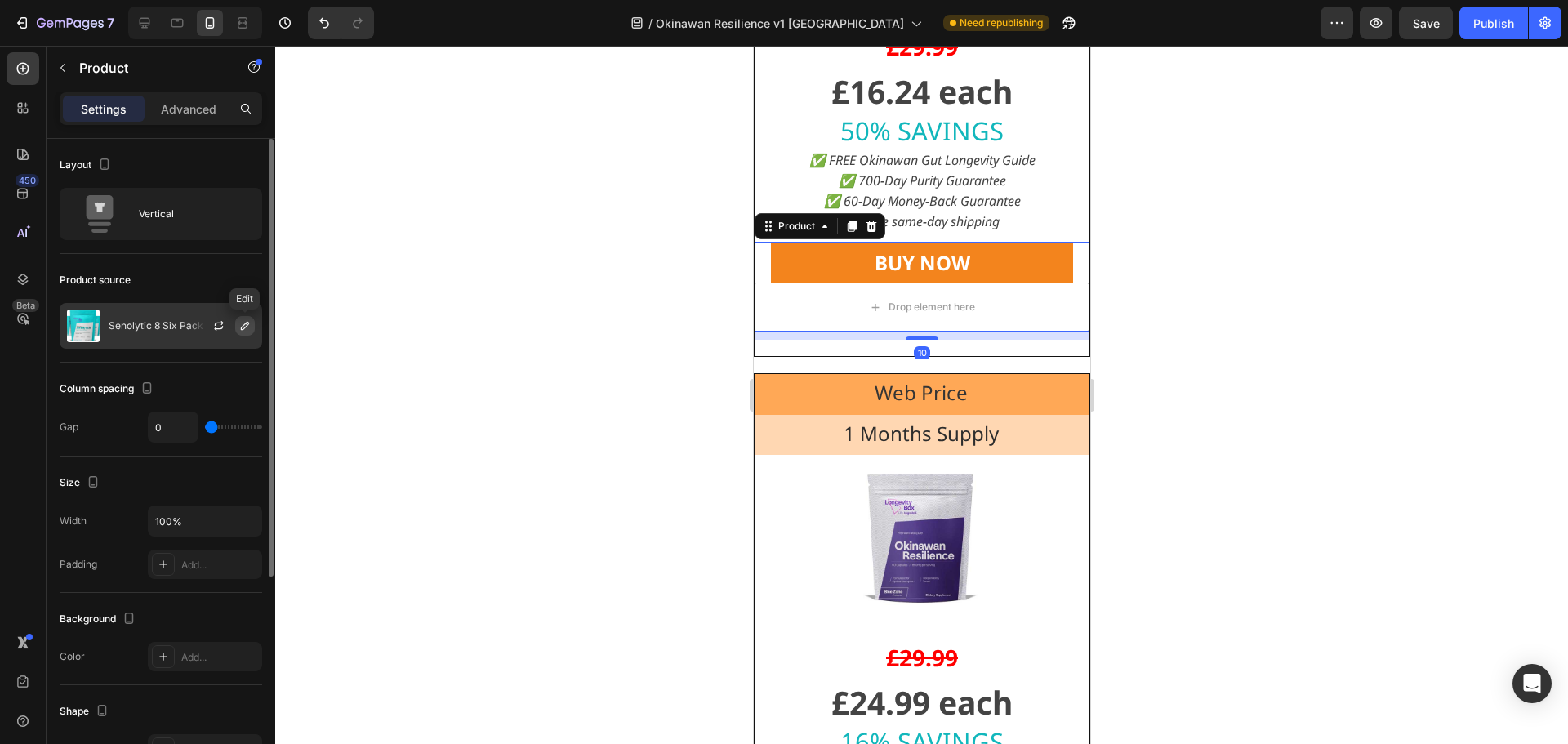
click at [244, 323] on icon "button" at bounding box center [244, 326] width 13 height 13
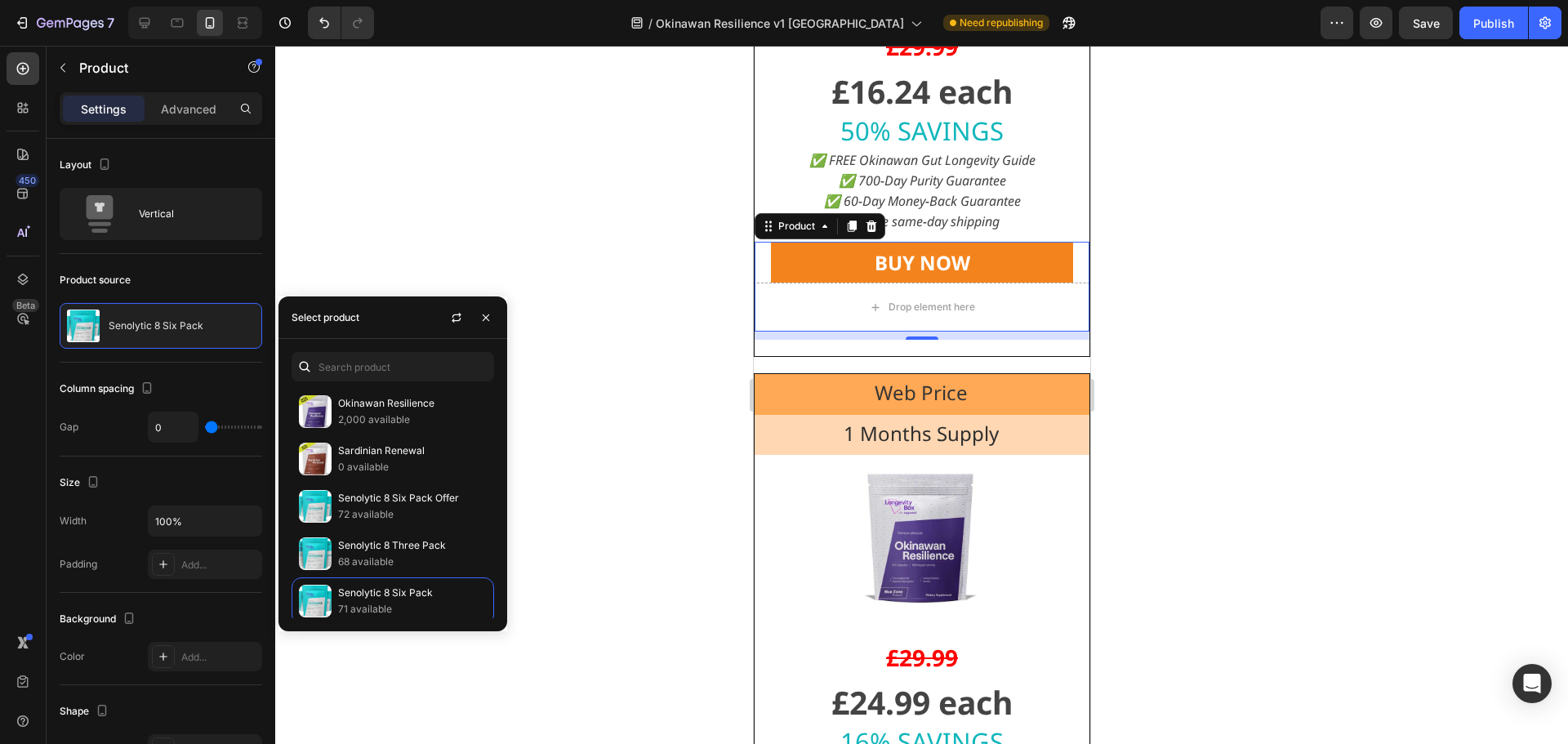
click at [328, 351] on div "Okinawan Resilience 2,000 available Sardinian Renewal 0 available Senolytic 8 S…" at bounding box center [392, 485] width 229 height 292
click at [380, 362] on input "text" at bounding box center [392, 367] width 202 height 30
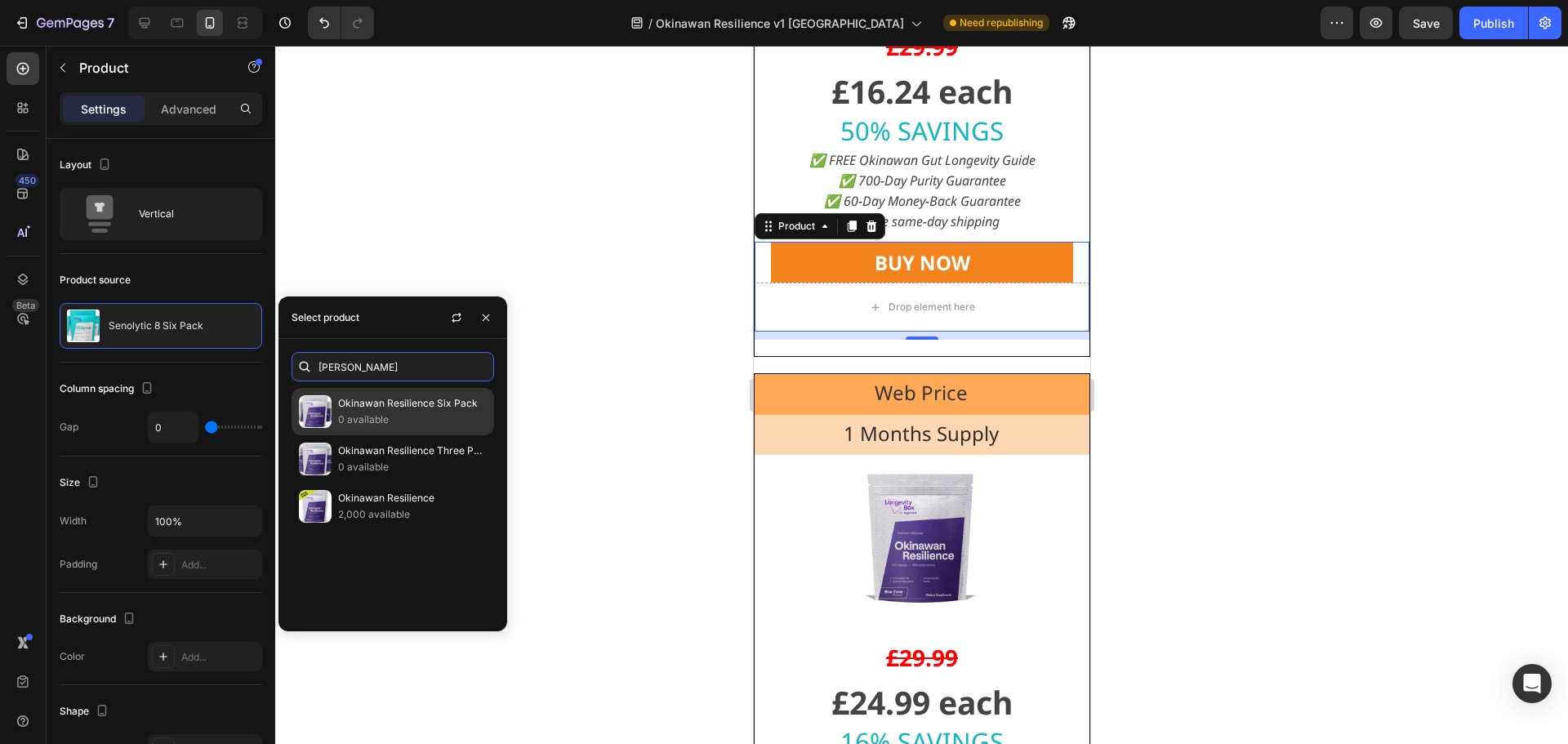
type input "[PERSON_NAME]"
click at [415, 409] on p "Okinawan Resilience Six Pack" at bounding box center [412, 404] width 149 height 17
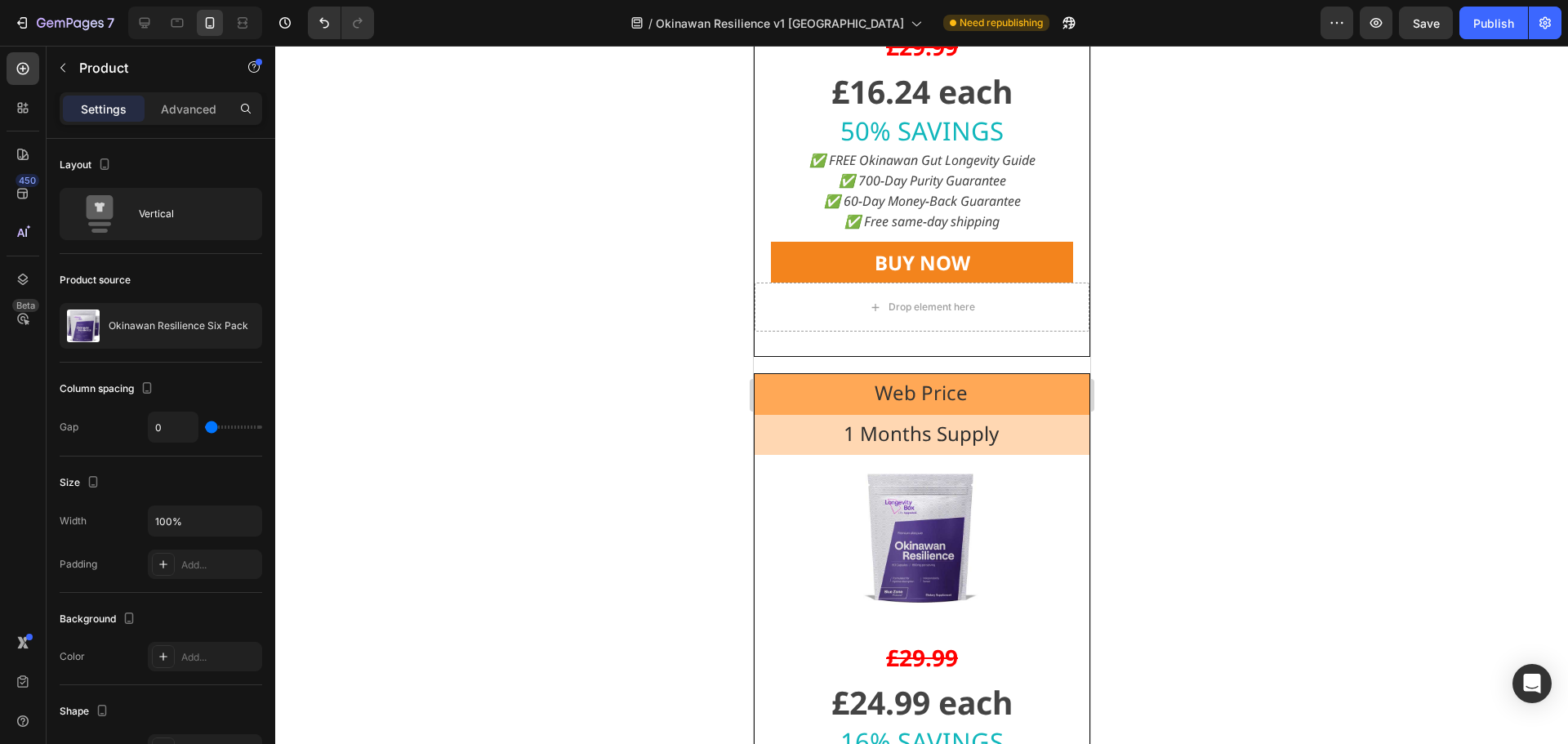
click at [606, 409] on div at bounding box center [921, 395] width 1293 height 698
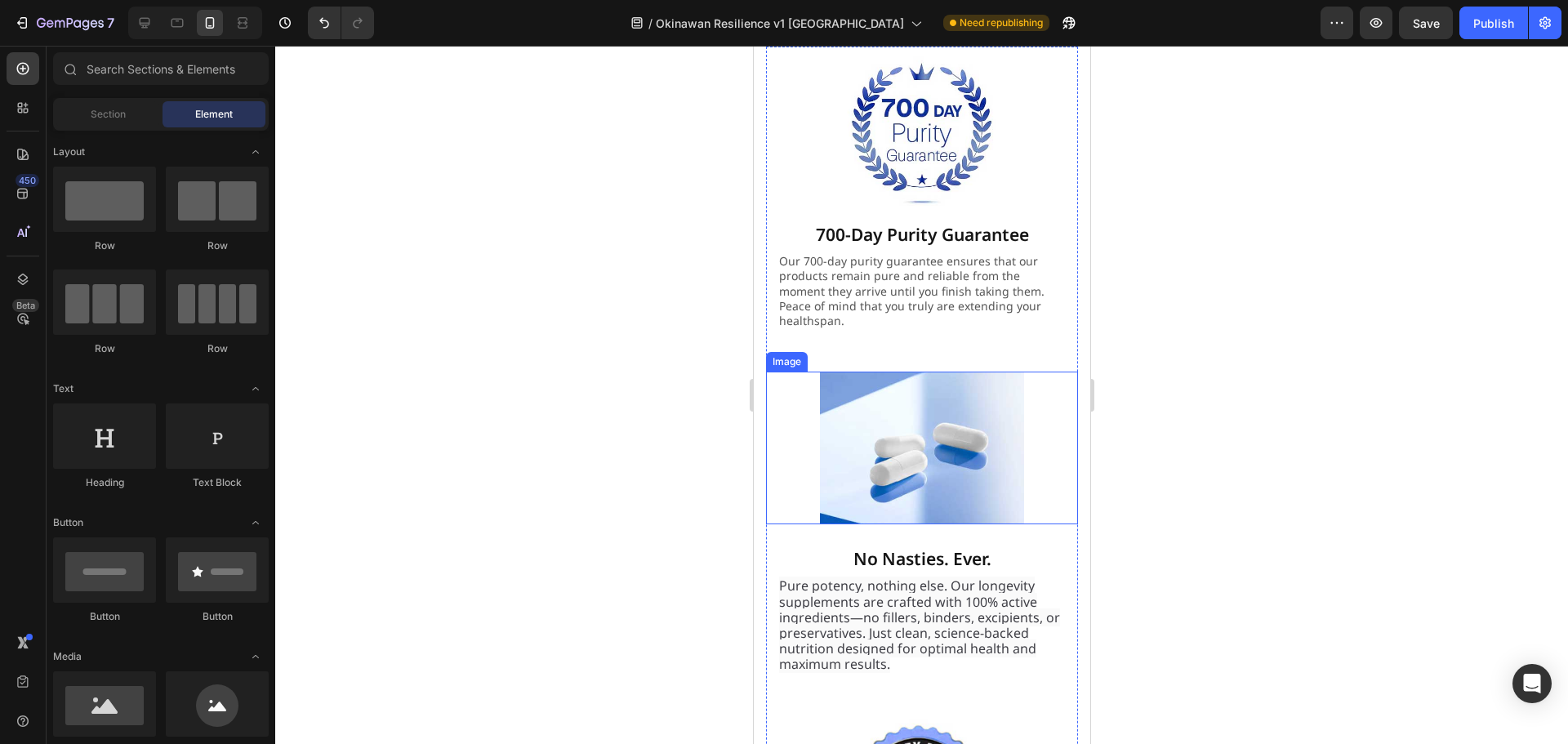
scroll to position [17620, 0]
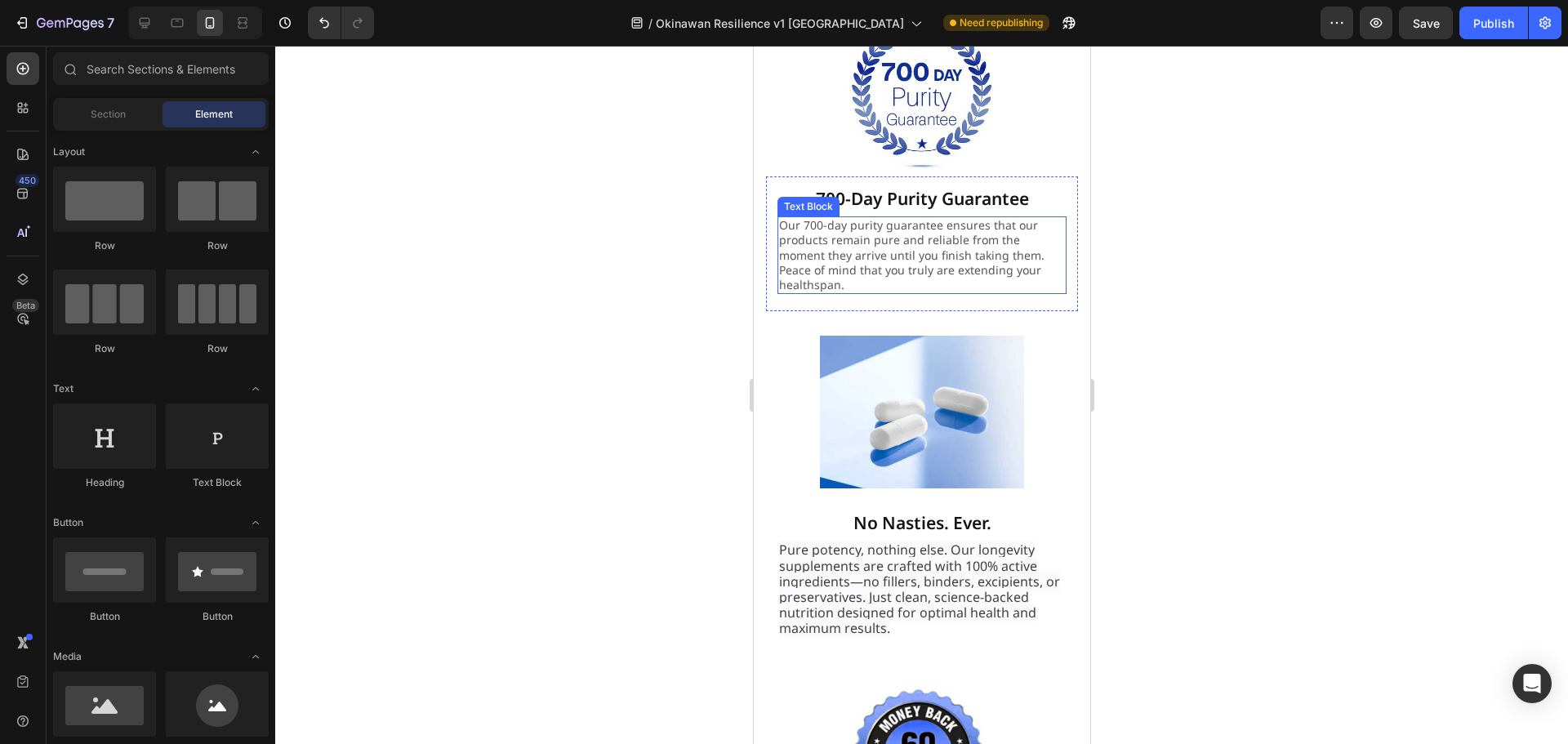
click at [863, 231] on p "Our 700-day purity guarantee ensures that our products remain pure and reliable…" at bounding box center [921, 255] width 286 height 74
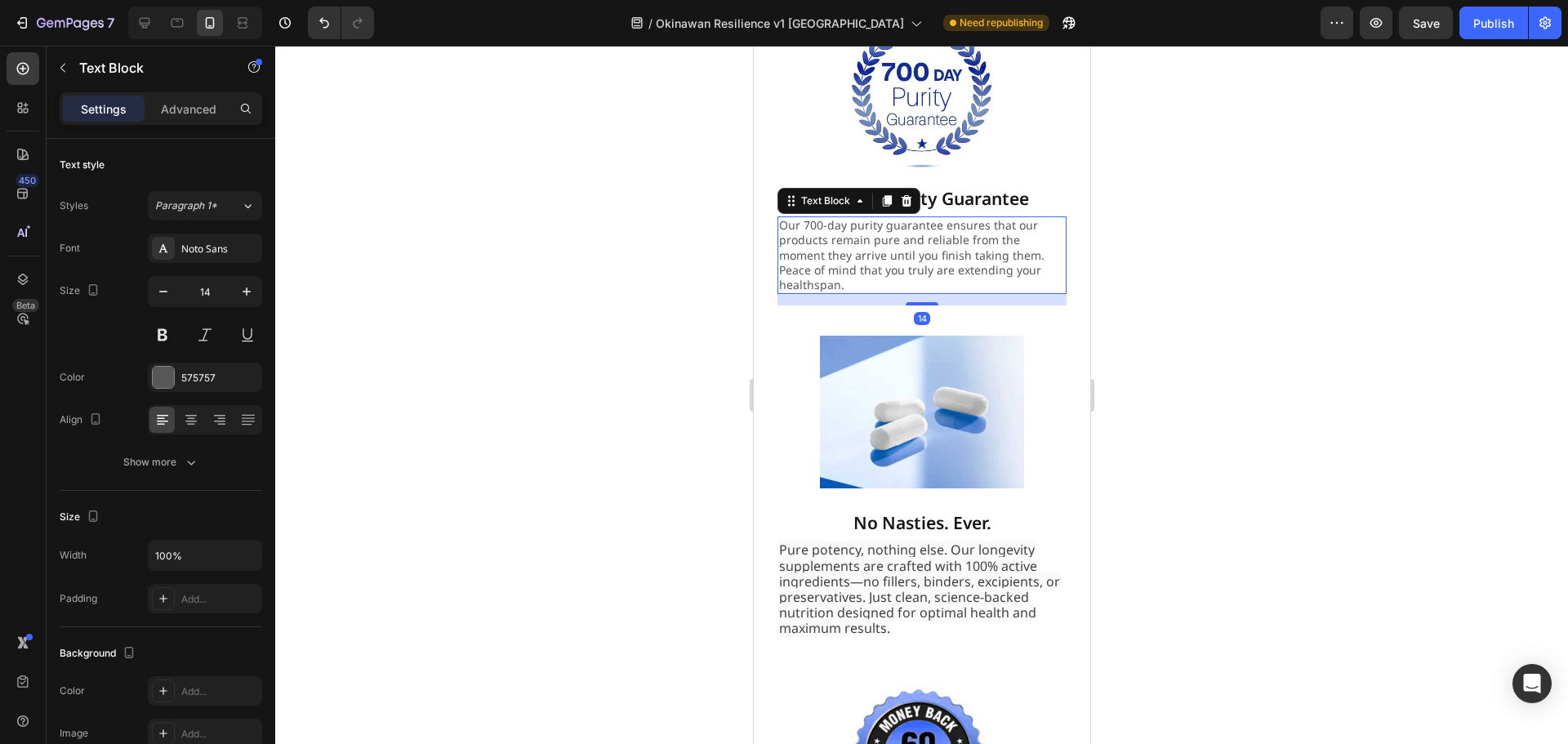
click at [863, 231] on p "Our 700-day purity guarantee ensures that our products remain pure and reliable…" at bounding box center [921, 255] width 286 height 74
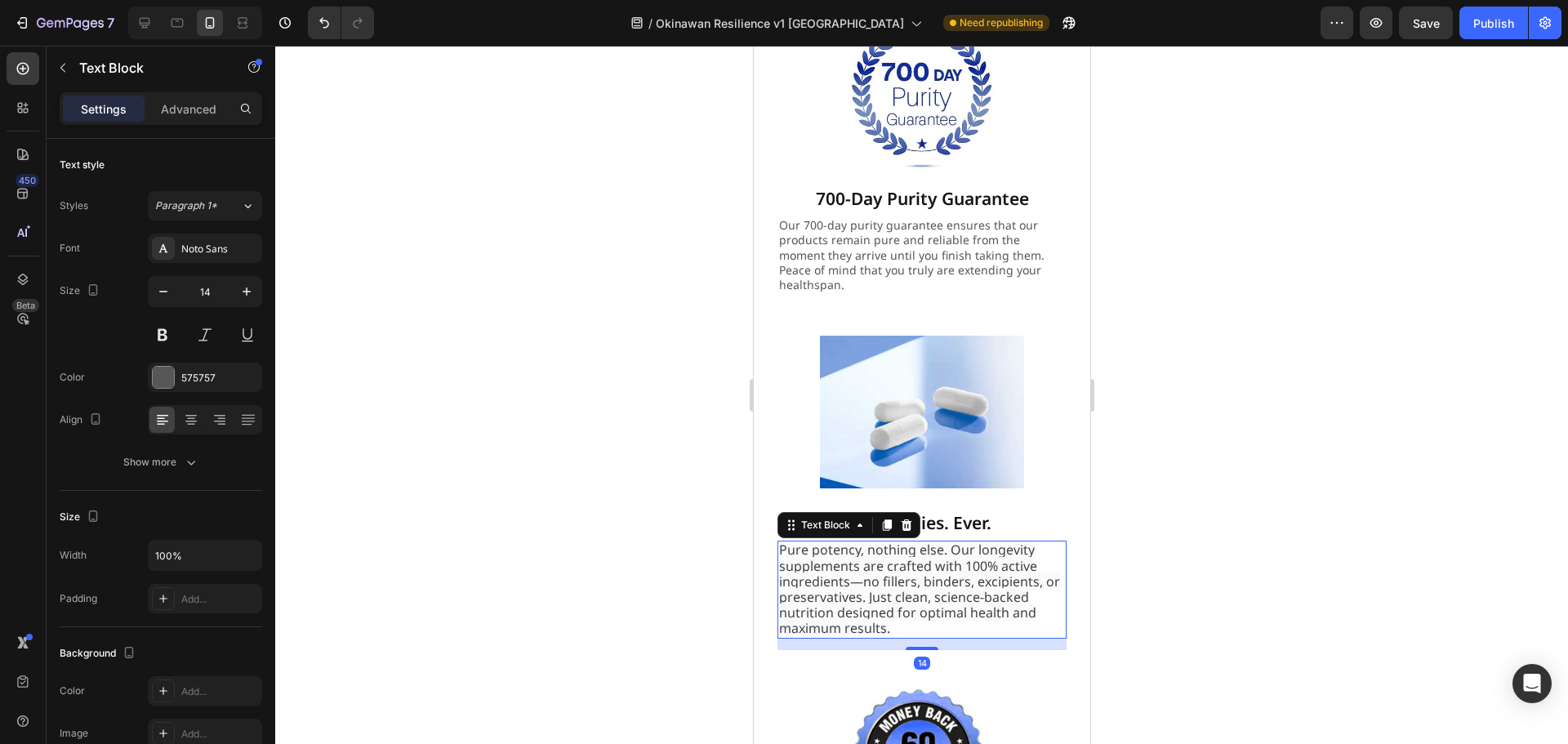
click at [849, 558] on span "Pure potency, nothing else. Our longevity supplements are crafted with 100% act…" at bounding box center [918, 589] width 281 height 96
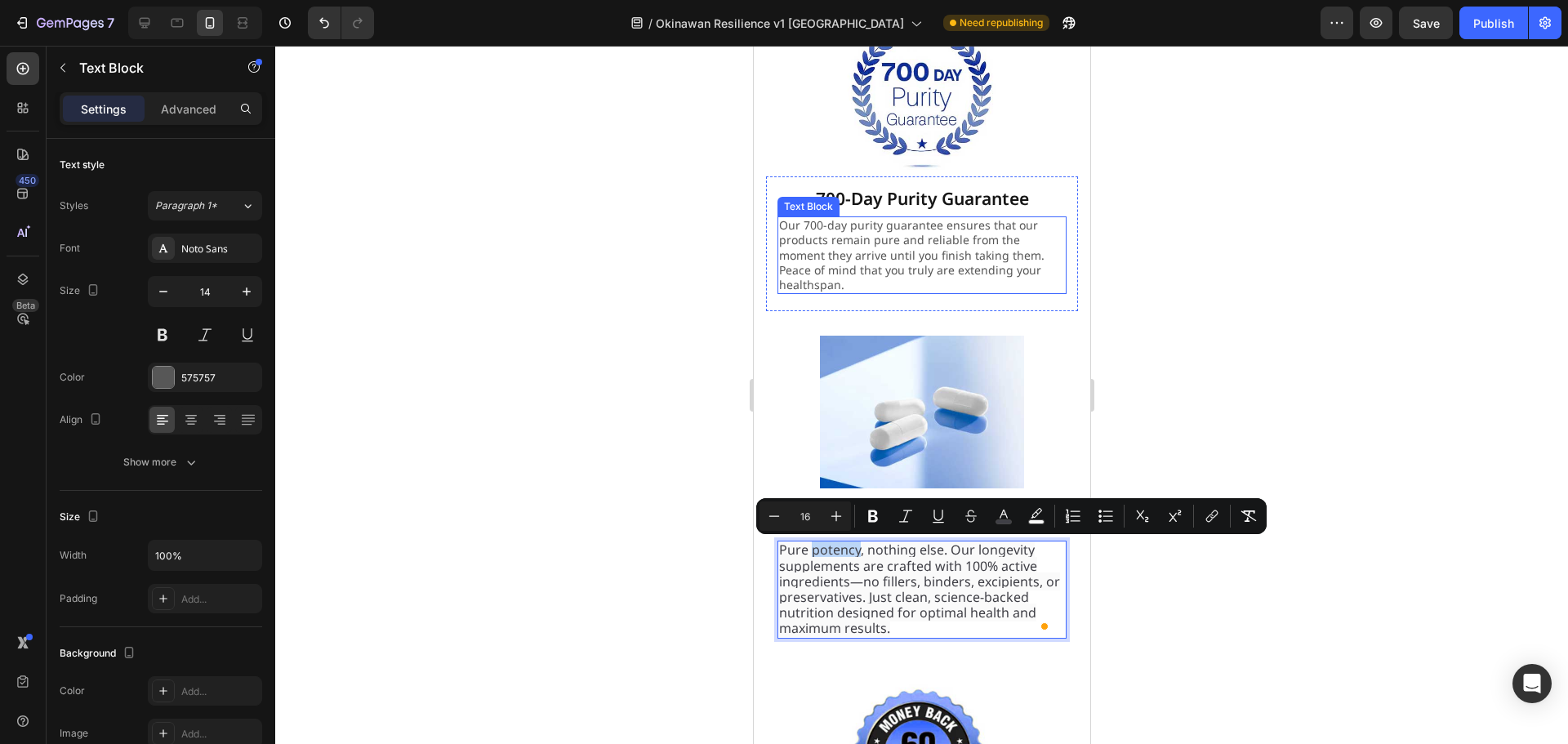
click at [903, 249] on p "Our 700-day purity guarantee ensures that our products remain pure and reliable…" at bounding box center [921, 255] width 286 height 74
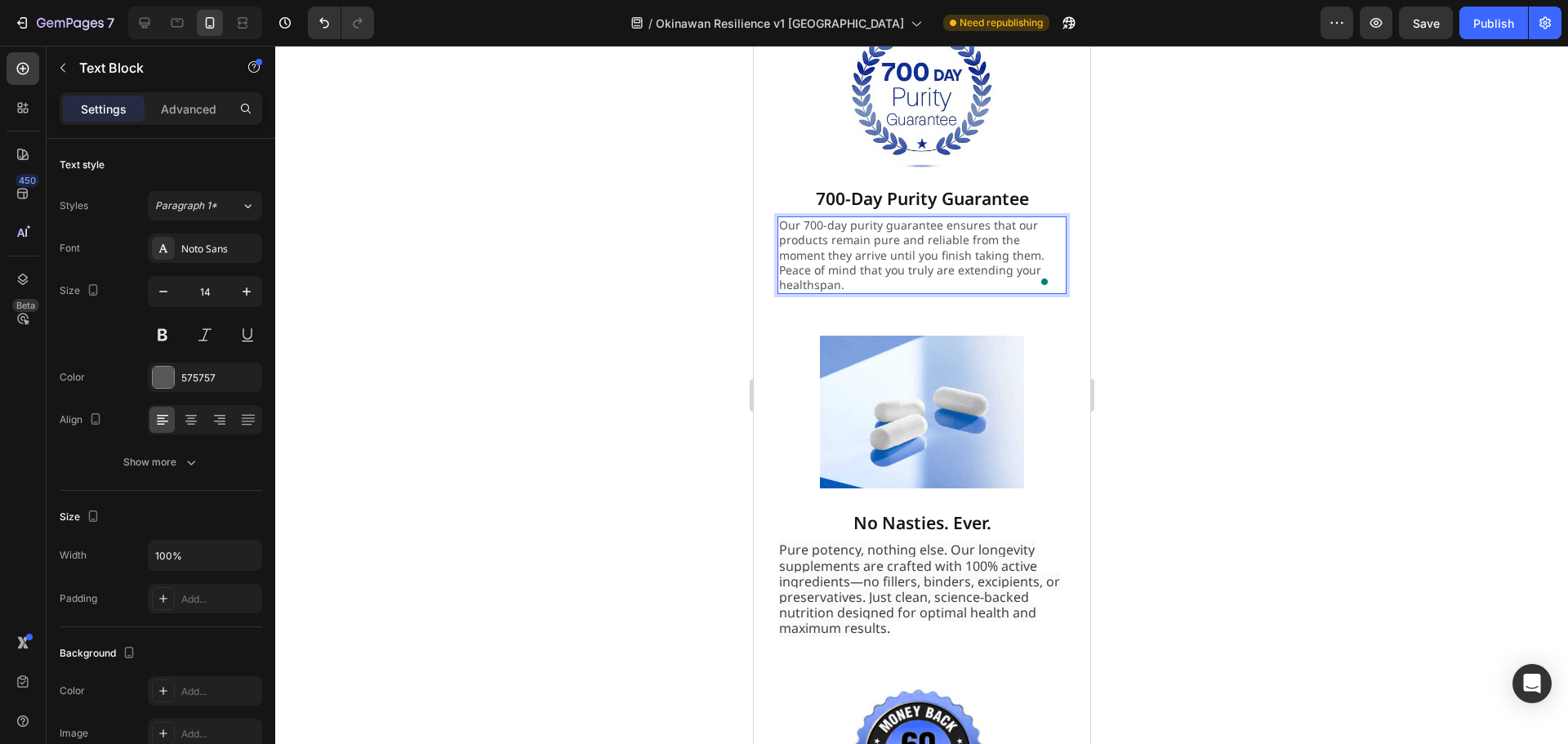
click at [903, 249] on p "Our 700-day purity guarantee ensures that our products remain pure and reliable…" at bounding box center [921, 255] width 286 height 74
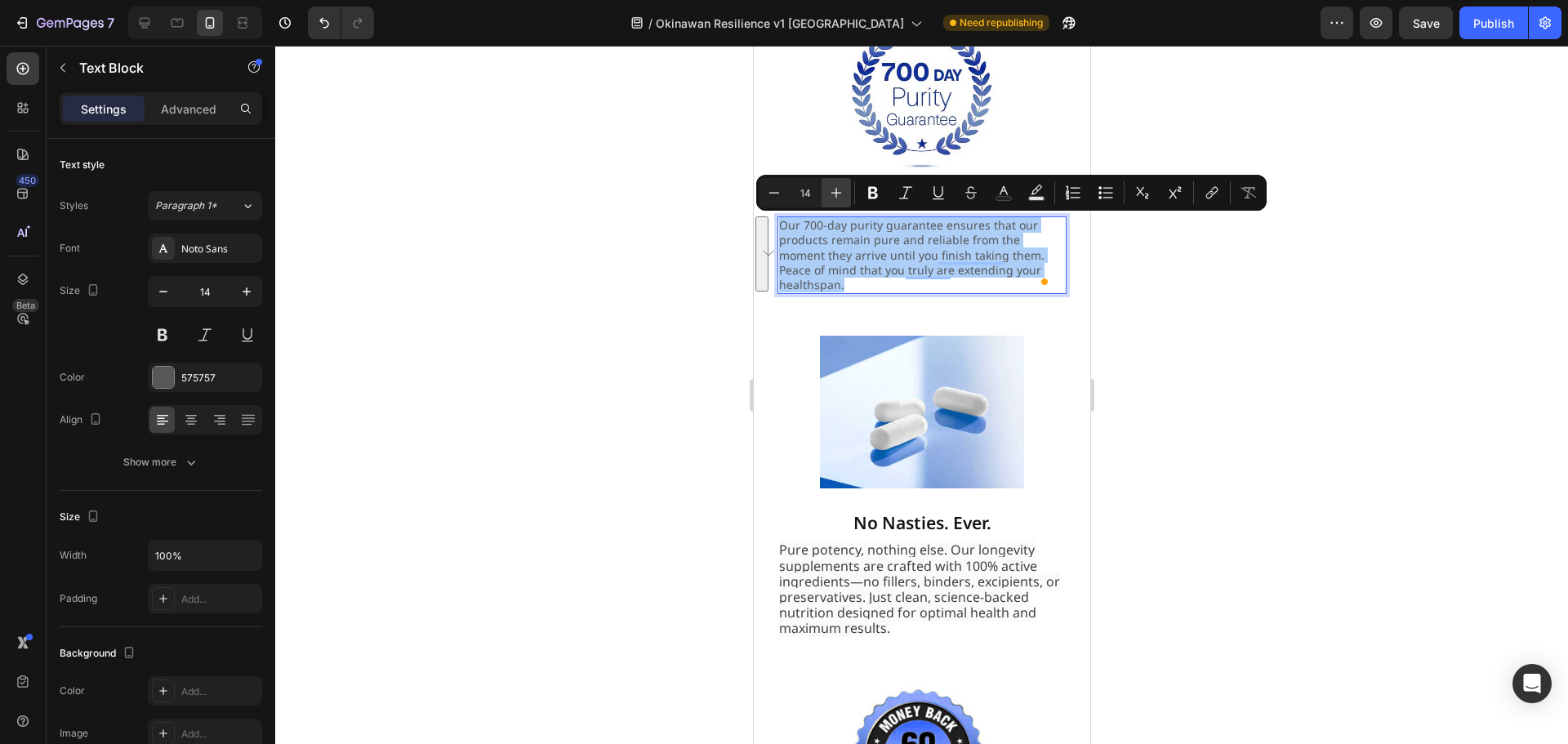
click at [833, 188] on icon "Editor contextual toolbar" at bounding box center [836, 193] width 17 height 17
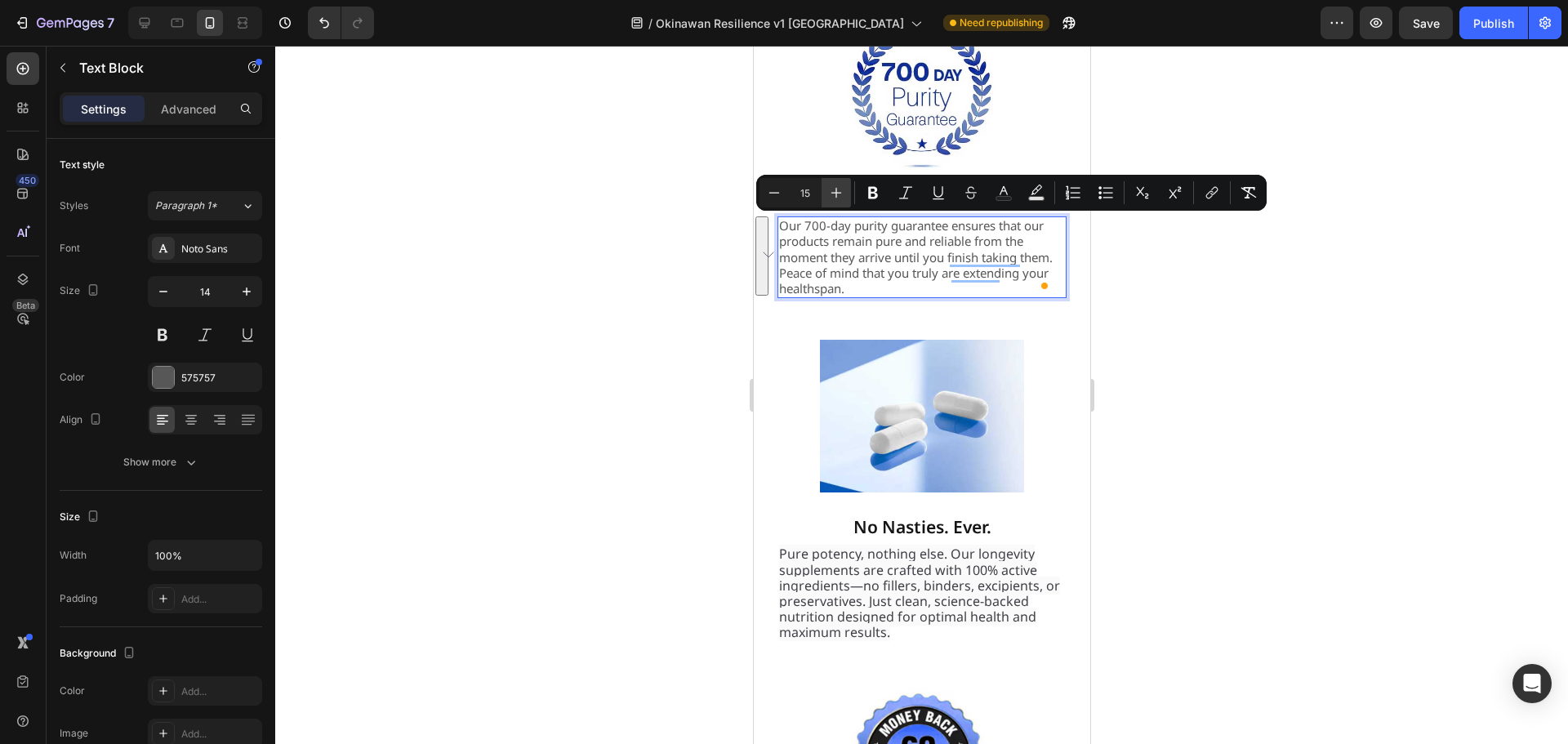
click at [833, 188] on icon "Editor contextual toolbar" at bounding box center [836, 193] width 17 height 17
type input "16"
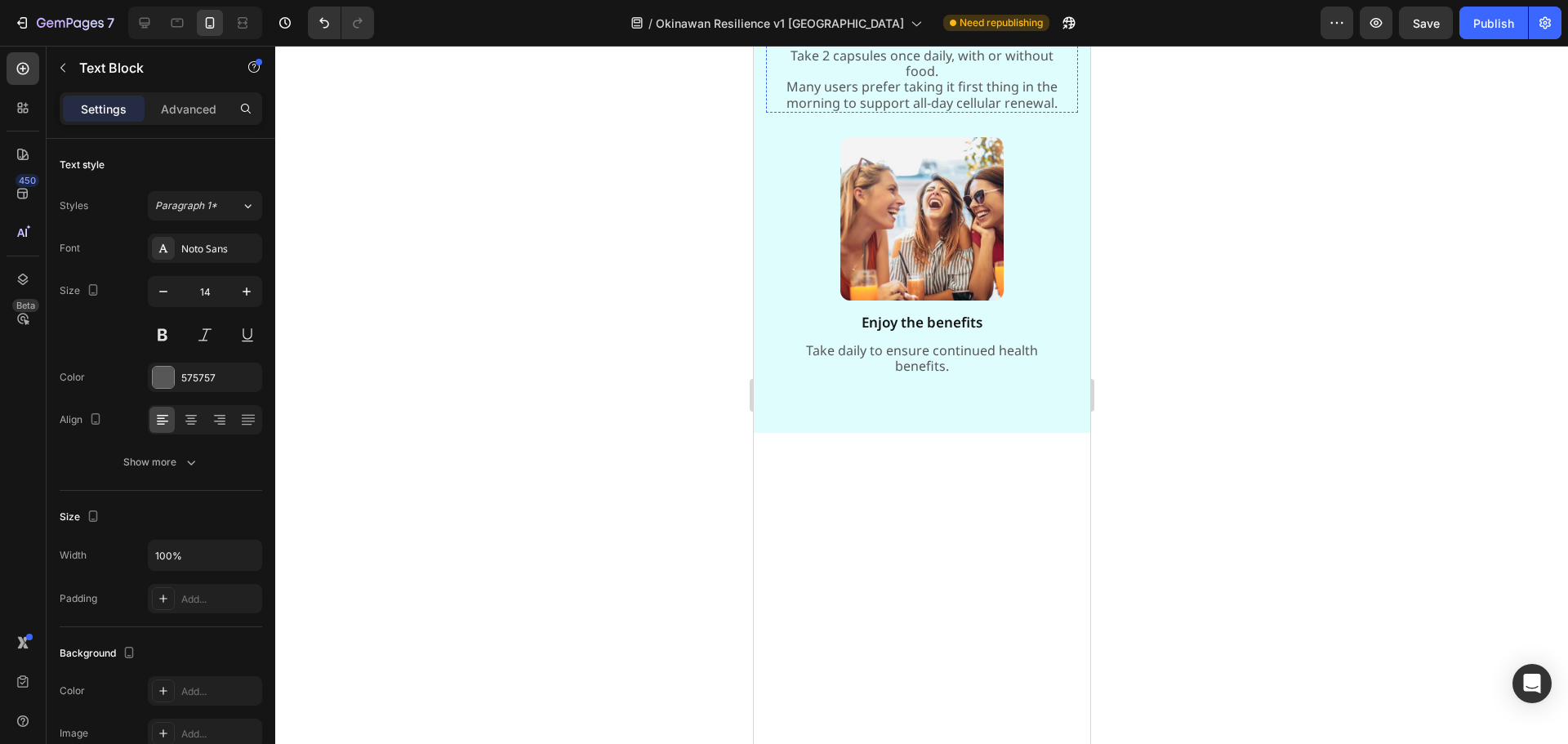
scroll to position [19335, 0]
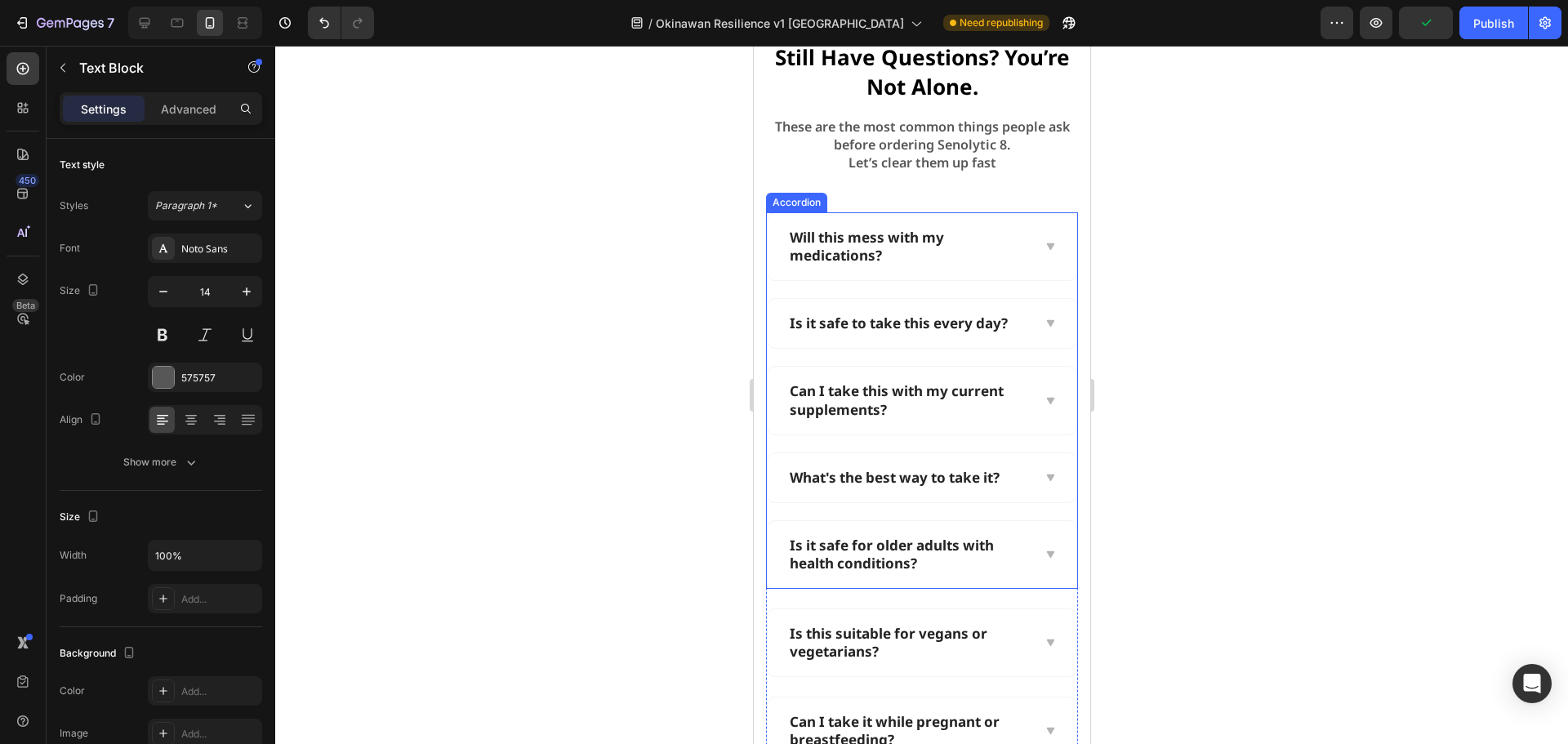
click at [1045, 250] on icon at bounding box center [1049, 246] width 7 height 6
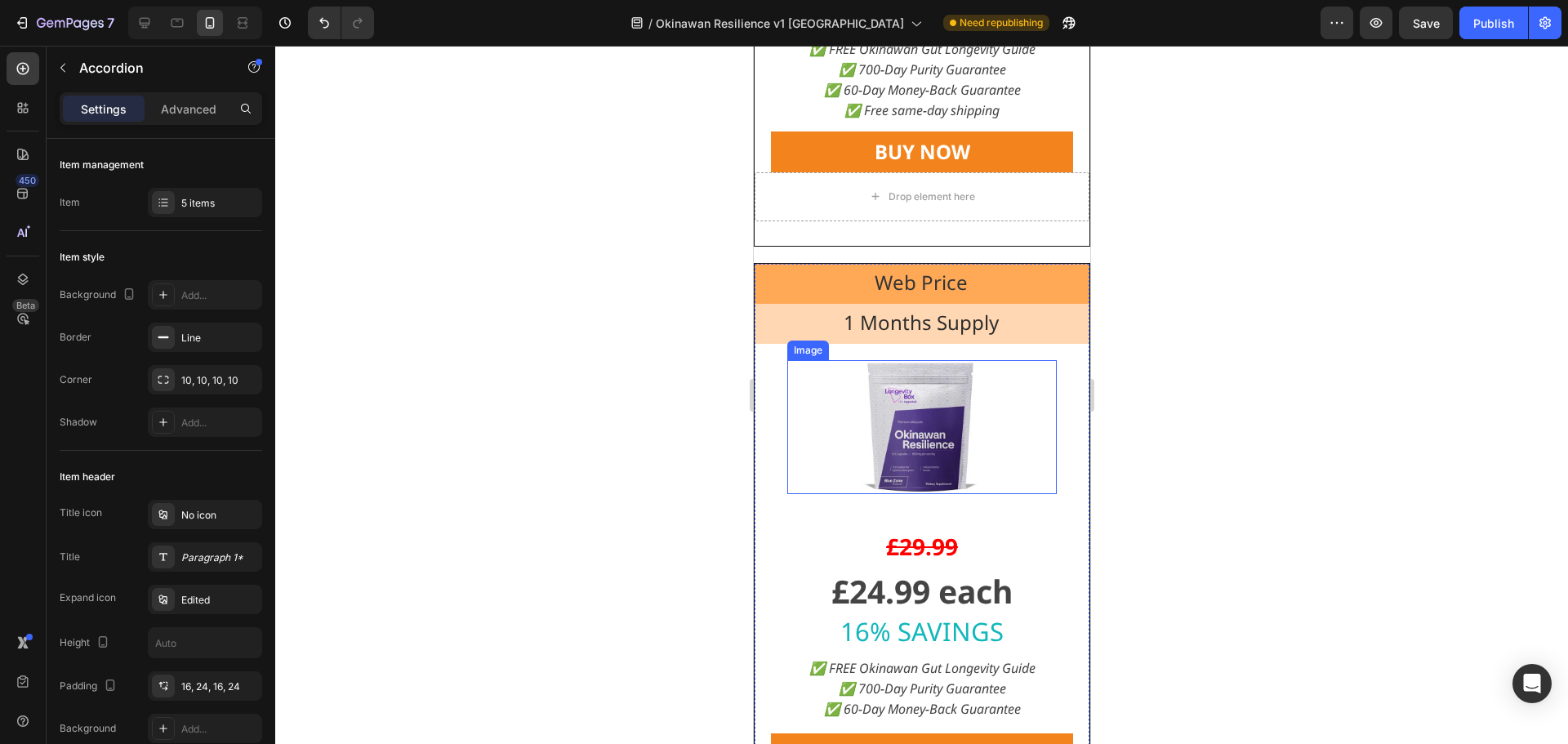
scroll to position [15986, 0]
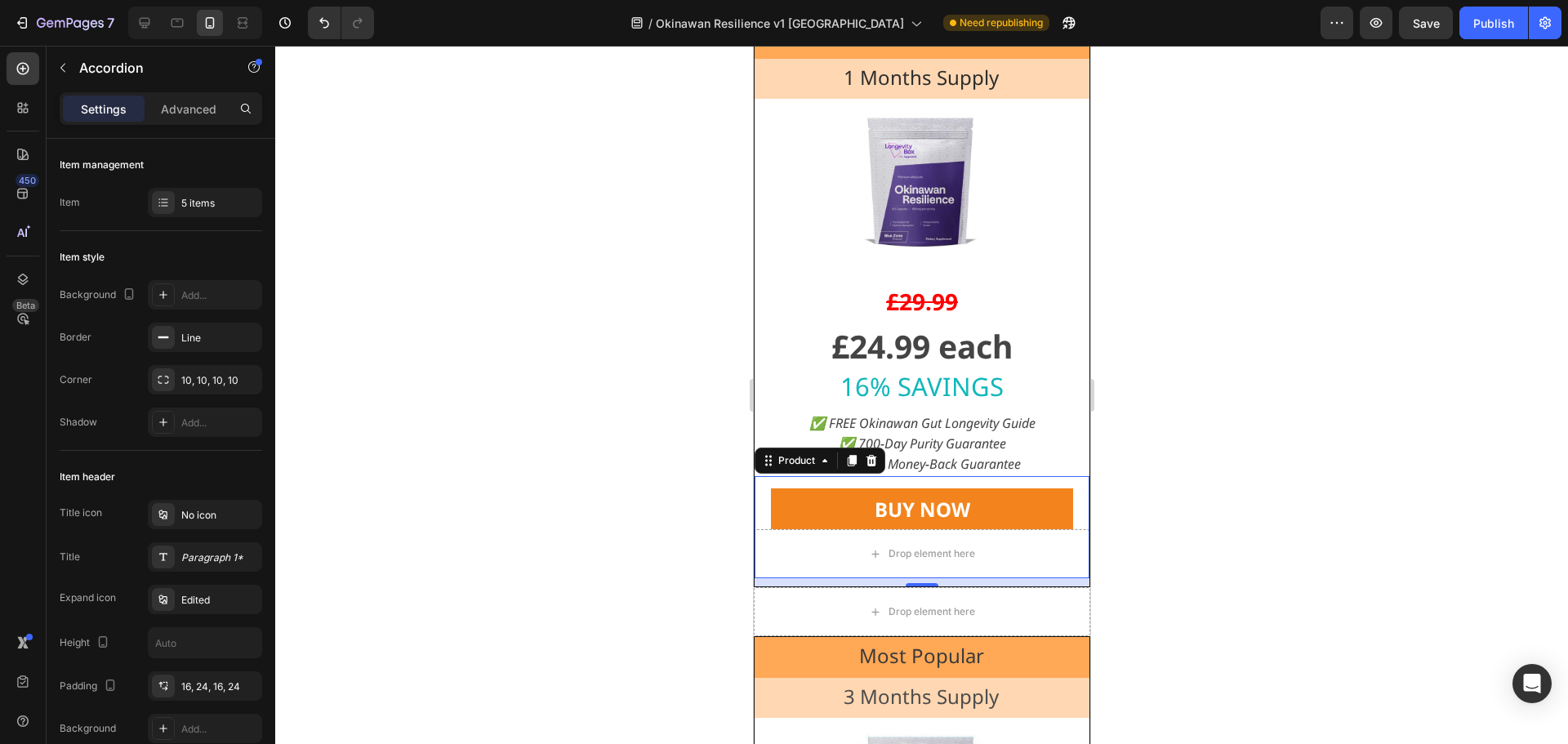
click at [1065, 511] on div "BUY NOW Dynamic Checkout" at bounding box center [921, 502] width 335 height 53
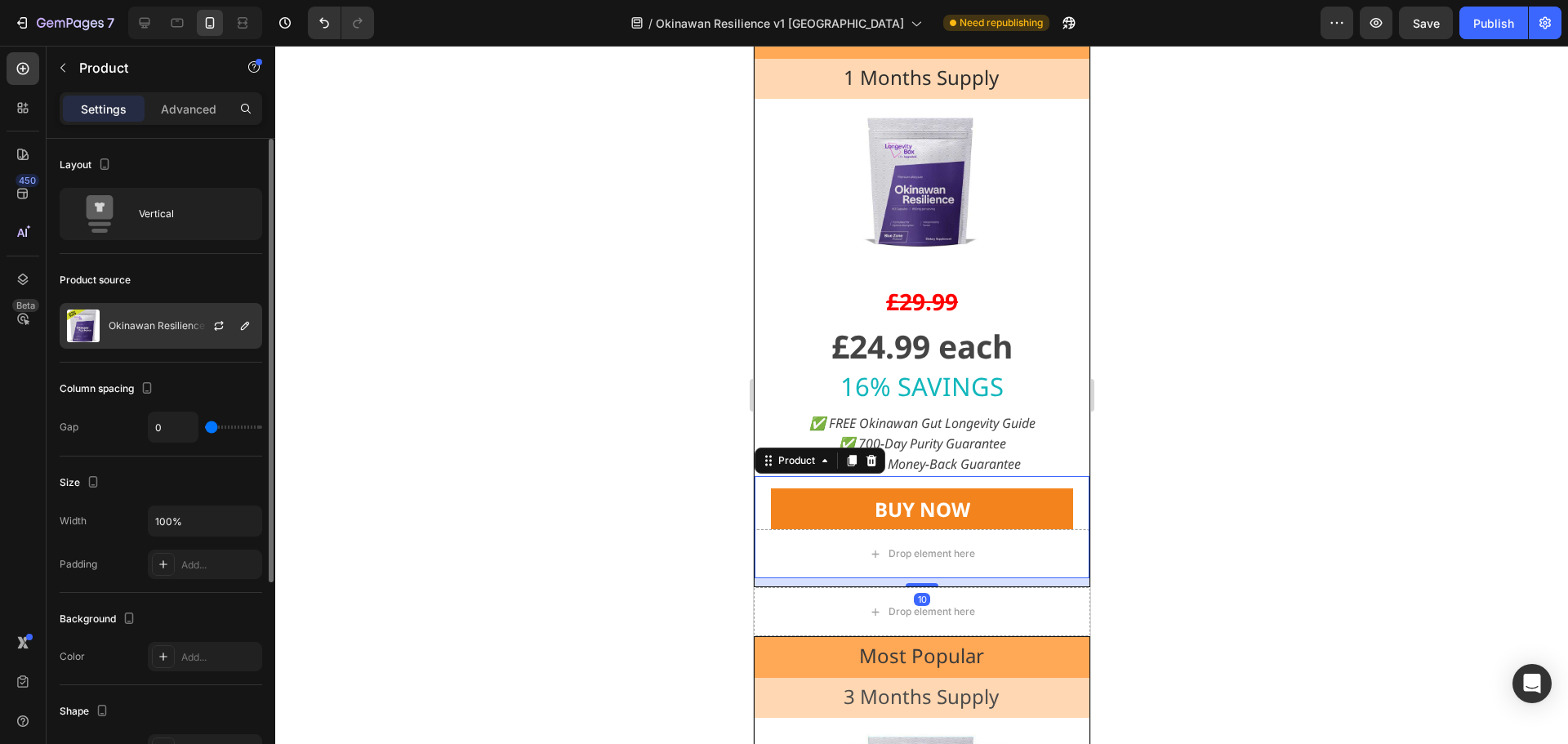
click at [256, 320] on div at bounding box center [225, 326] width 72 height 44
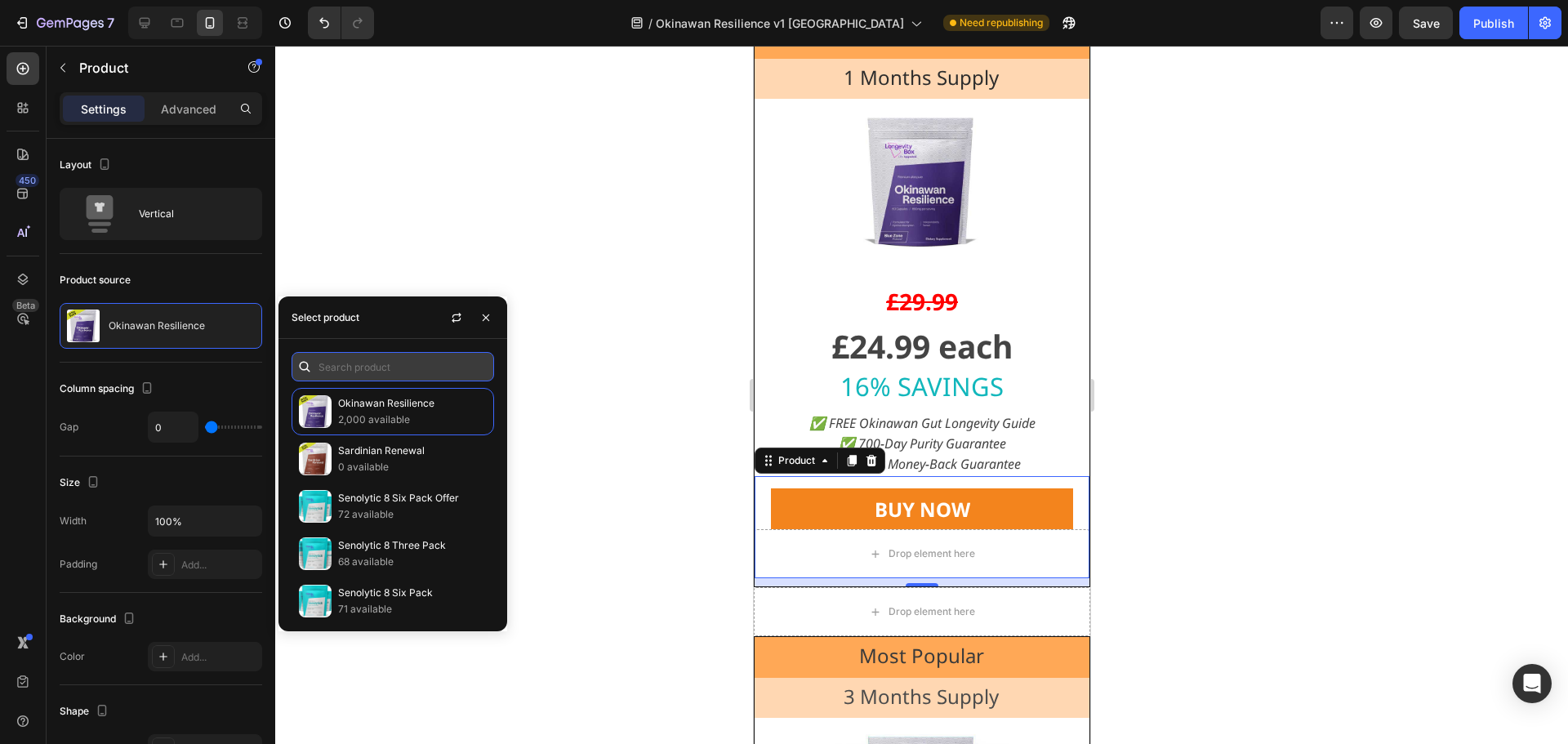
click at [371, 357] on input "text" at bounding box center [392, 367] width 202 height 30
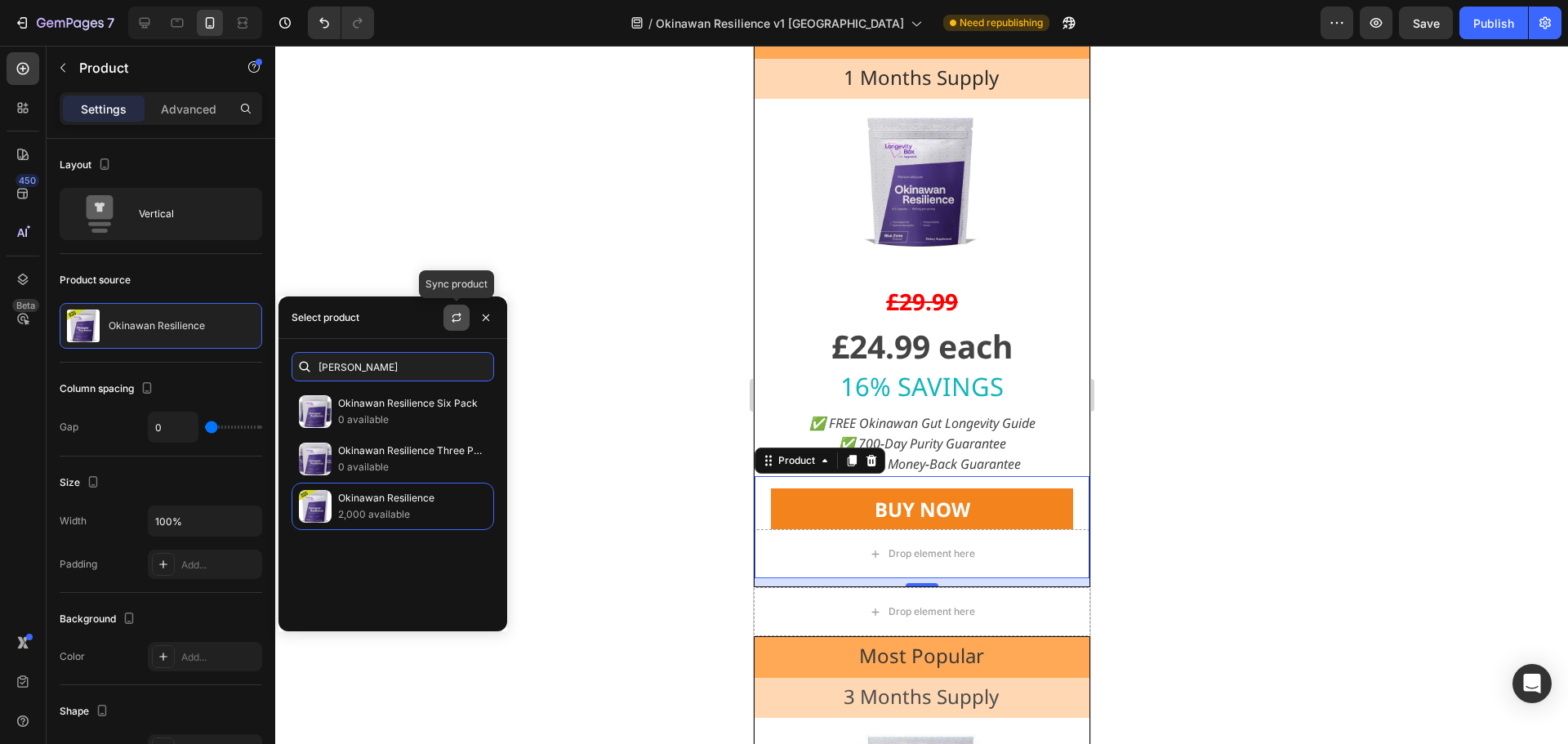
type input "[PERSON_NAME]"
click at [457, 319] on icon "button" at bounding box center [456, 317] width 13 height 13
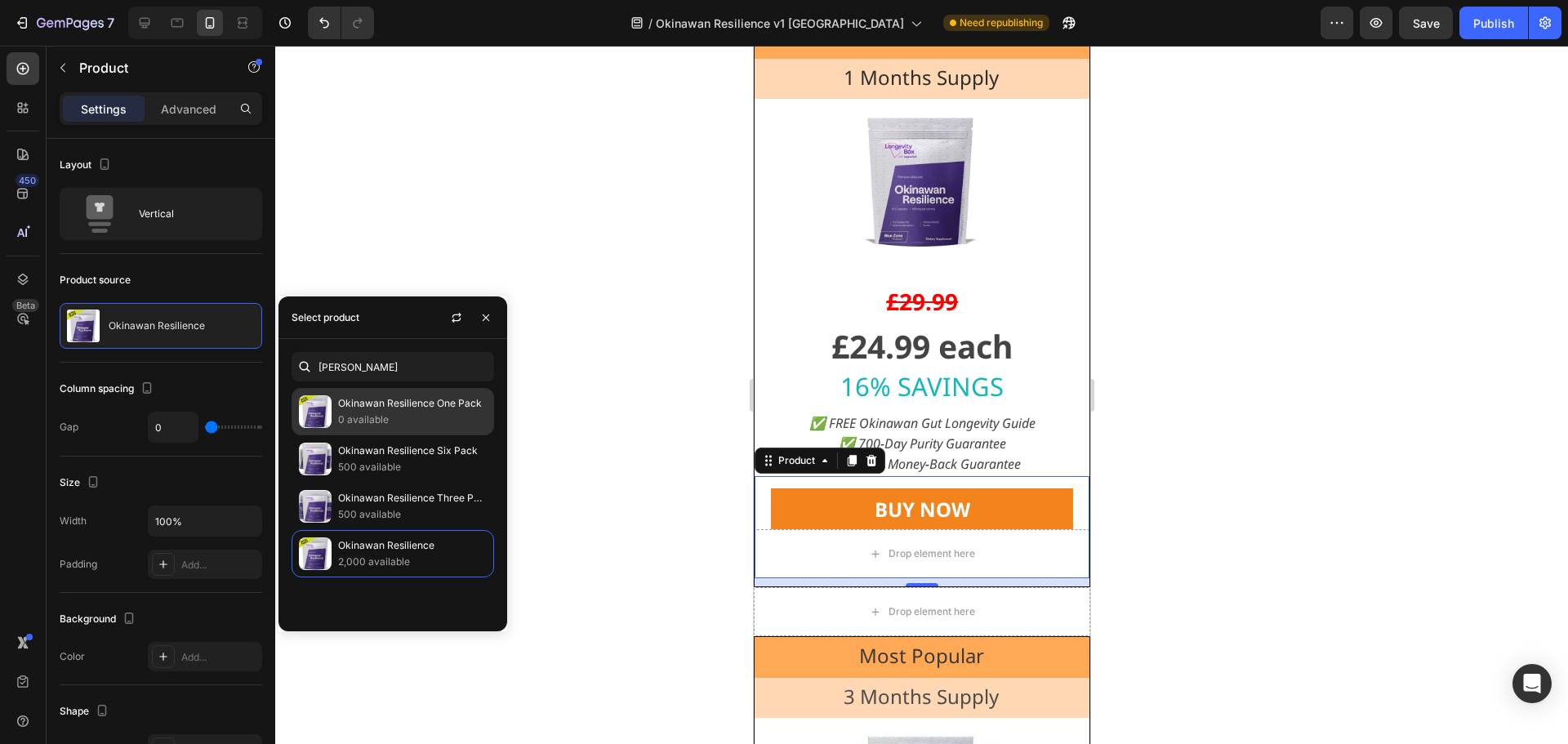
click at [372, 423] on p "0 available" at bounding box center [412, 419] width 149 height 17
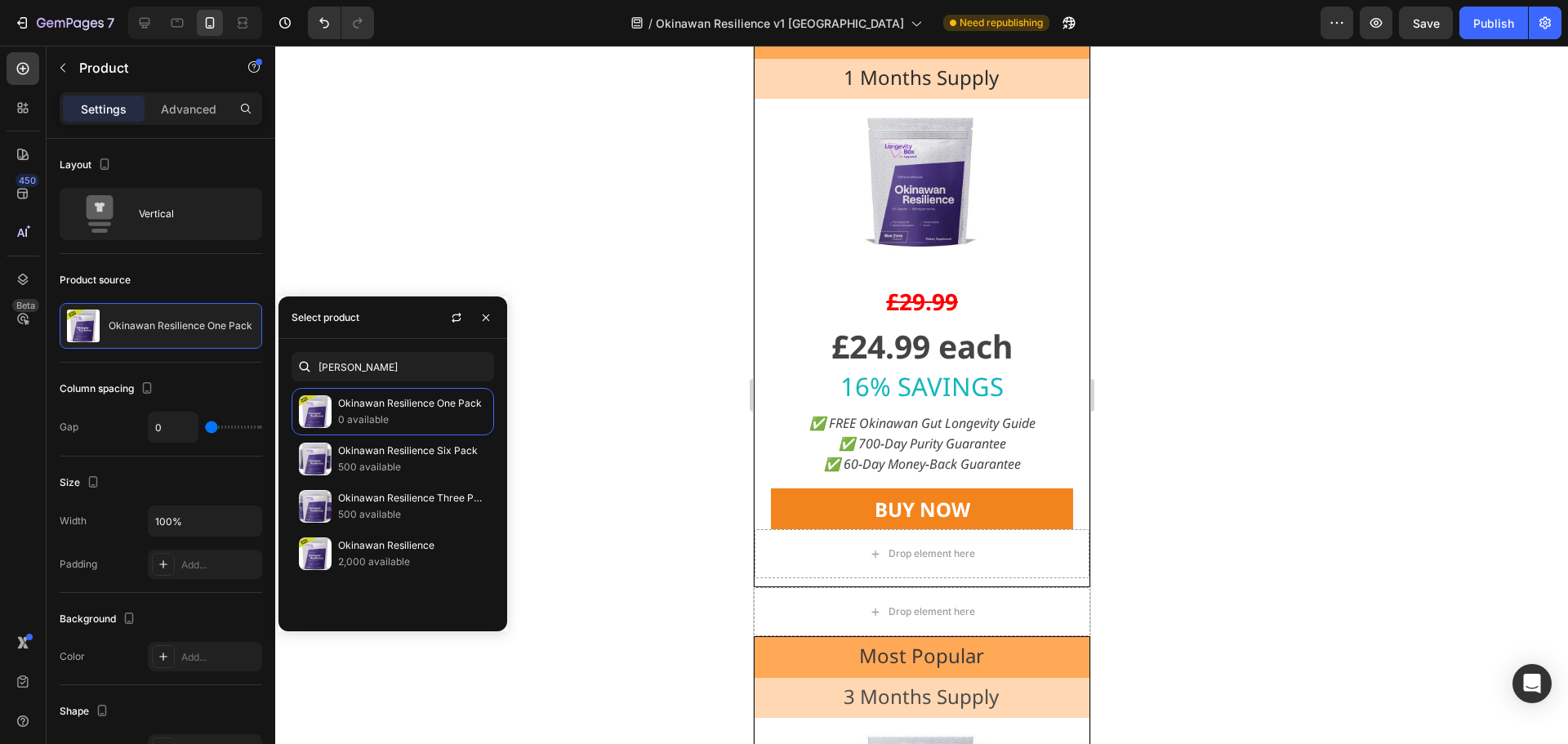
click at [593, 261] on div at bounding box center [921, 395] width 1293 height 698
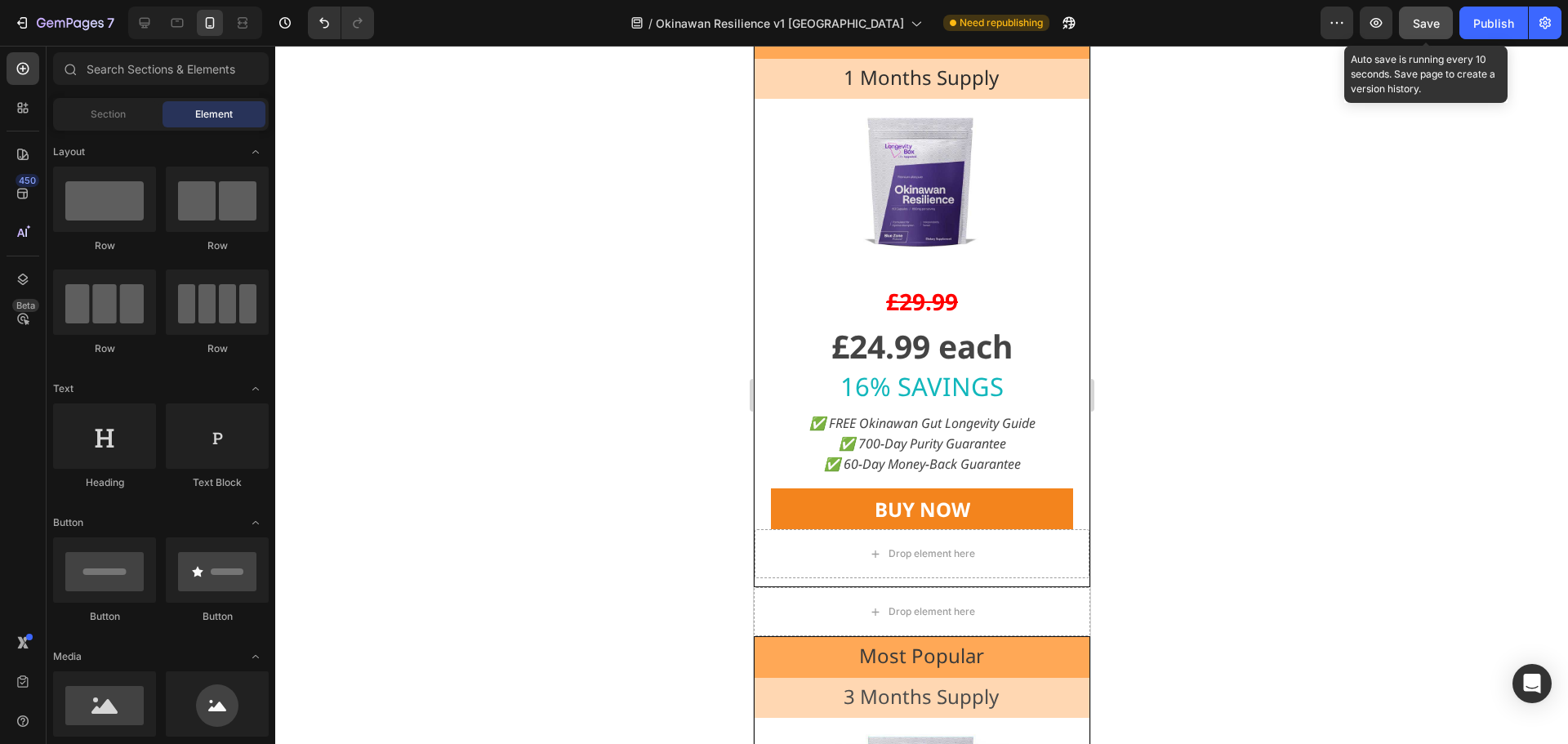
click at [1432, 15] on div "Save" at bounding box center [1426, 24] width 27 height 18
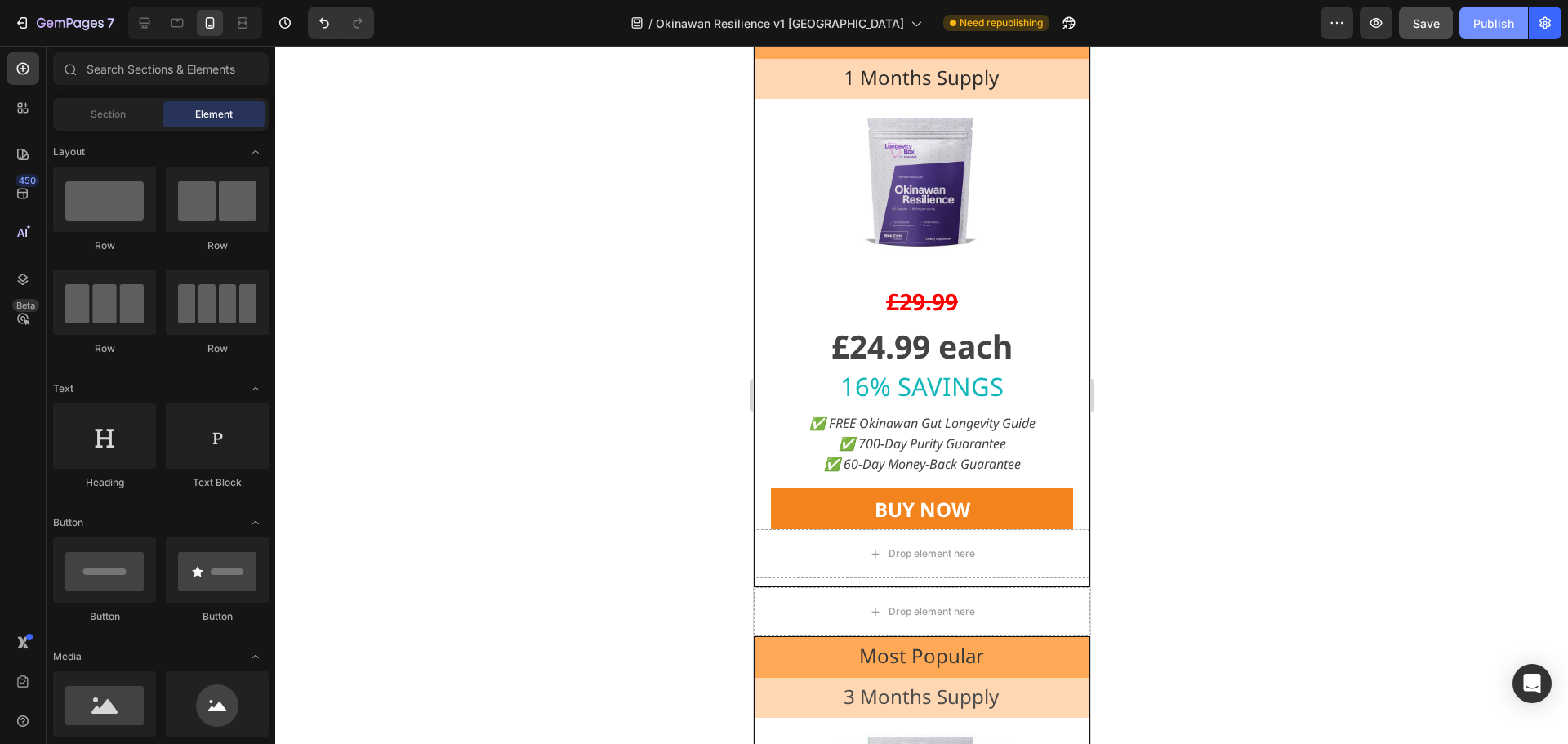
click at [1498, 25] on div "Publish" at bounding box center [1494, 24] width 41 height 18
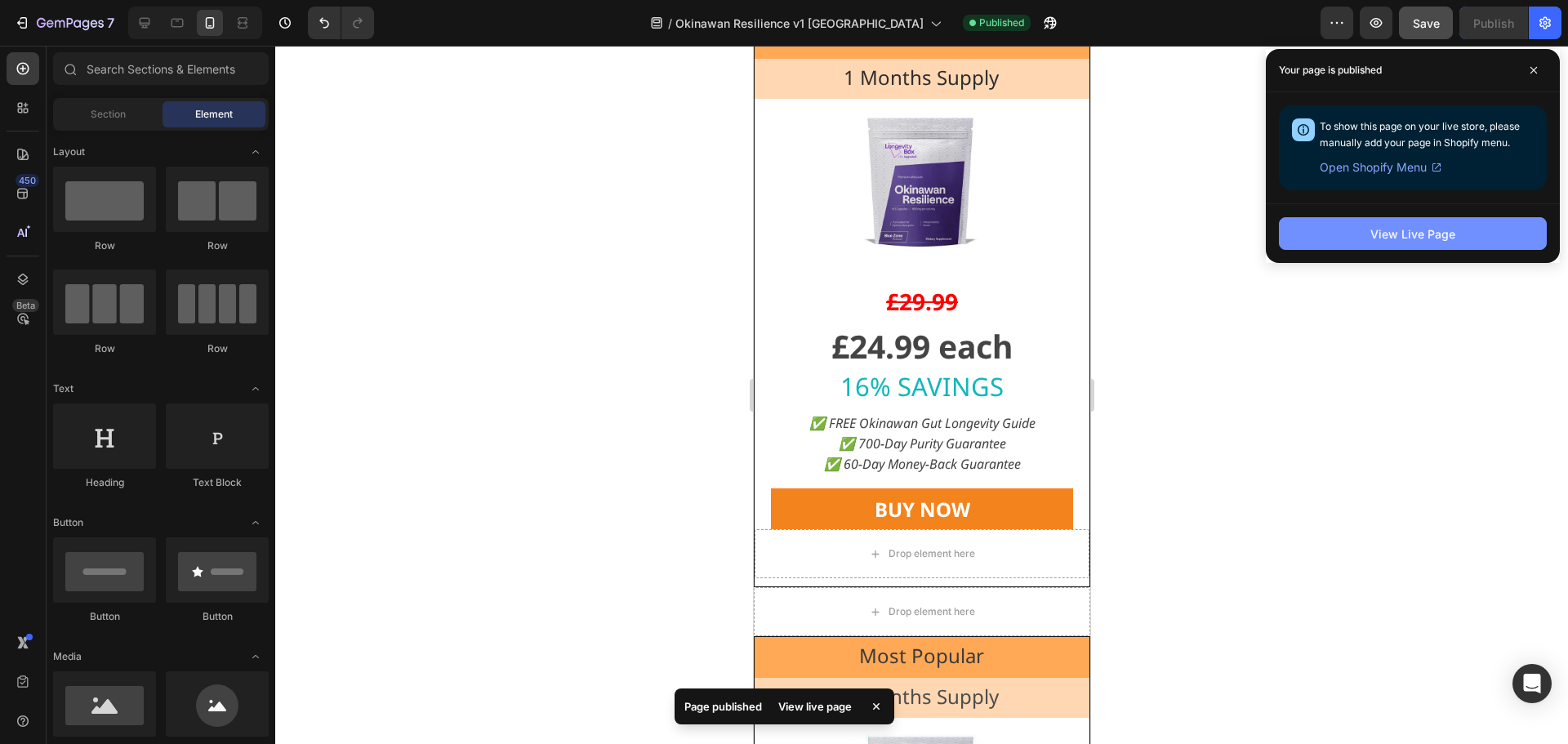
click at [1451, 234] on div "View Live Page" at bounding box center [1413, 235] width 85 height 18
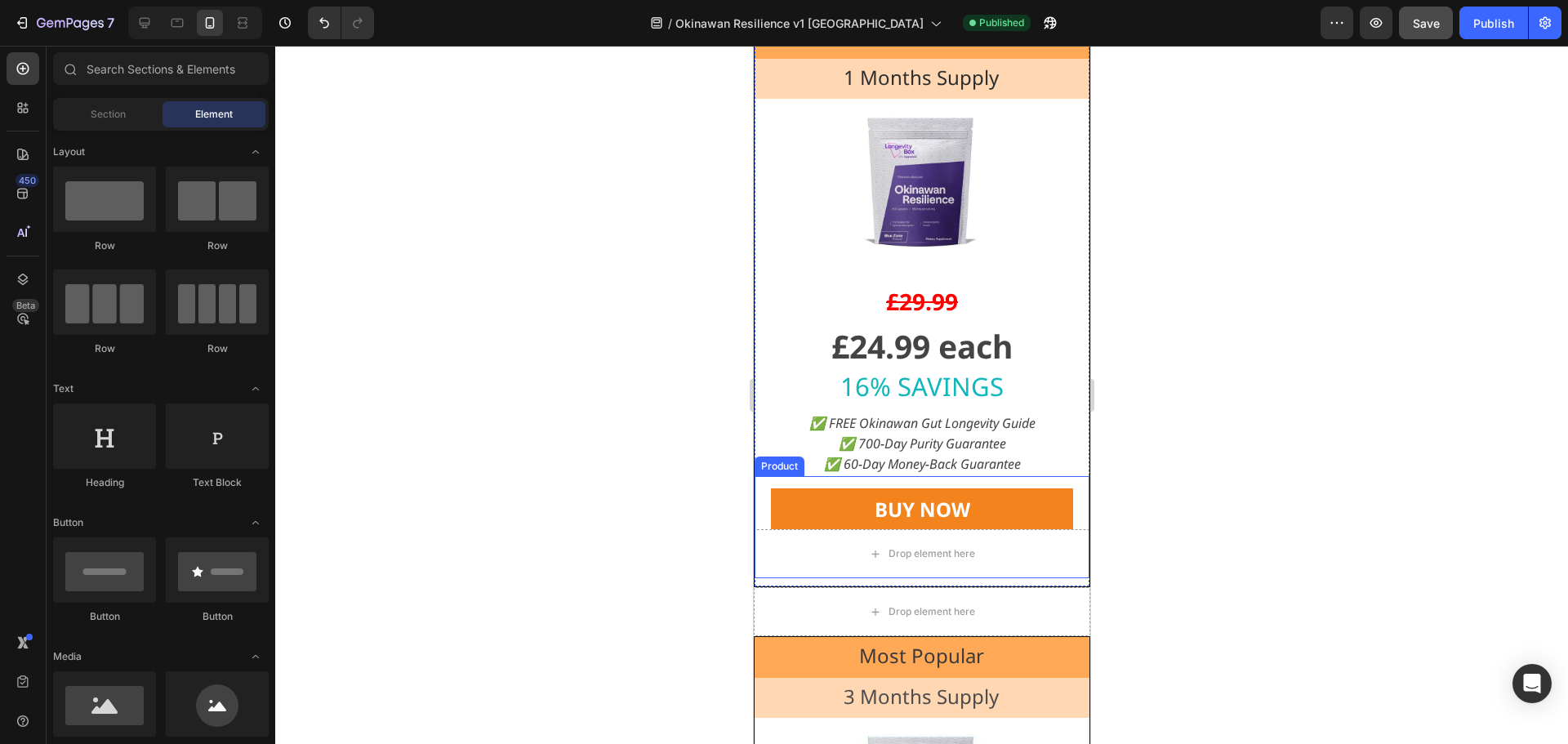
click at [1065, 510] on div "BUY NOW Dynamic Checkout" at bounding box center [921, 502] width 335 height 53
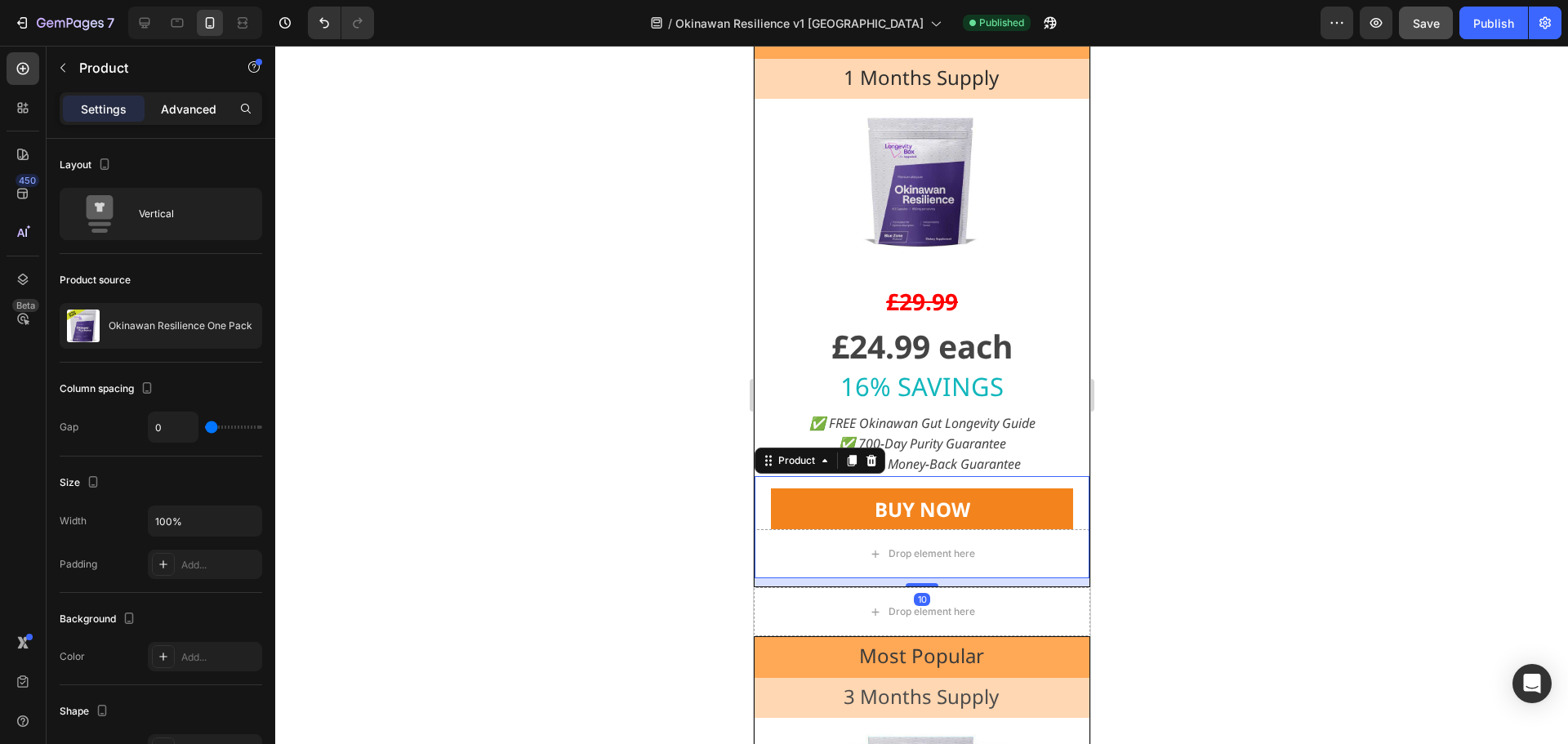
click at [200, 110] on p "Advanced" at bounding box center [188, 109] width 55 height 18
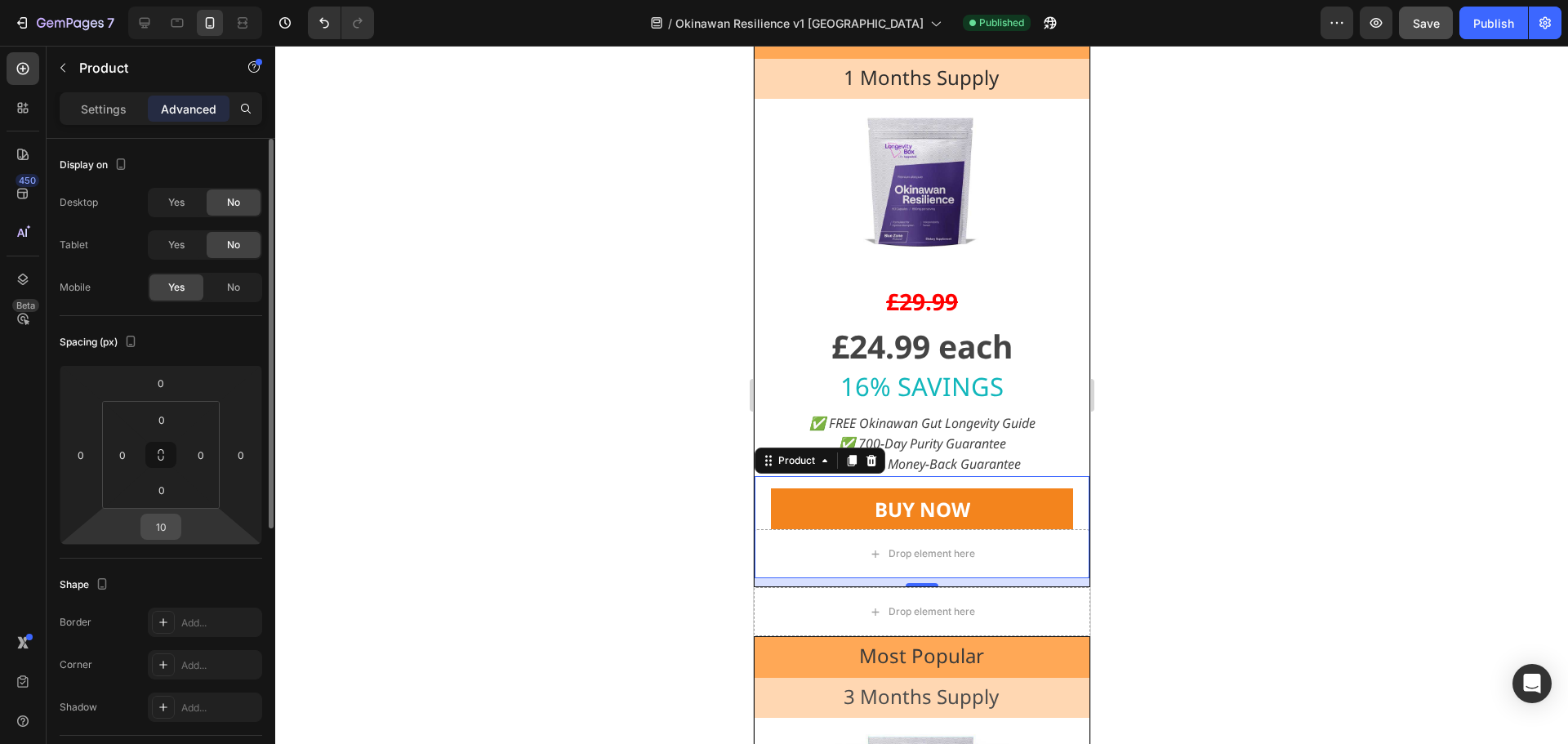
click at [172, 527] on input "10" at bounding box center [160, 527] width 32 height 25
type input "30"
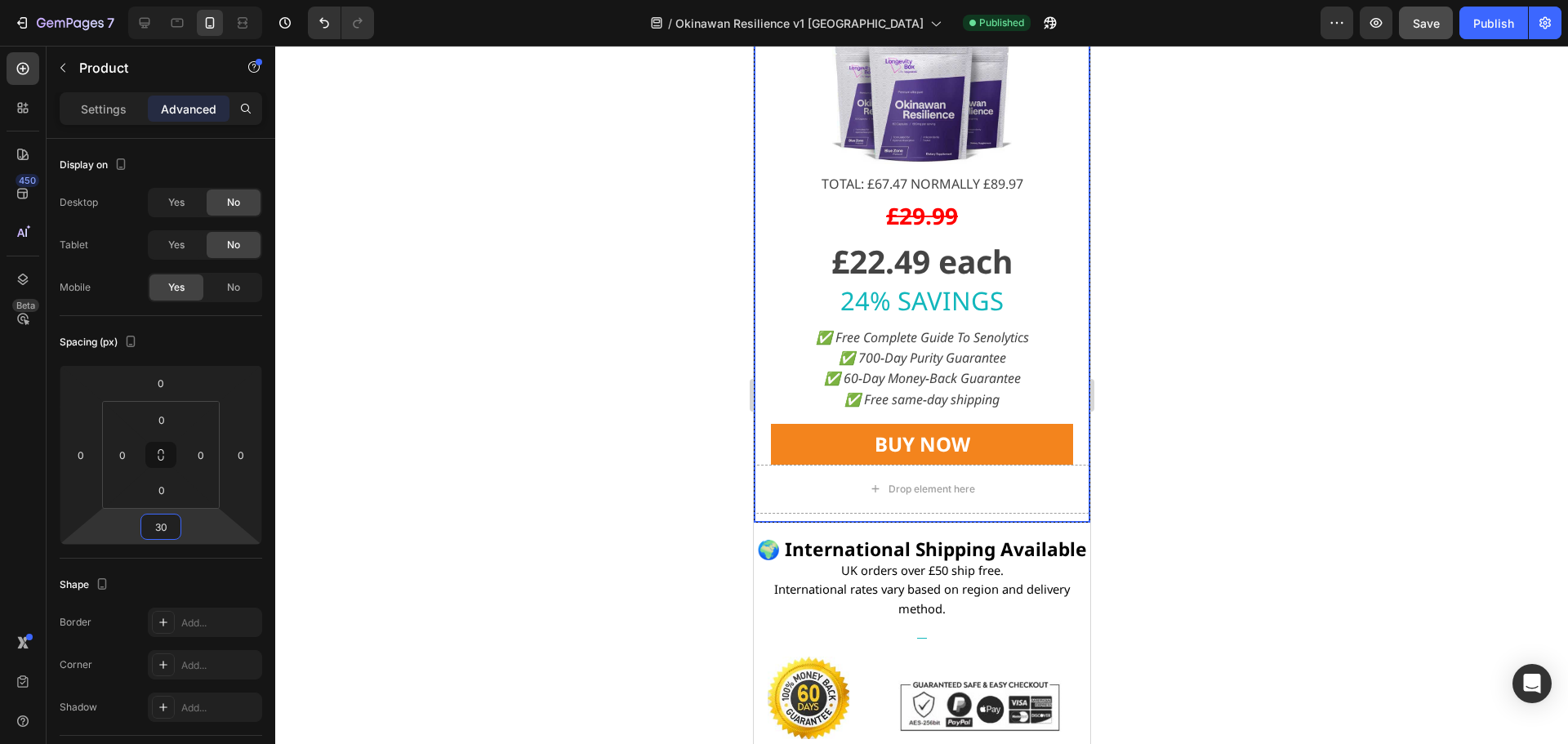
scroll to position [16722, 0]
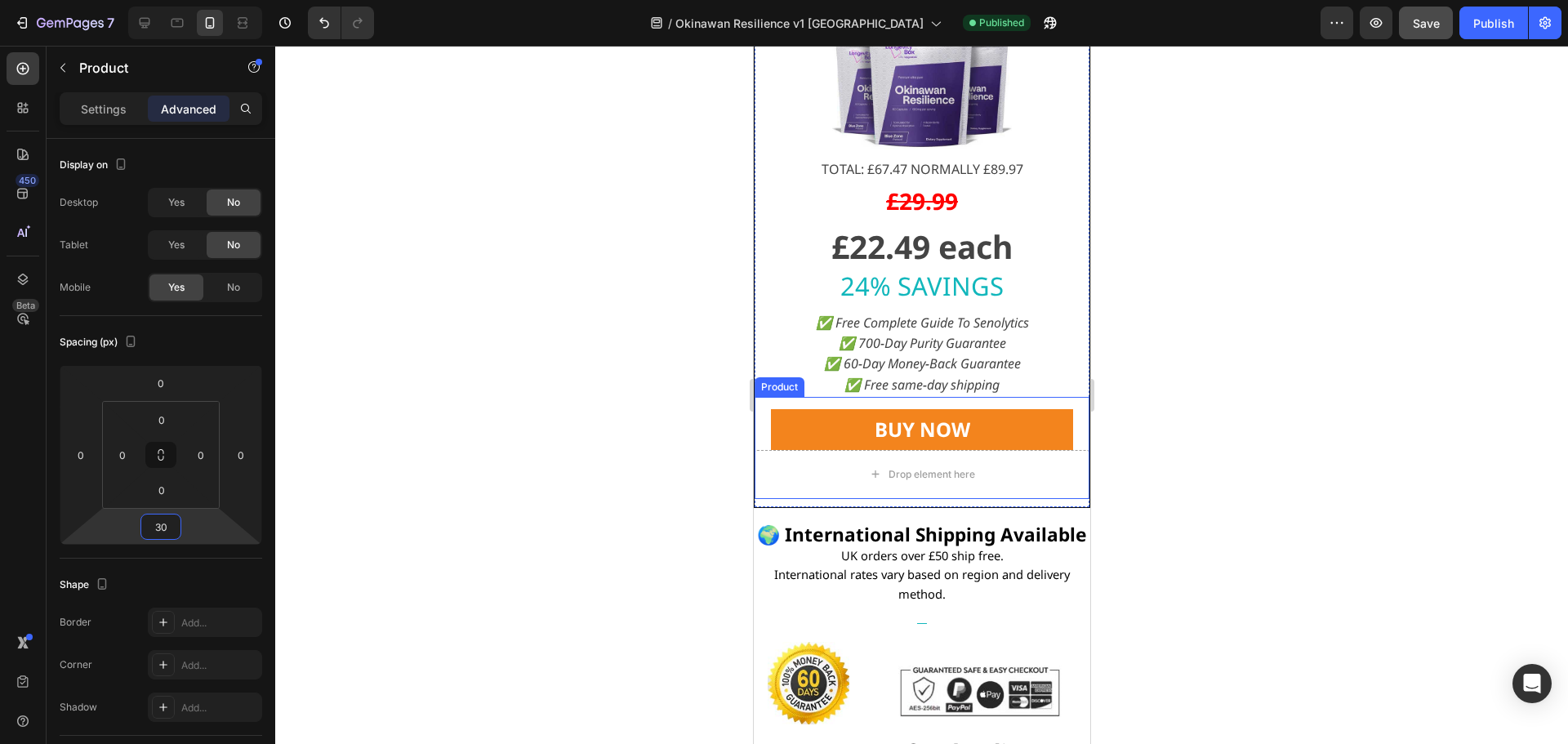
click at [1065, 431] on div "BUY NOW Dynamic Checkout" at bounding box center [921, 423] width 335 height 53
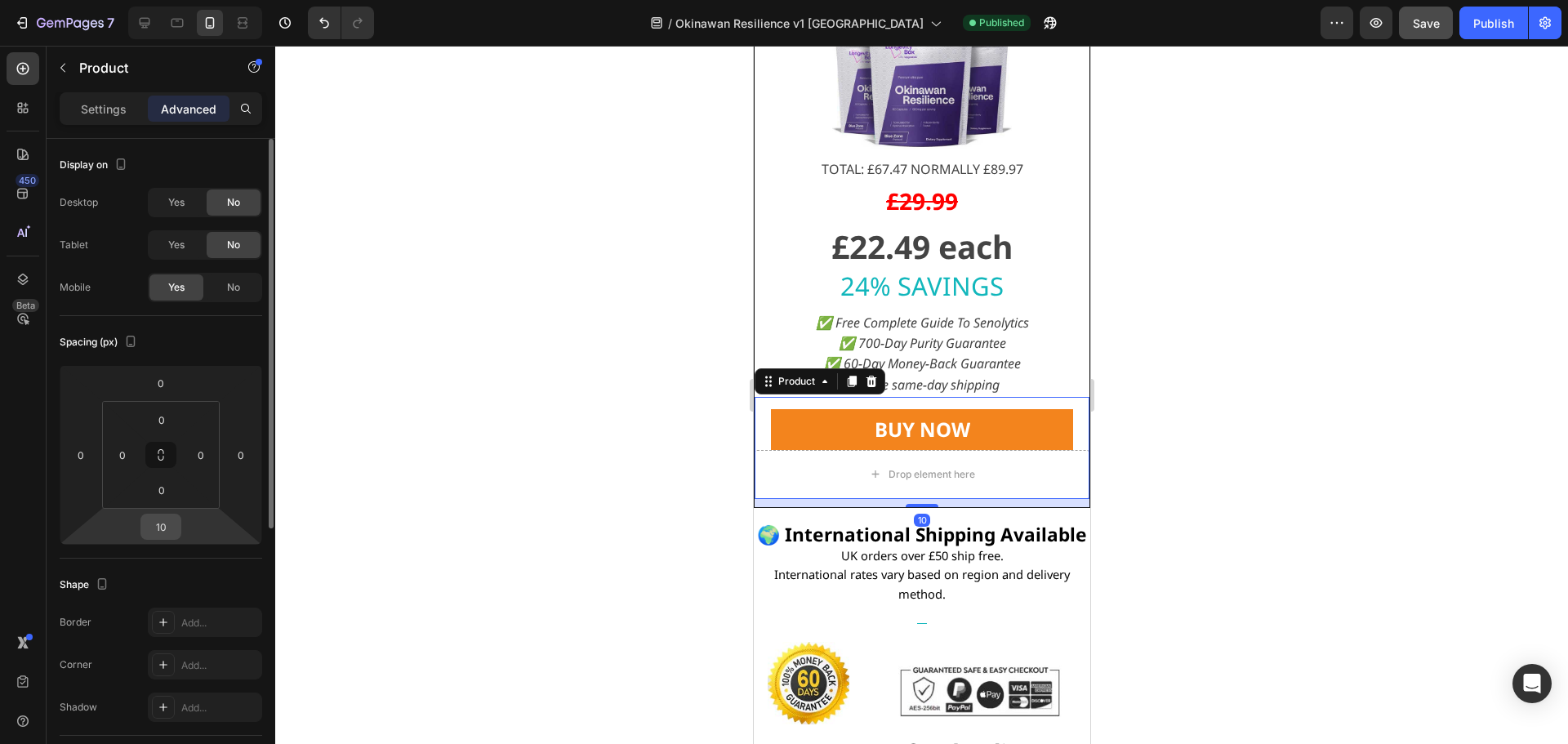
click at [165, 523] on input "10" at bounding box center [160, 527] width 32 height 25
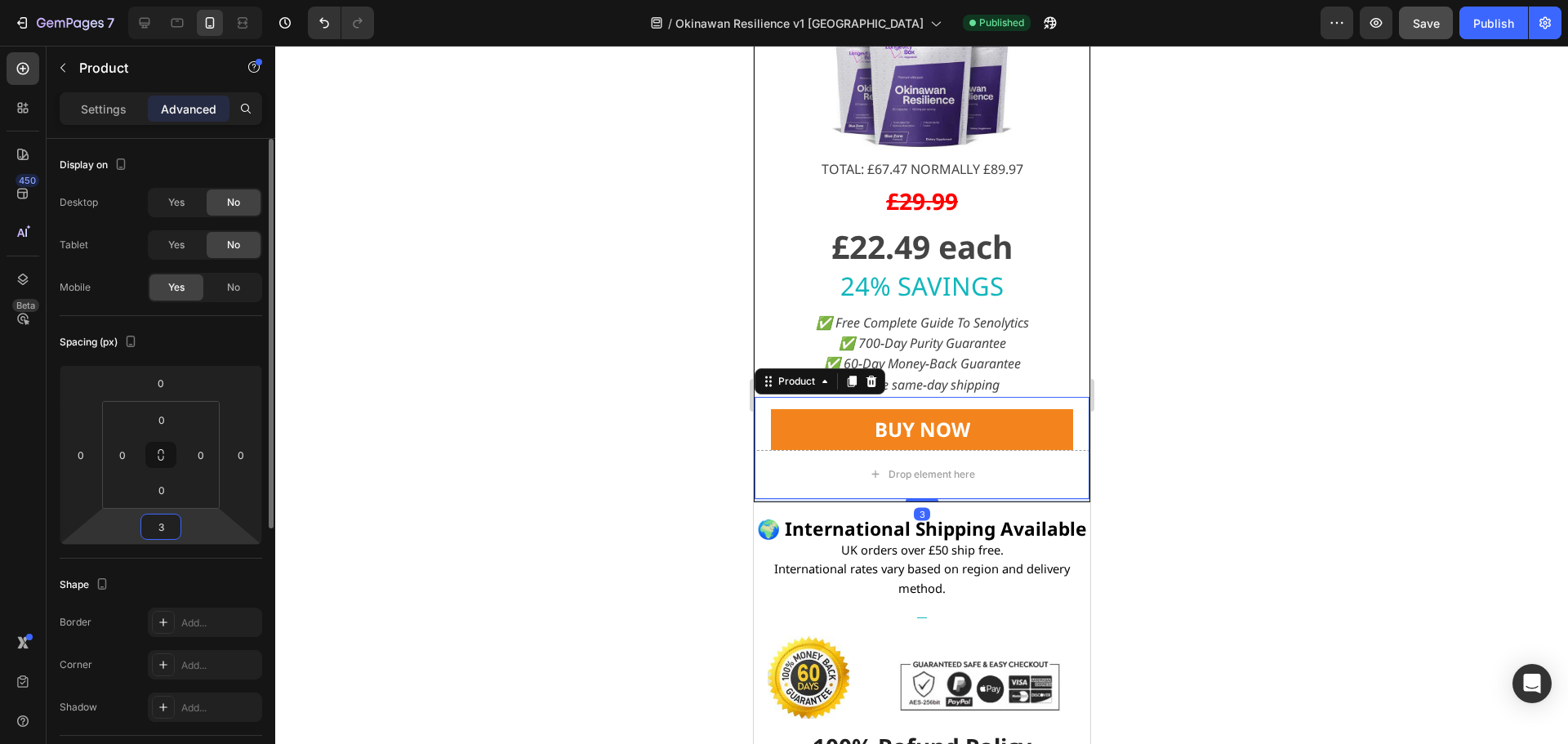
type input "30"
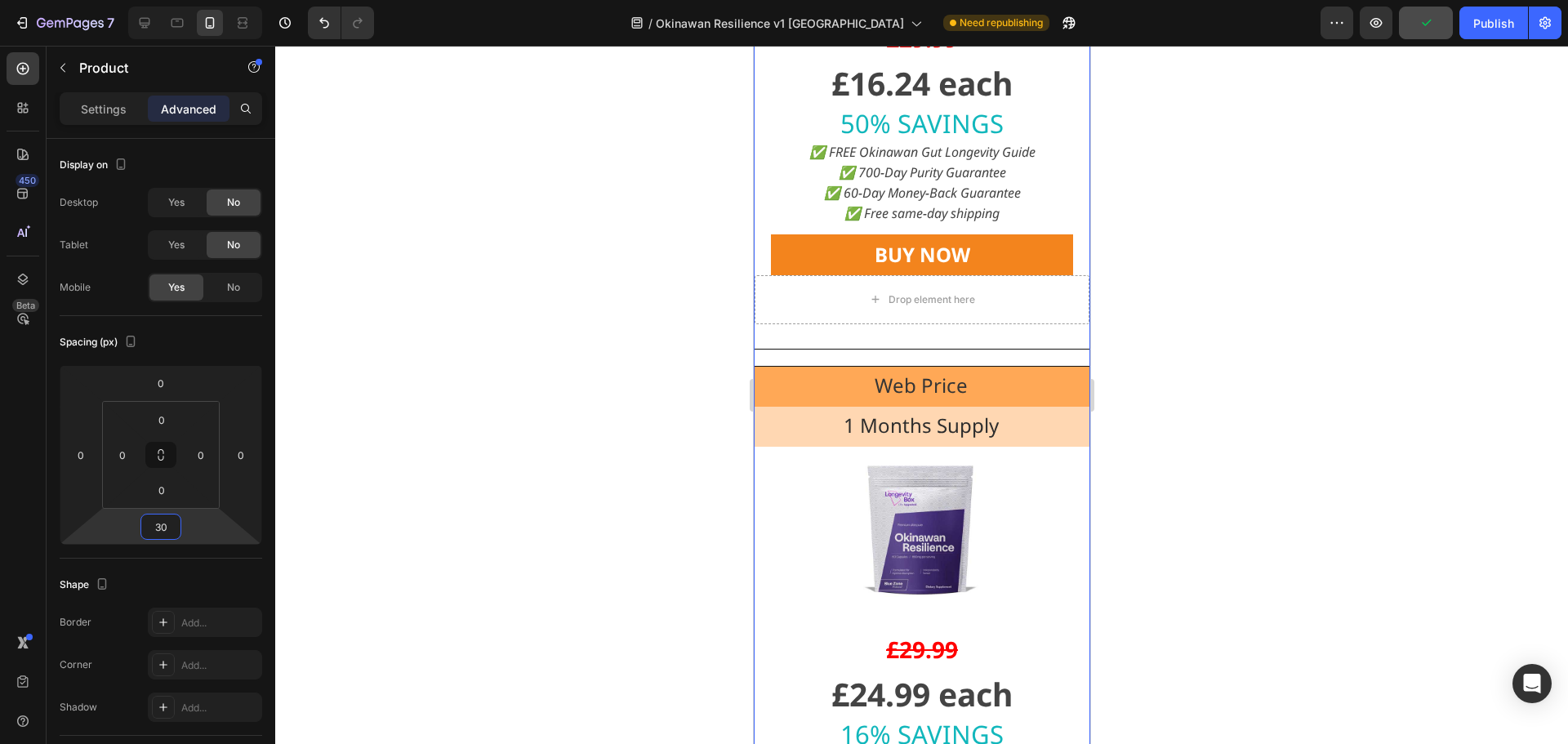
scroll to position [15578, 0]
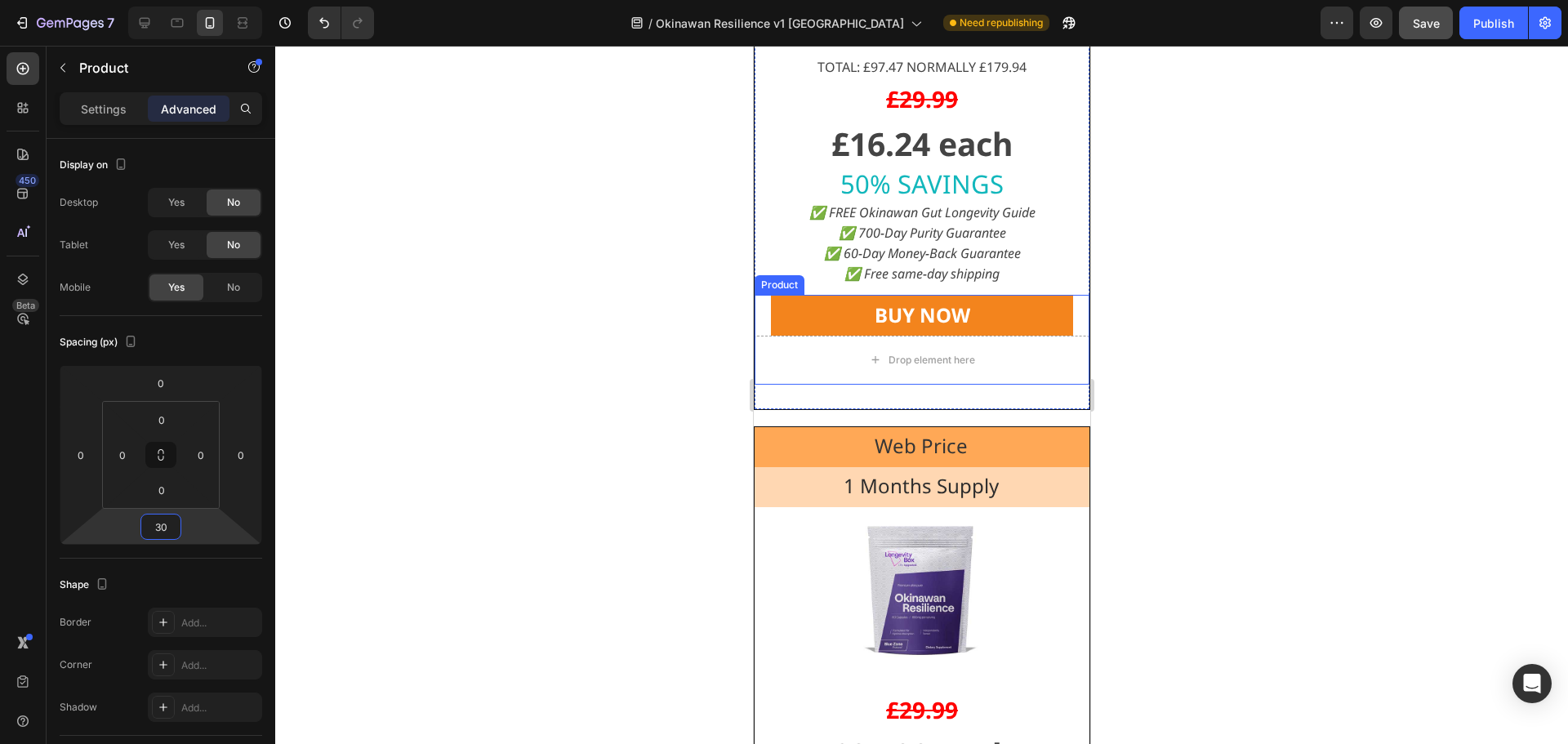
click at [1067, 322] on div "BUY NOW Dynamic Checkout" at bounding box center [921, 315] width 335 height 41
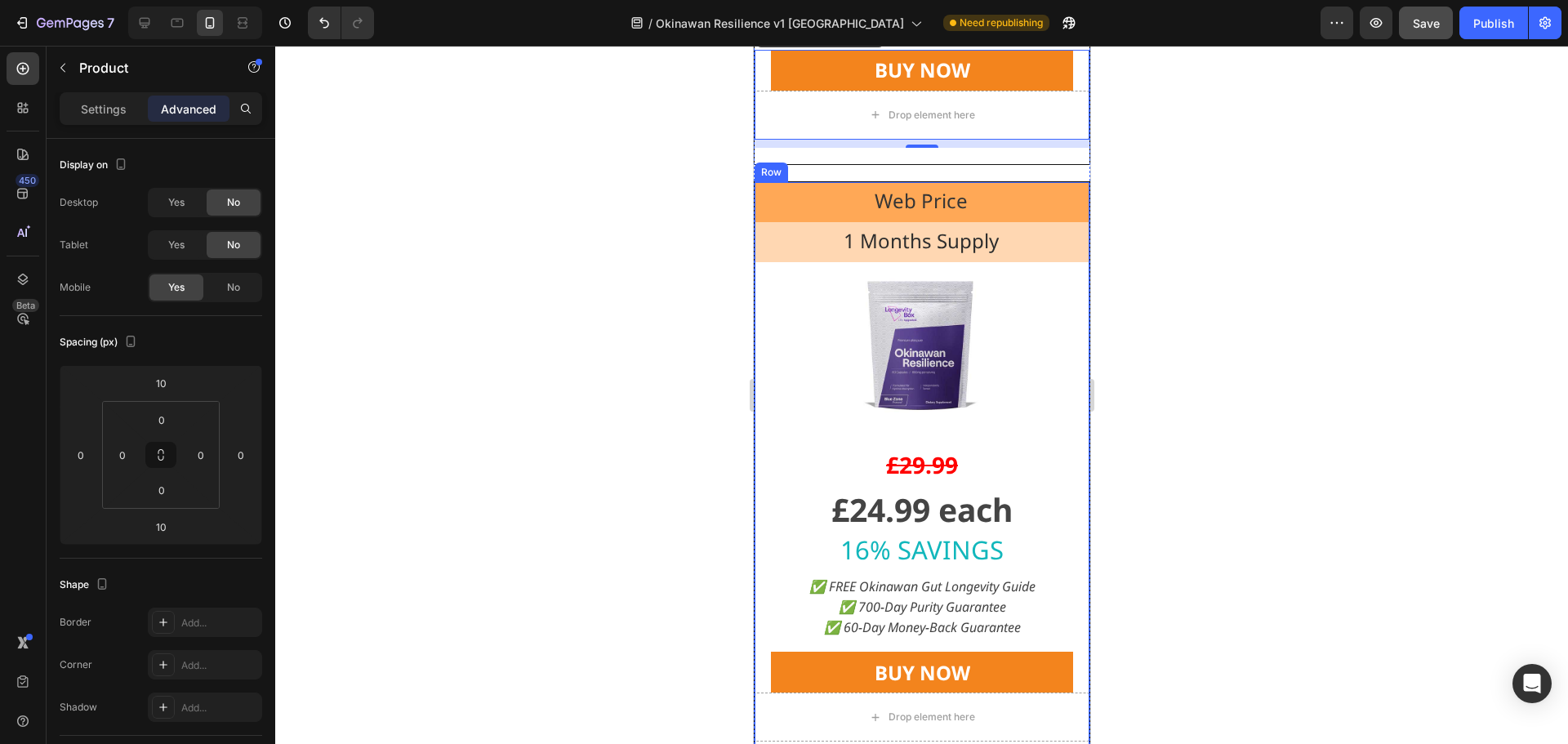
scroll to position [16068, 0]
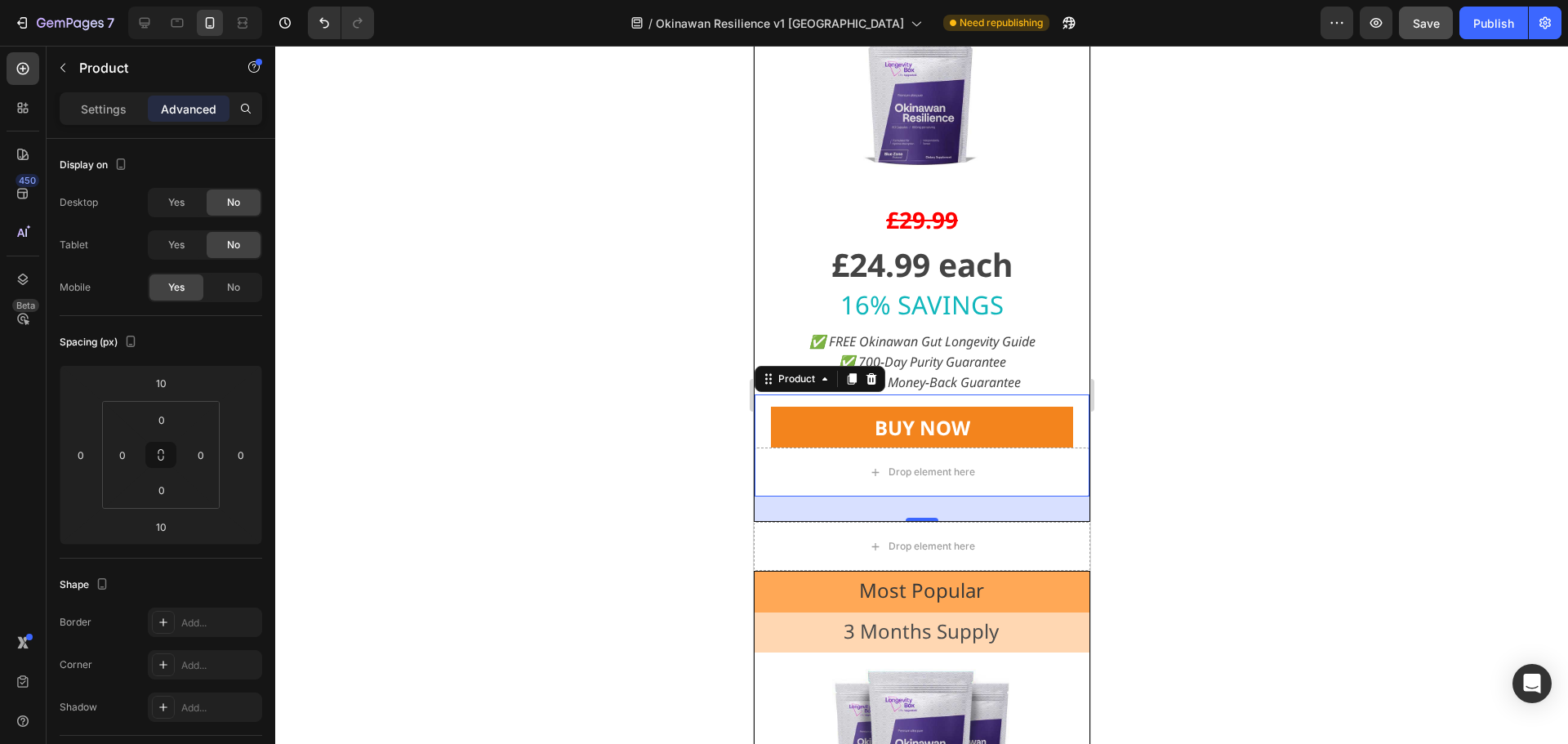
click at [1068, 412] on div "BUY NOW Dynamic Checkout" at bounding box center [921, 421] width 335 height 53
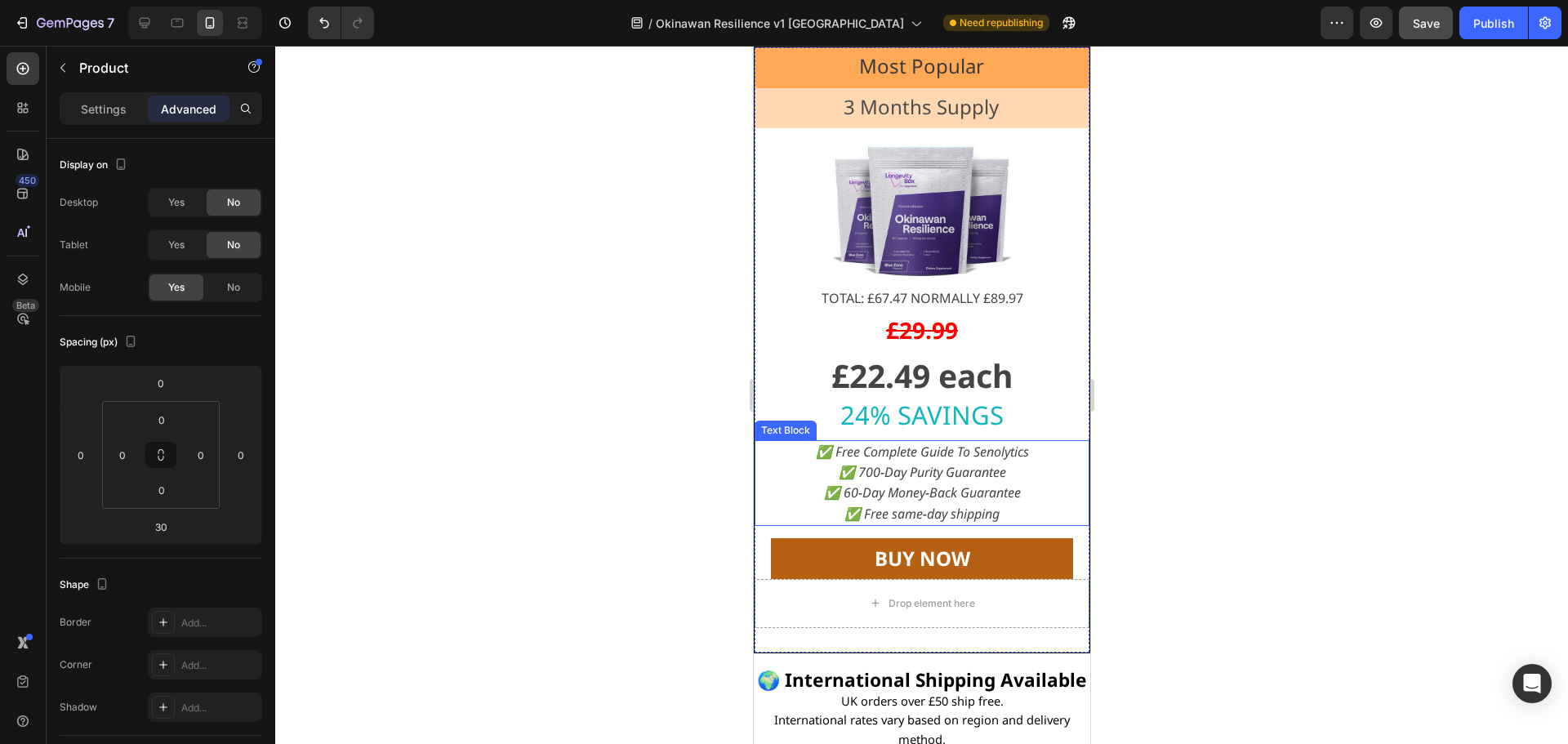
scroll to position [16640, 0]
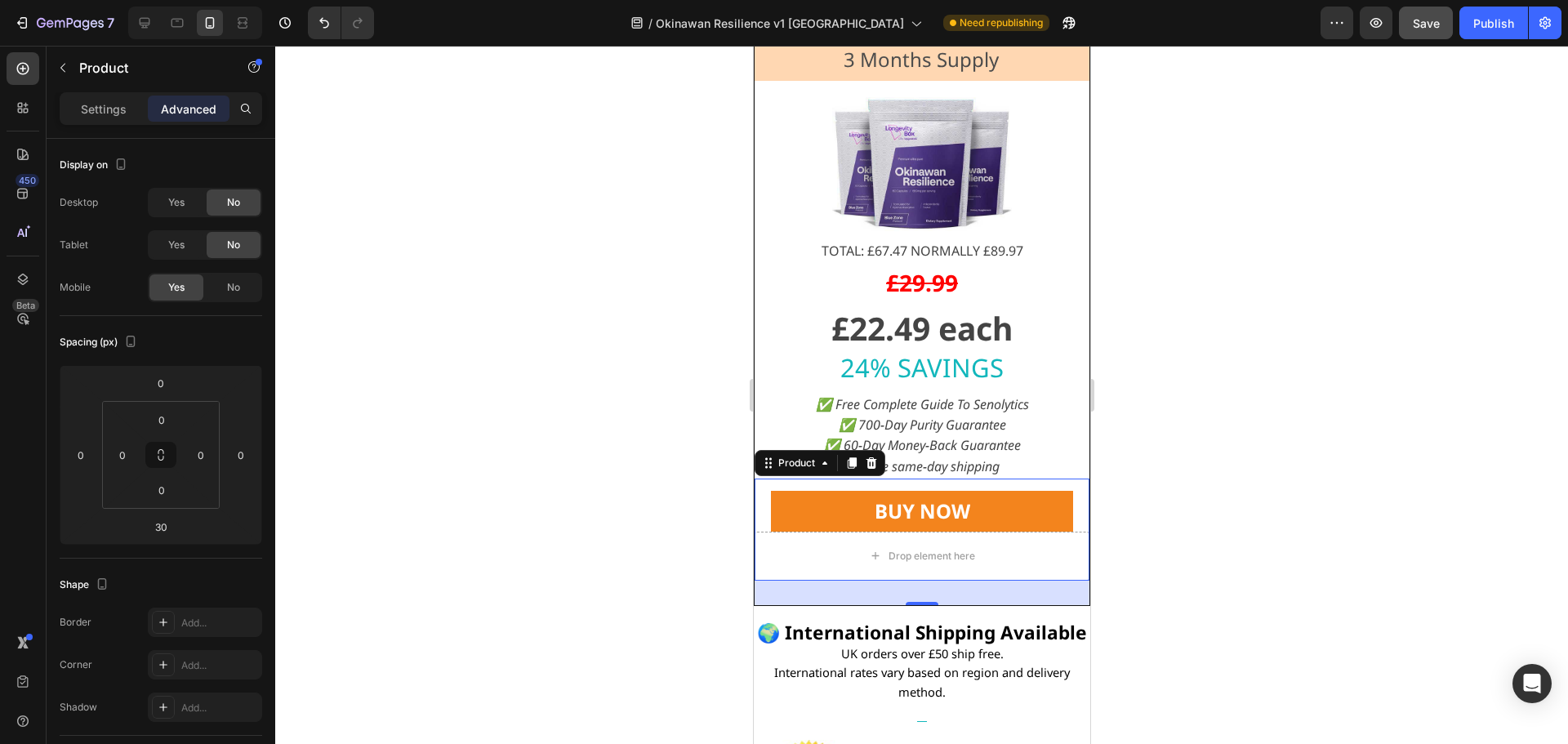
click at [1058, 486] on div "BUY NOW Dynamic Checkout" at bounding box center [921, 505] width 335 height 53
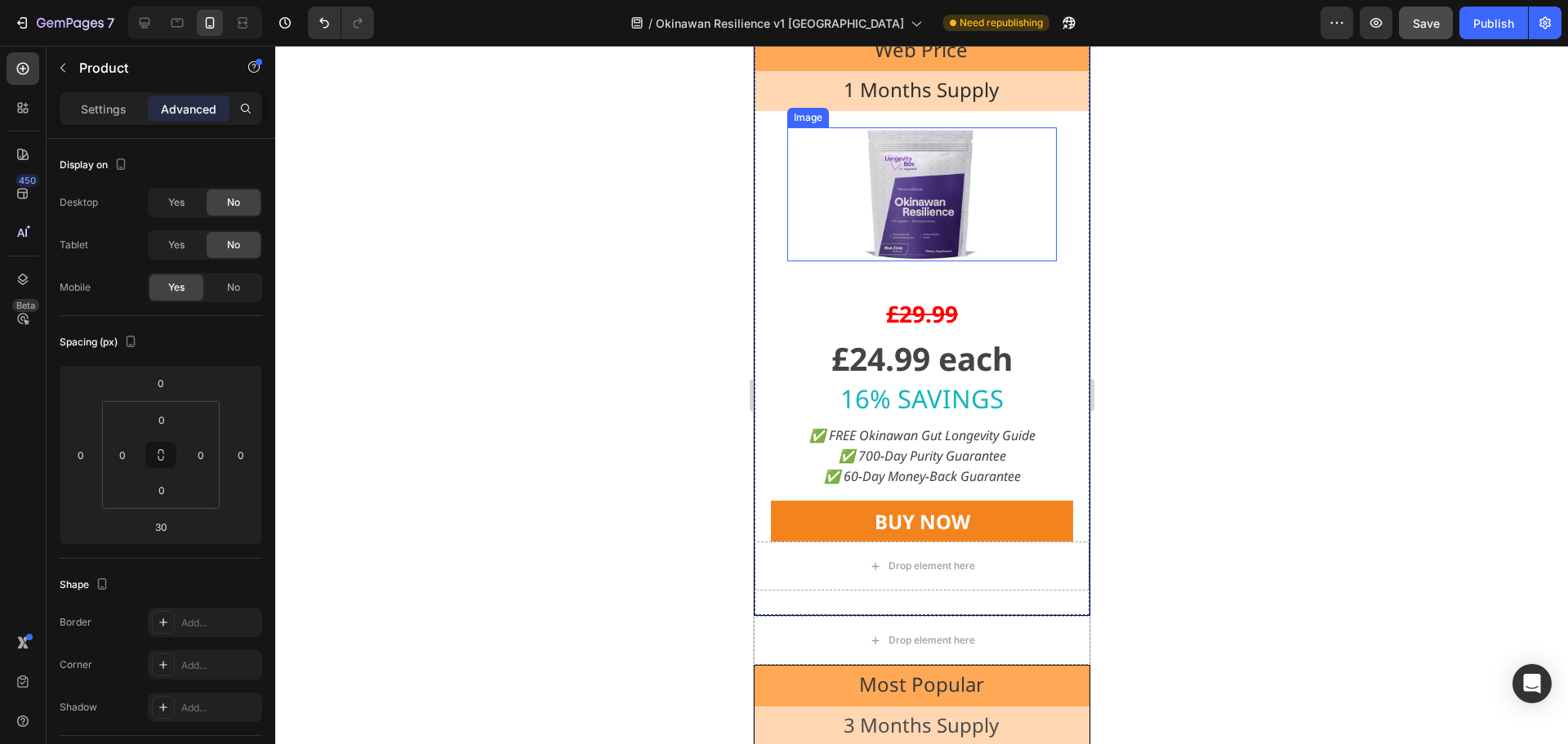
scroll to position [15986, 0]
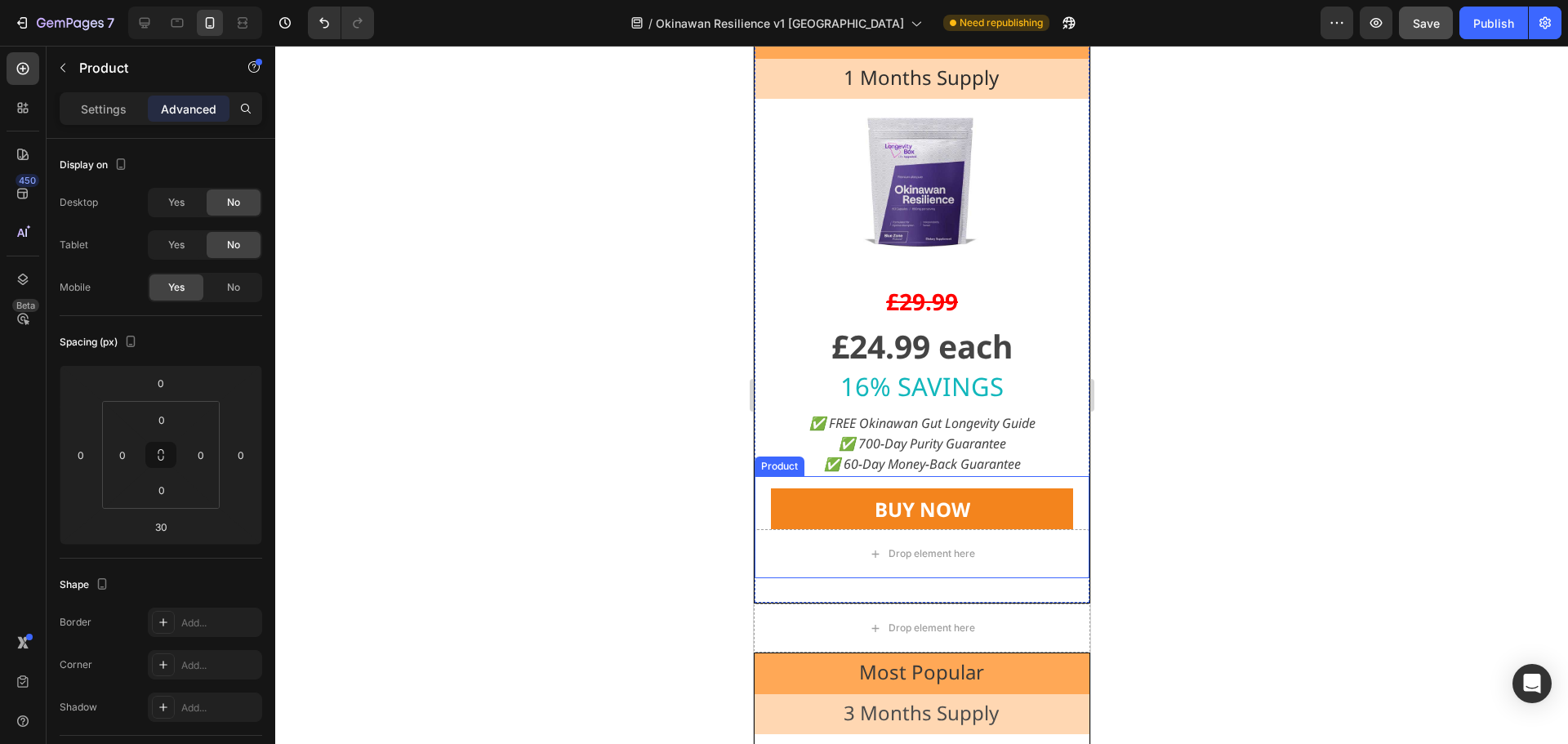
click at [1070, 508] on div "BUY NOW Dynamic Checkout" at bounding box center [921, 502] width 335 height 53
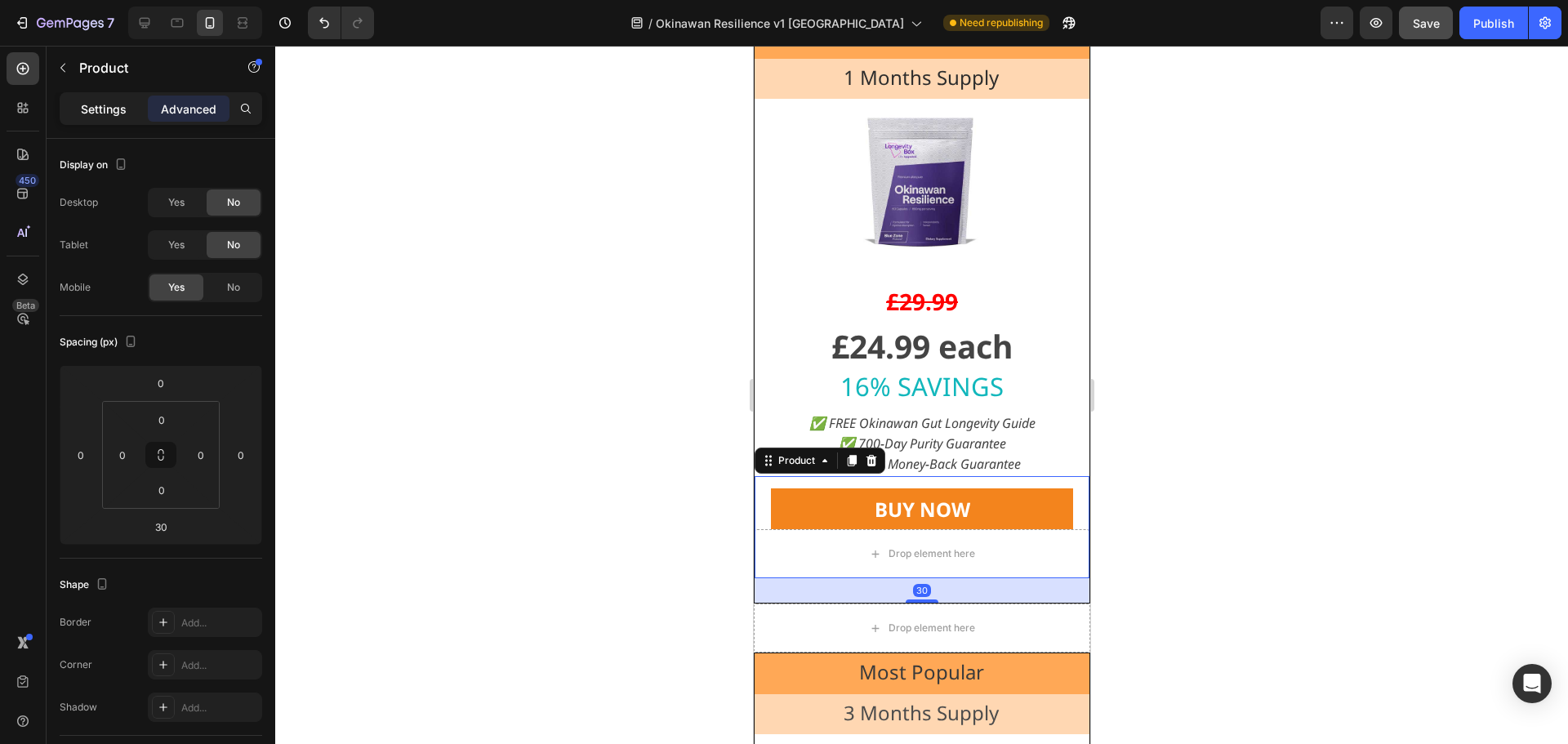
click at [116, 110] on p "Settings" at bounding box center [103, 109] width 46 height 18
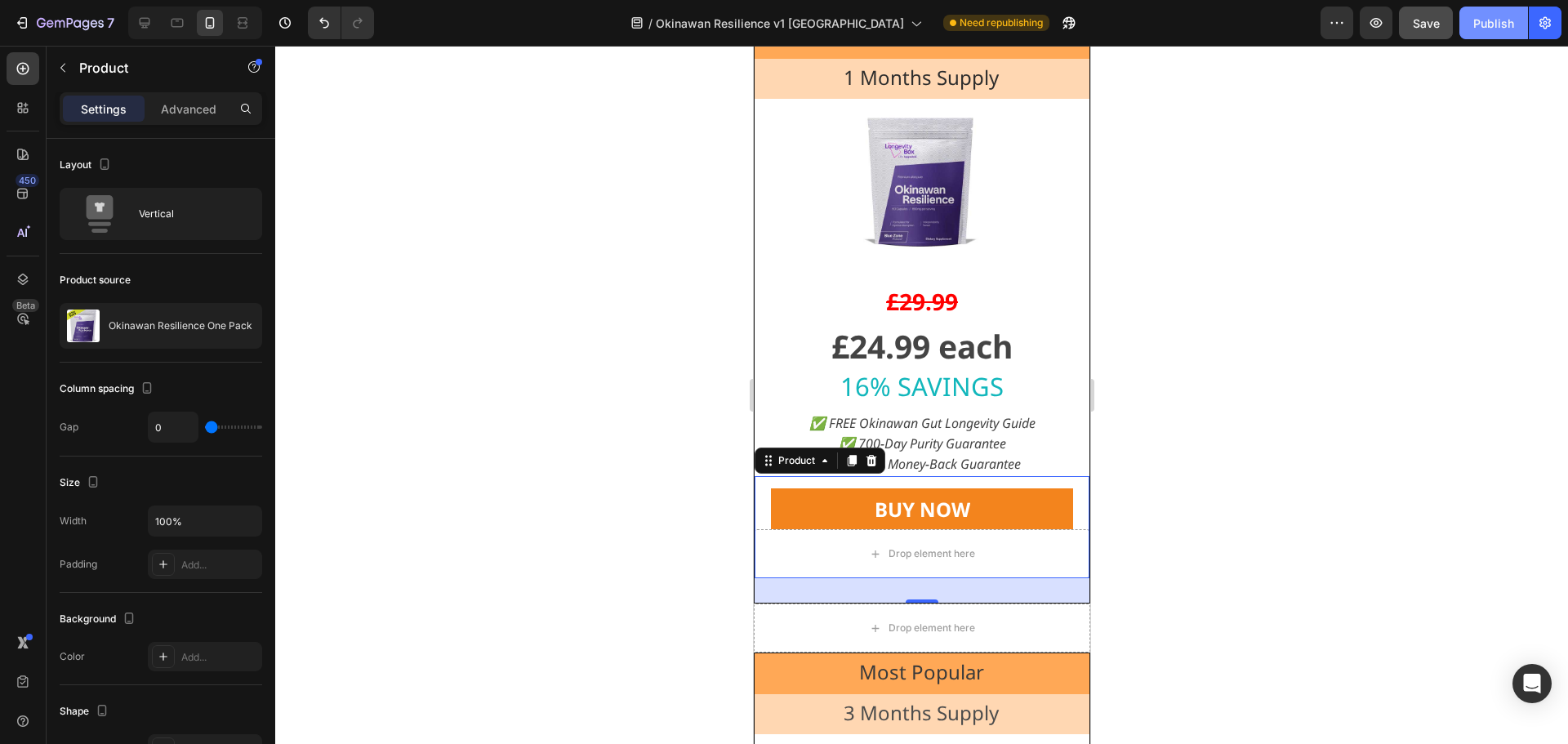
click at [1487, 18] on div "Publish" at bounding box center [1494, 24] width 41 height 18
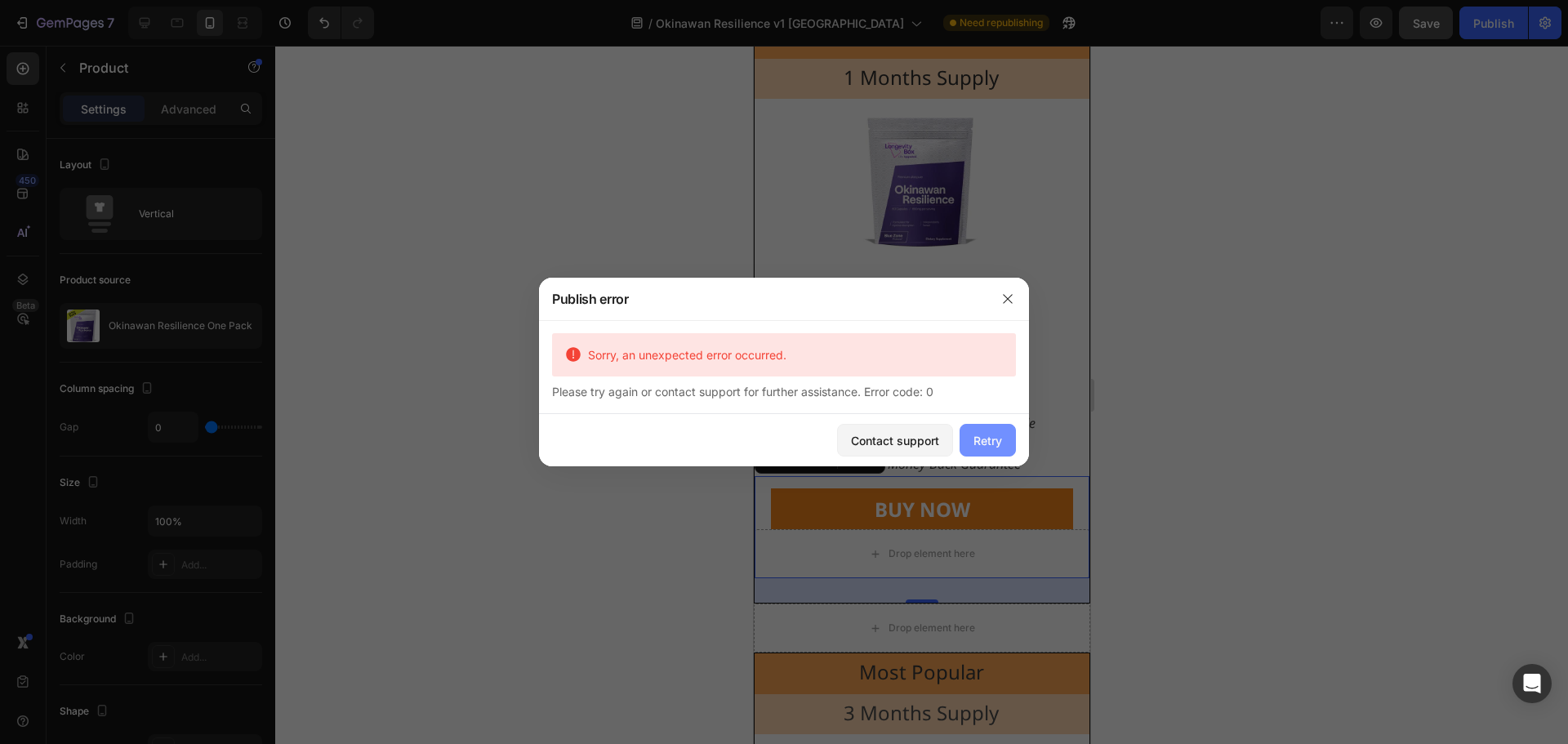
click at [990, 437] on div "Retry" at bounding box center [988, 441] width 29 height 18
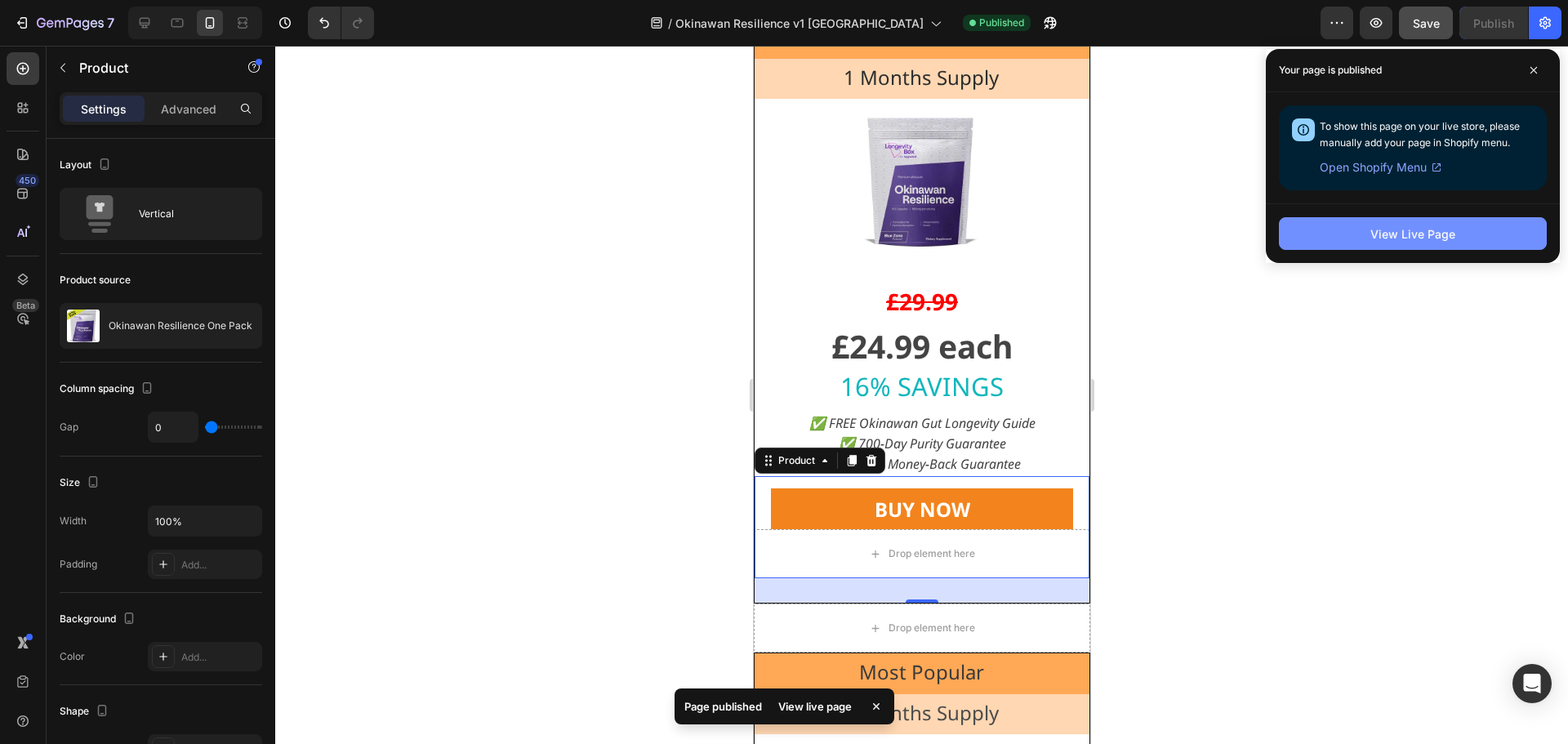
click at [1378, 232] on div "View Live Page" at bounding box center [1413, 235] width 85 height 18
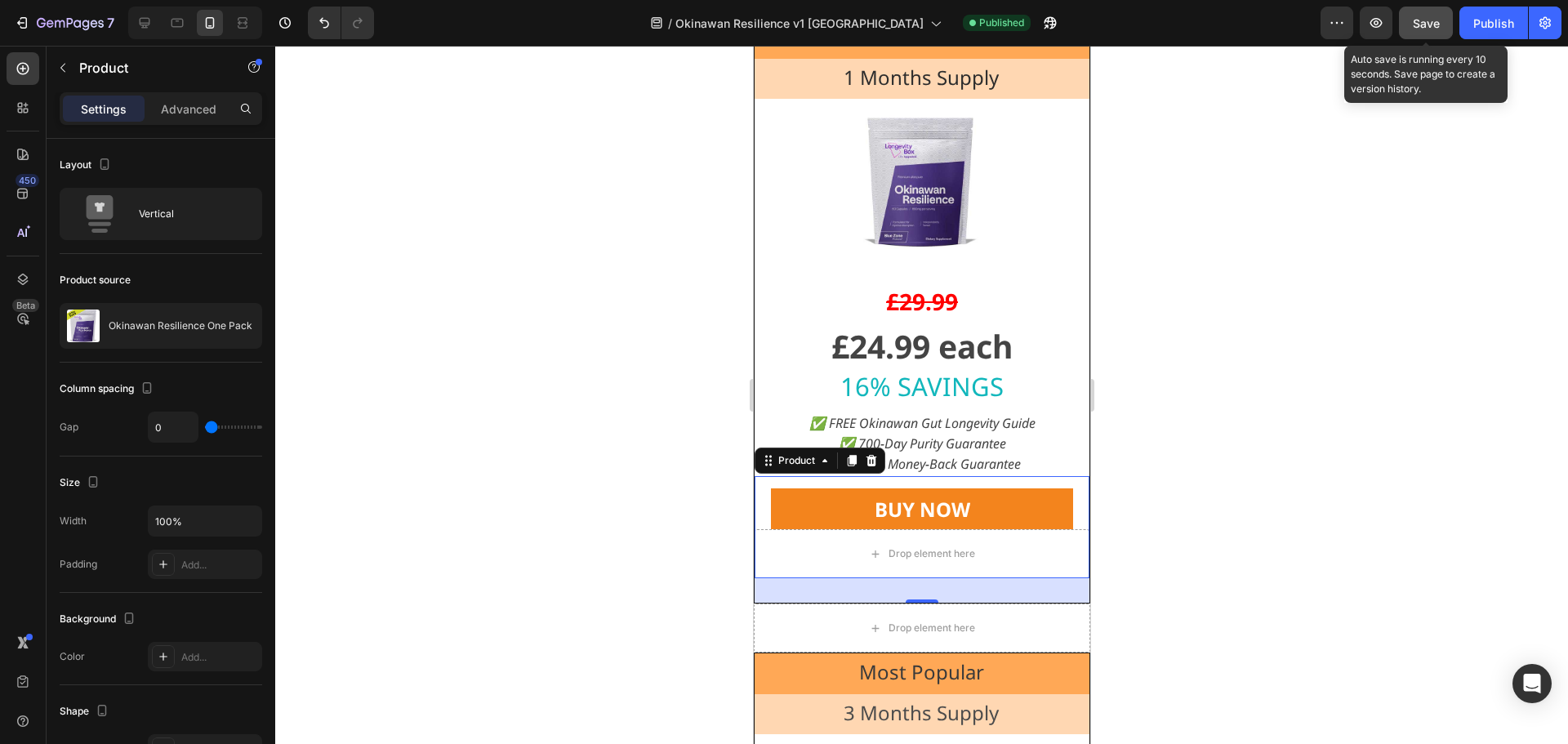
click at [1421, 22] on span "Save" at bounding box center [1426, 24] width 27 height 14
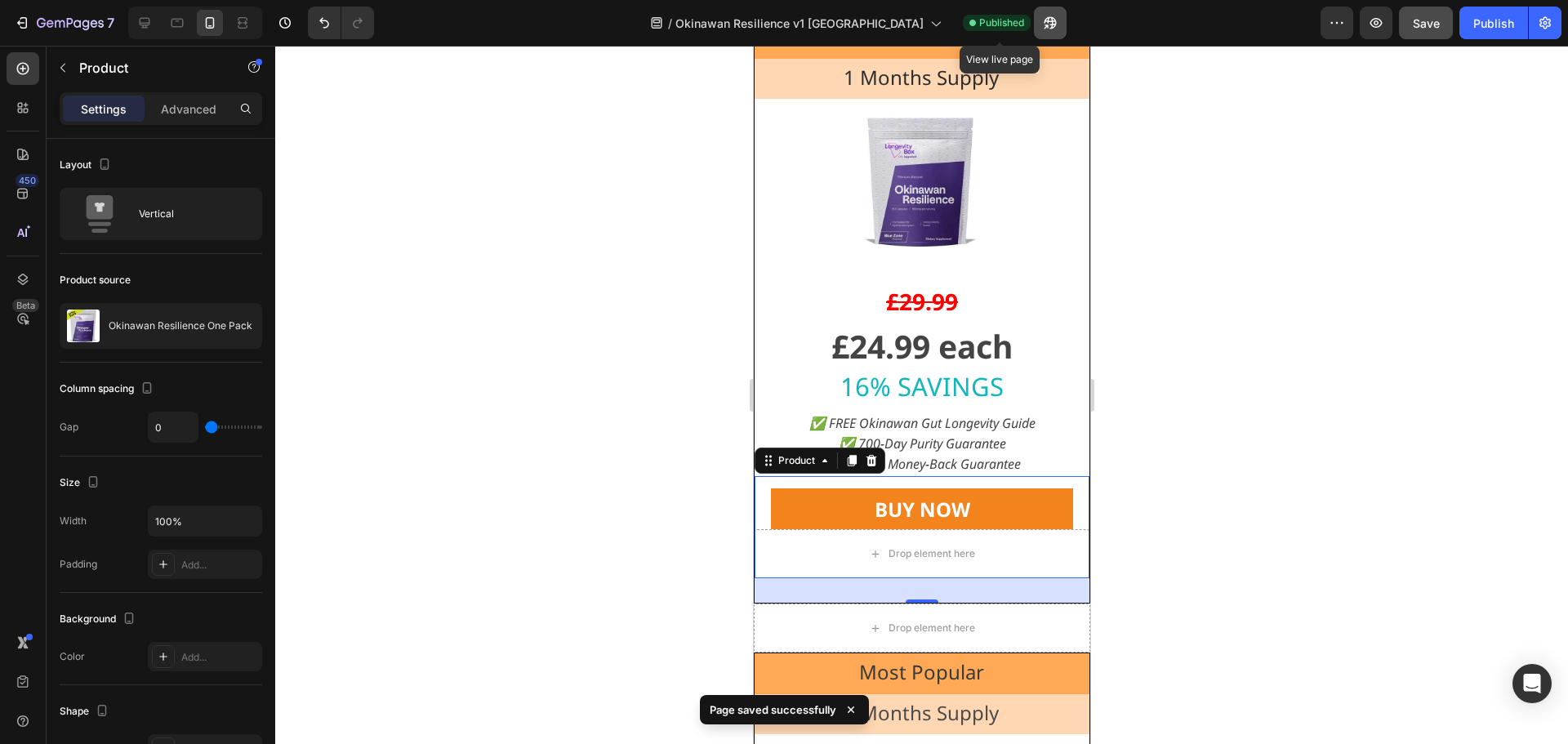
click at [1044, 28] on icon "button" at bounding box center [1045, 26] width 4 height 4
